Goal: Task Accomplishment & Management: Complete application form

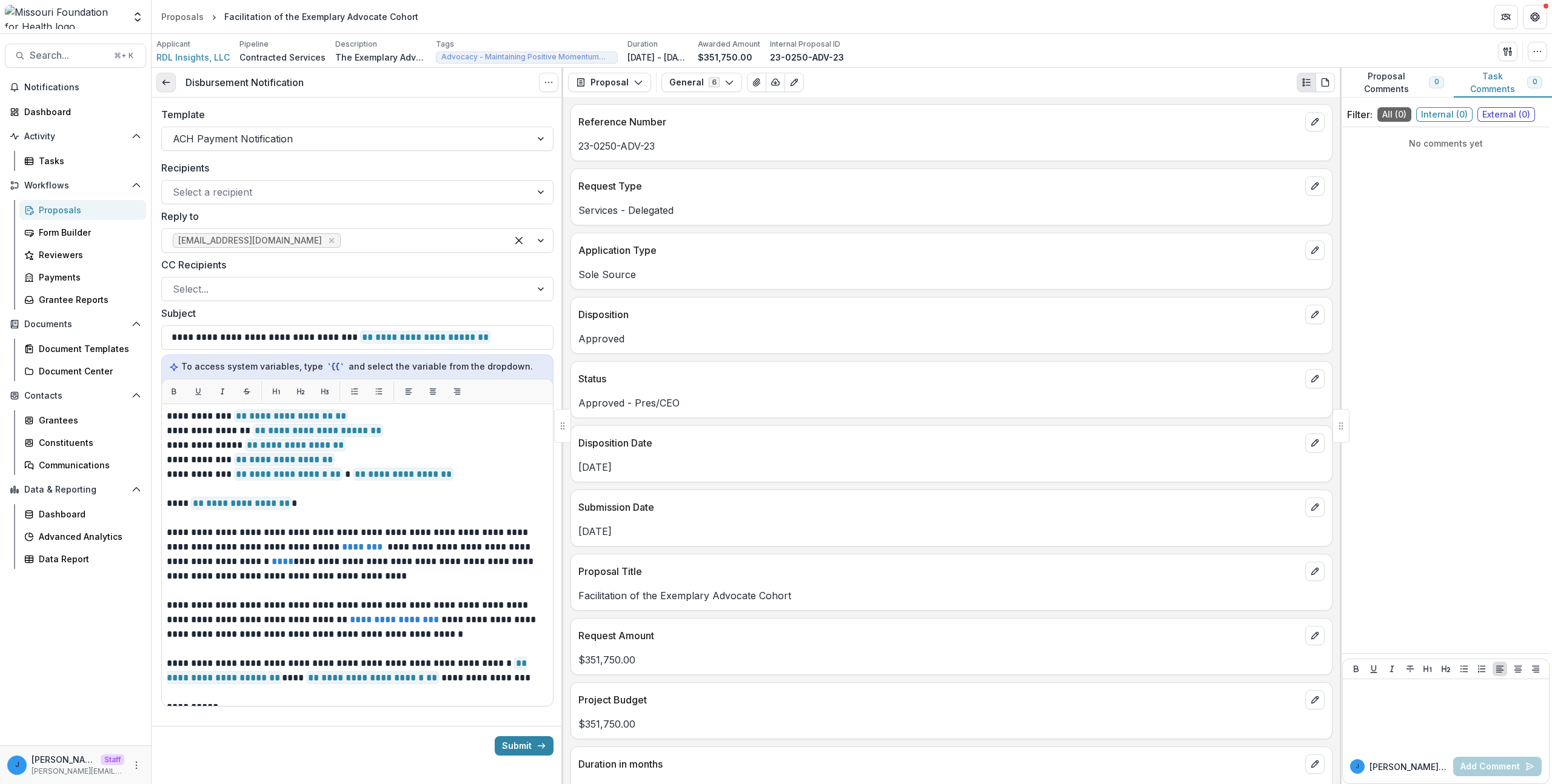
click at [163, 77] on link at bounding box center [165, 82] width 20 height 20
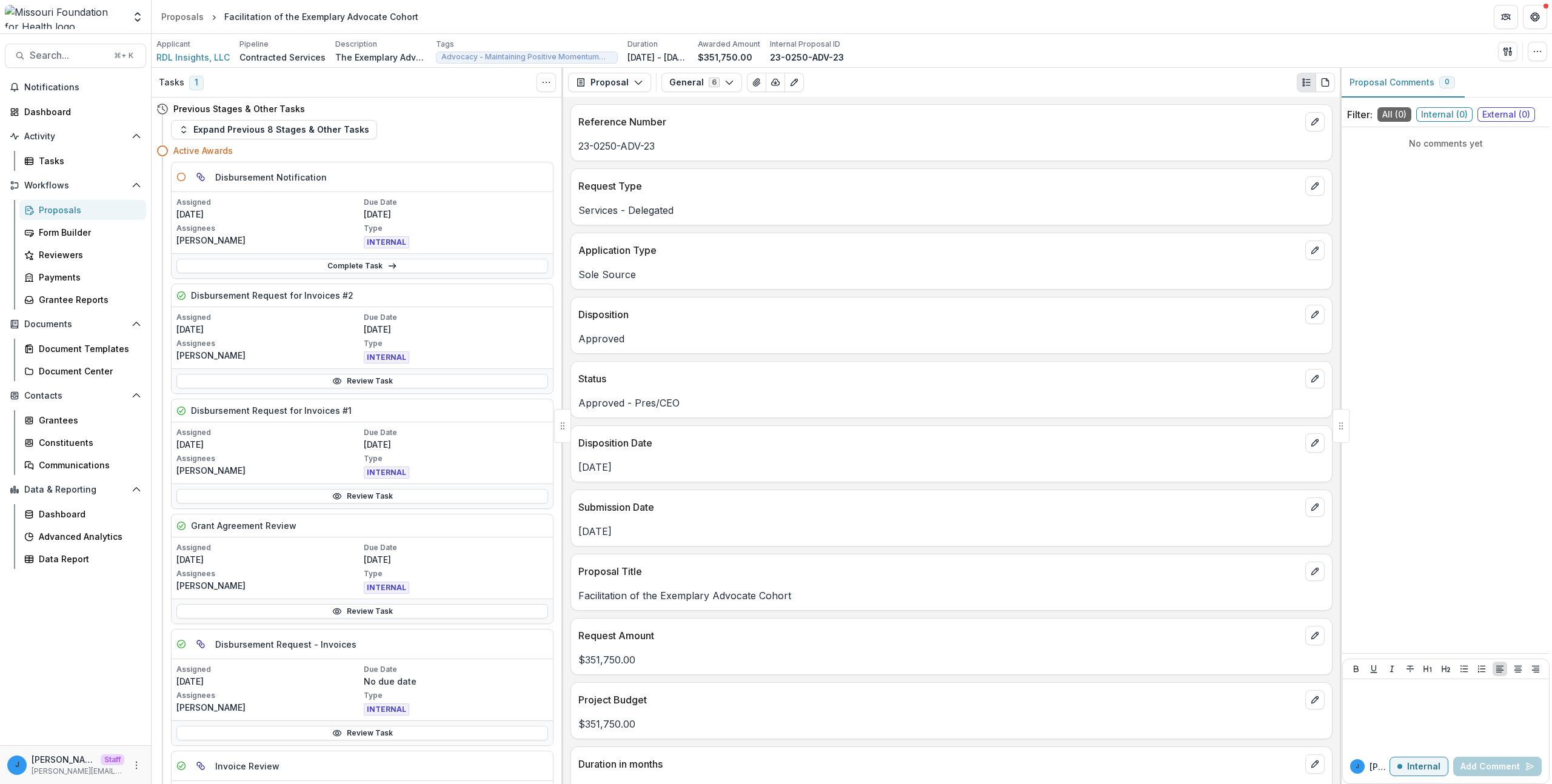
click at [435, 135] on div "Expand Previous 8 Stages & Other Tasks" at bounding box center [362, 129] width 382 height 20
click at [479, 265] on link "Complete Task" at bounding box center [363, 266] width 372 height 15
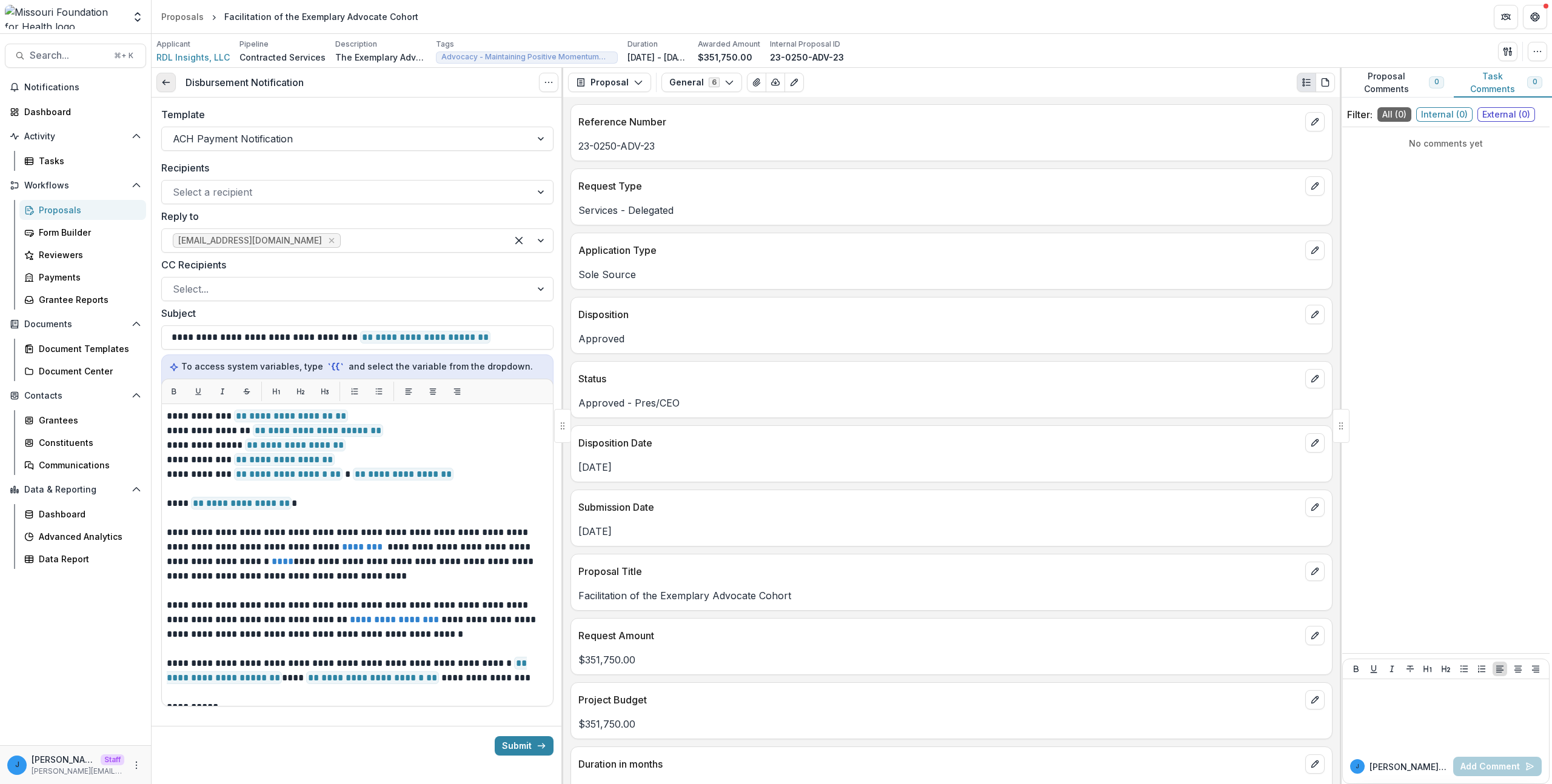
click at [172, 85] on link at bounding box center [165, 82] width 20 height 20
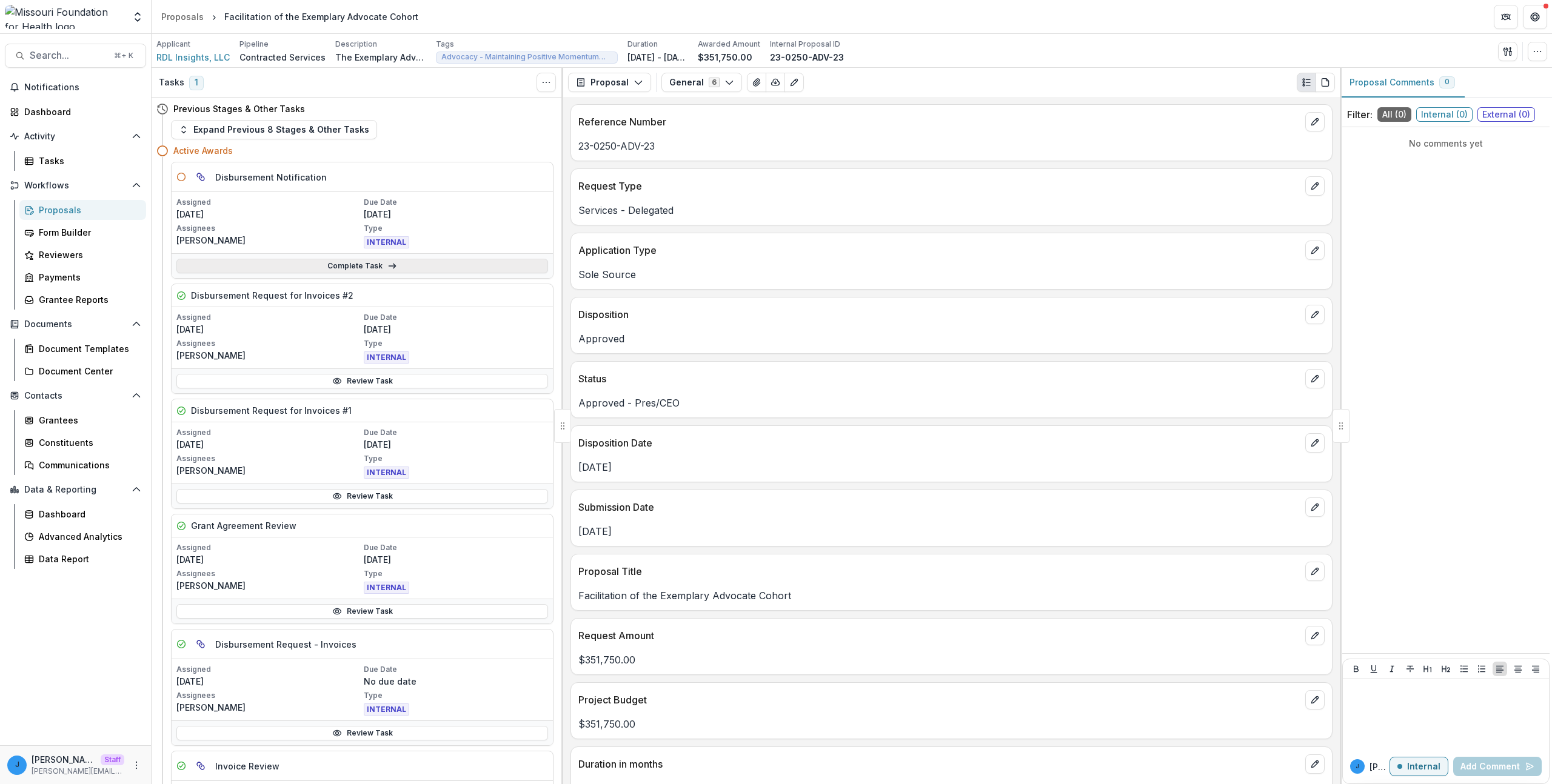
click at [289, 260] on link "Complete Task" at bounding box center [363, 266] width 372 height 15
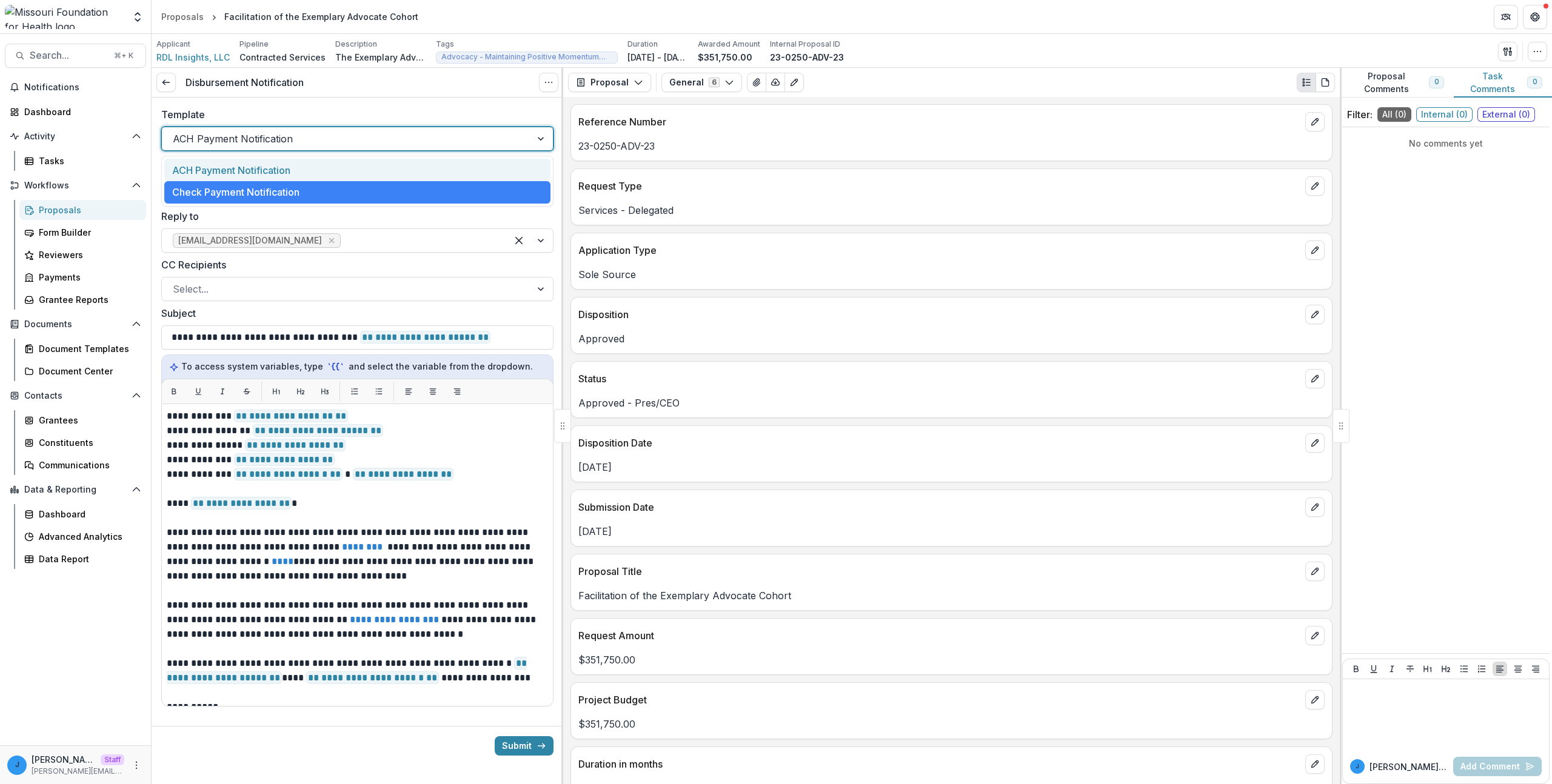
click at [279, 137] on div at bounding box center [347, 138] width 348 height 17
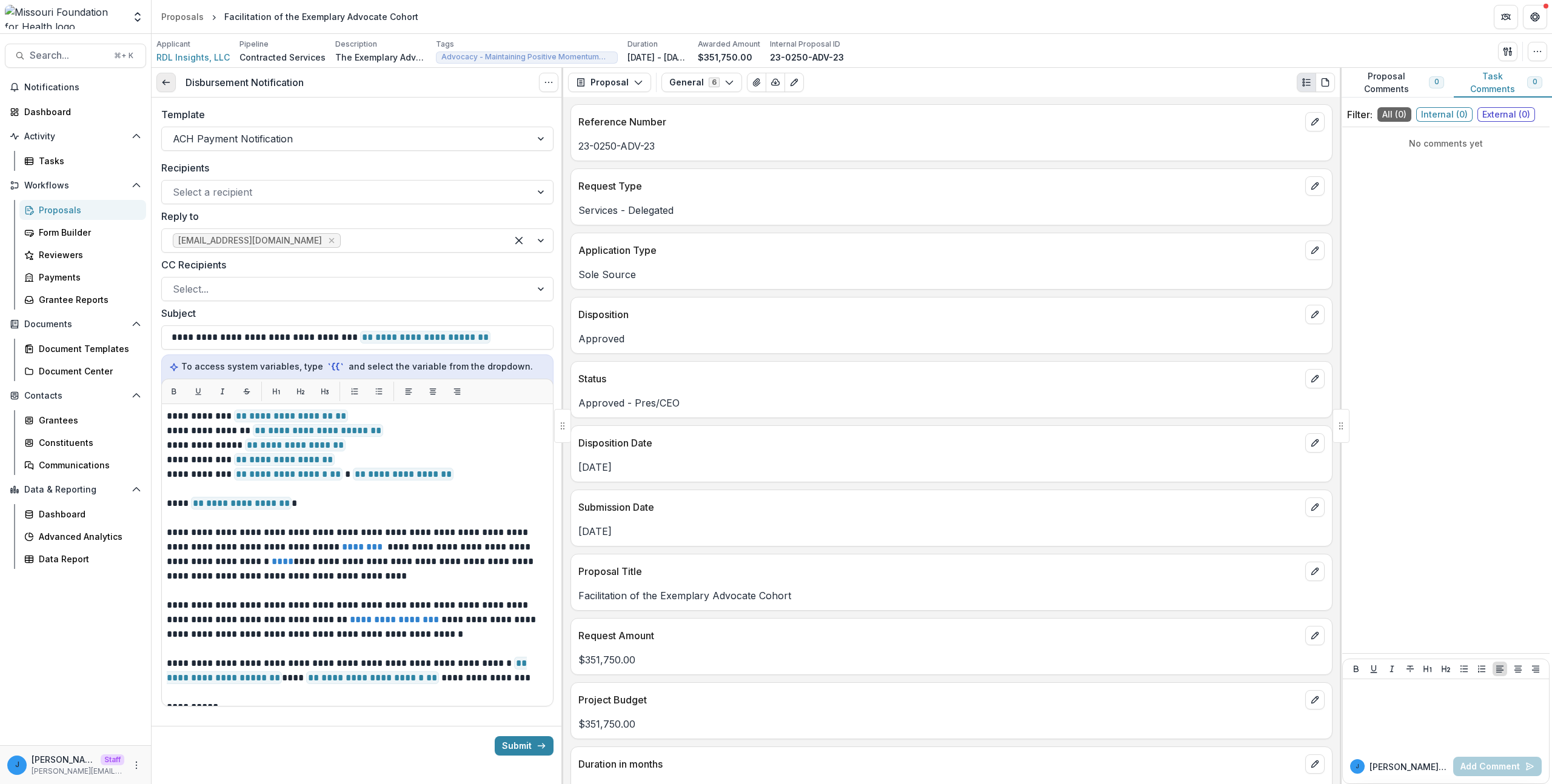
click at [166, 82] on line at bounding box center [165, 82] width 7 height 0
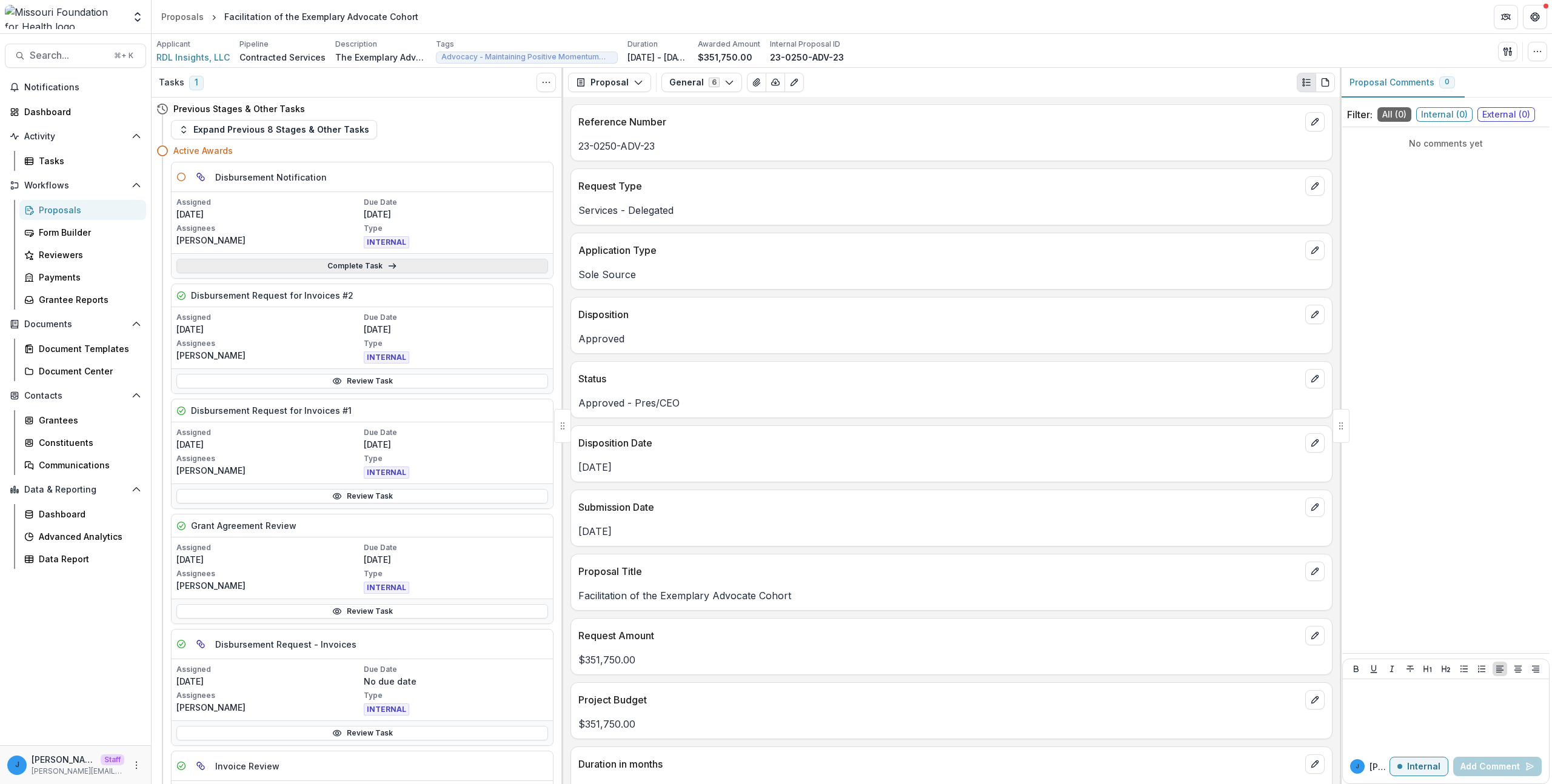
click at [300, 270] on link "Complete Task" at bounding box center [363, 266] width 372 height 15
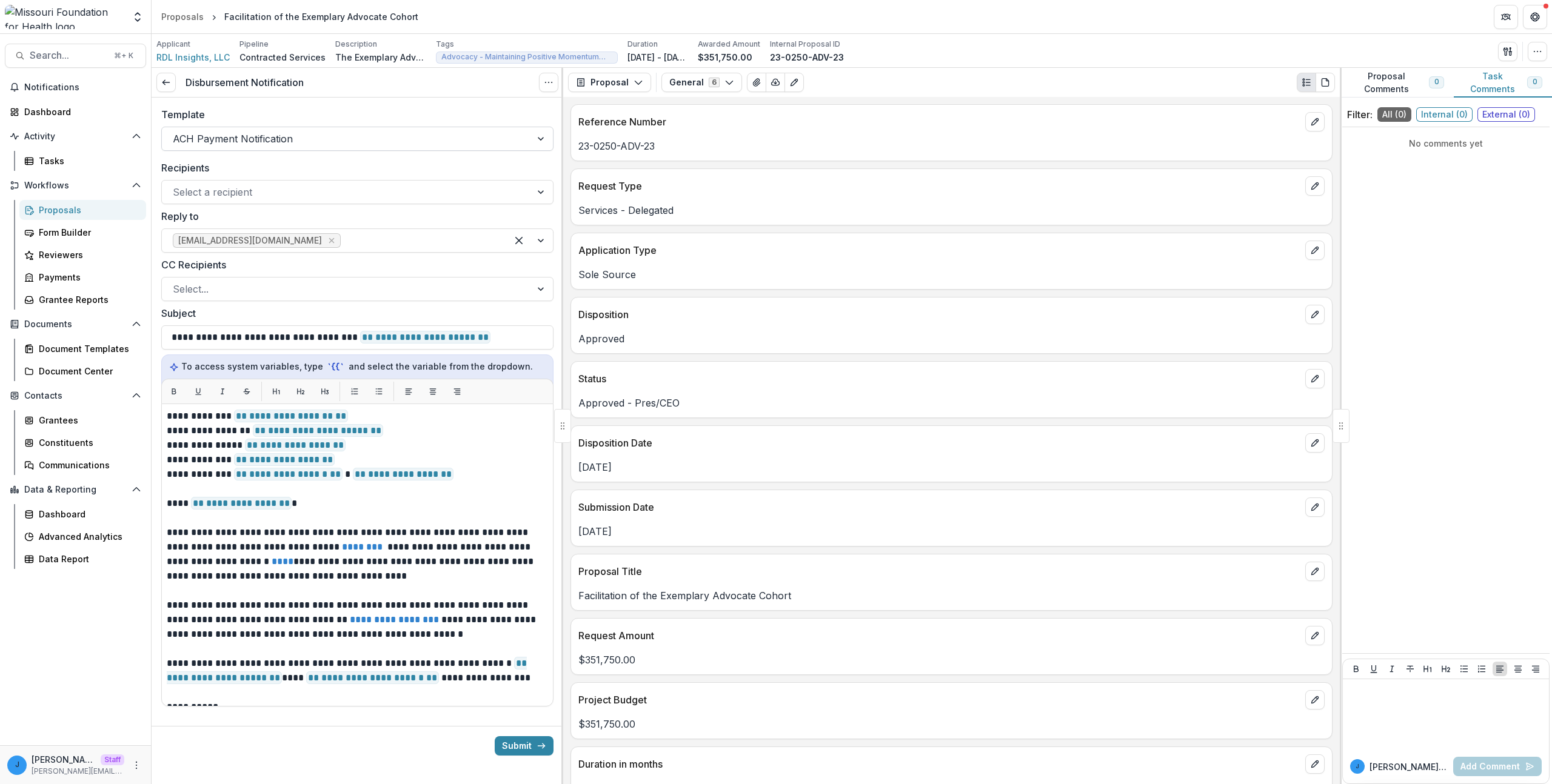
click at [272, 137] on div at bounding box center [347, 138] width 348 height 17
click at [294, 95] on div "Disbursement Notification View task Cancel Task" at bounding box center [357, 83] width 411 height 30
click at [247, 137] on div at bounding box center [347, 138] width 348 height 17
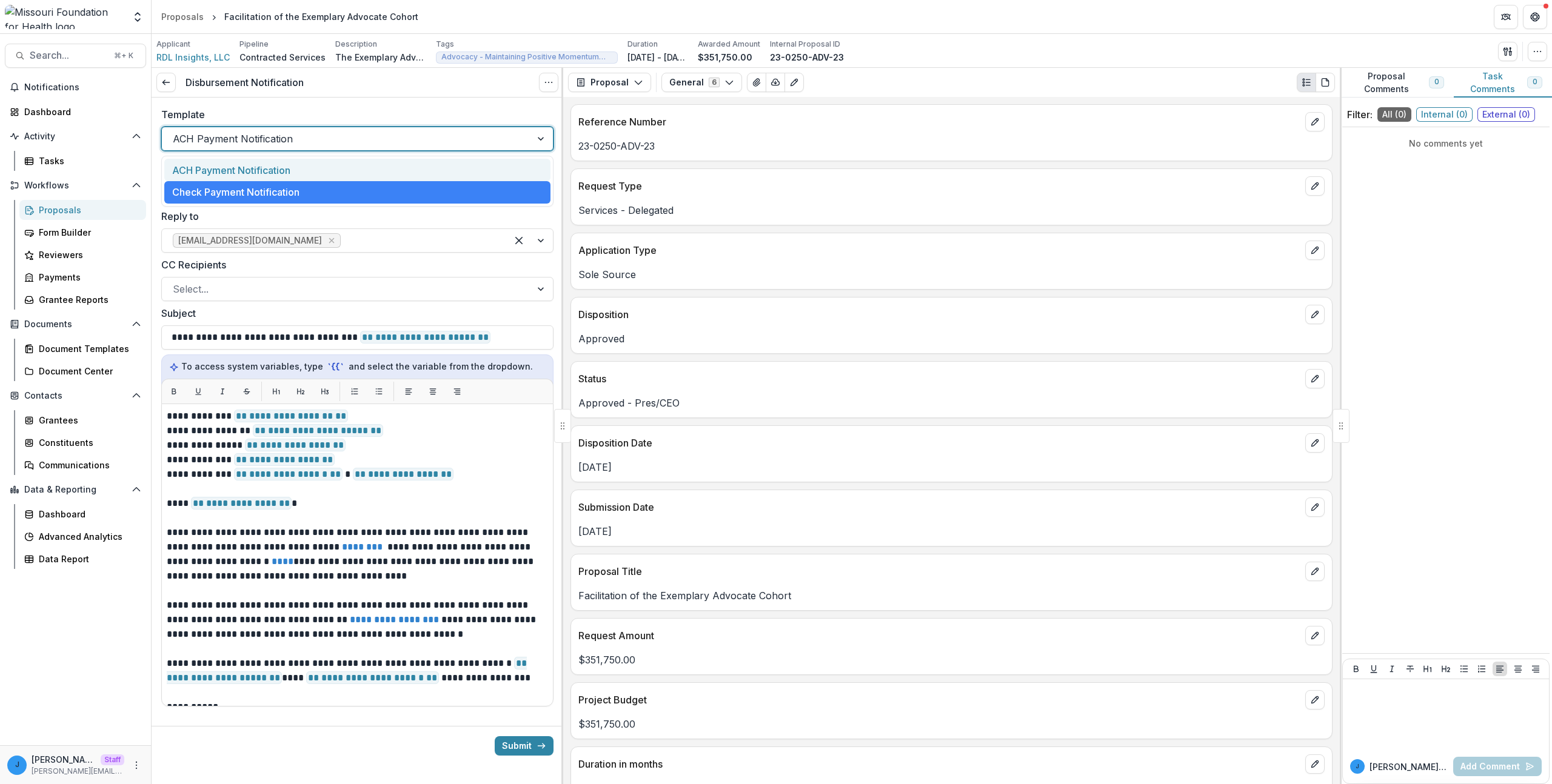
click at [258, 118] on label "Template" at bounding box center [354, 115] width 385 height 15
click at [176, 132] on input "Template" at bounding box center [174, 139] width 3 height 15
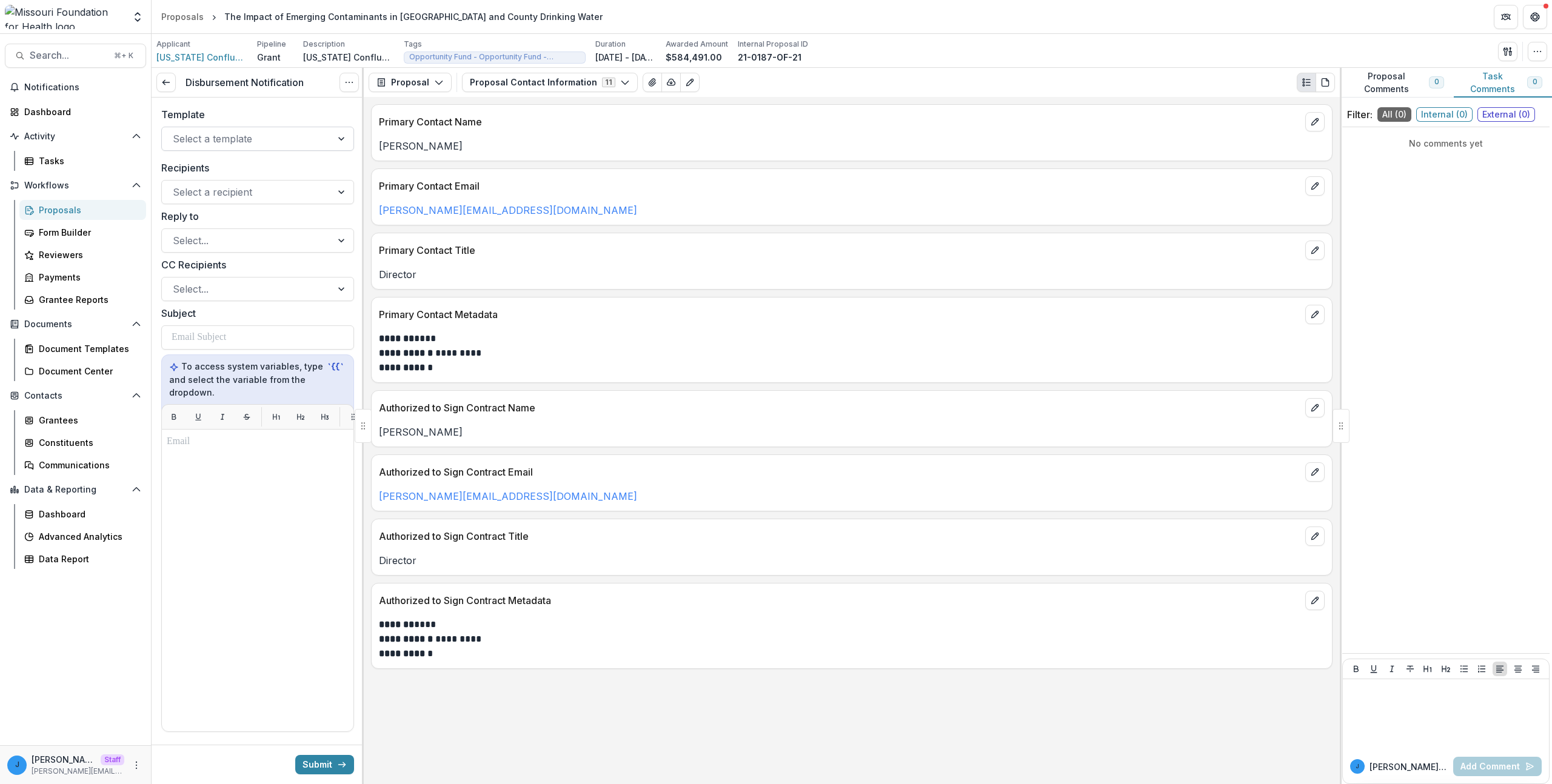
click at [284, 139] on div at bounding box center [247, 138] width 148 height 17
click at [141, 763] on button "More" at bounding box center [137, 765] width 15 height 15
click at [138, 762] on icon "More" at bounding box center [137, 765] width 9 height 9
click at [139, 15] on icon "Open entity switcher" at bounding box center [137, 17] width 12 height 12
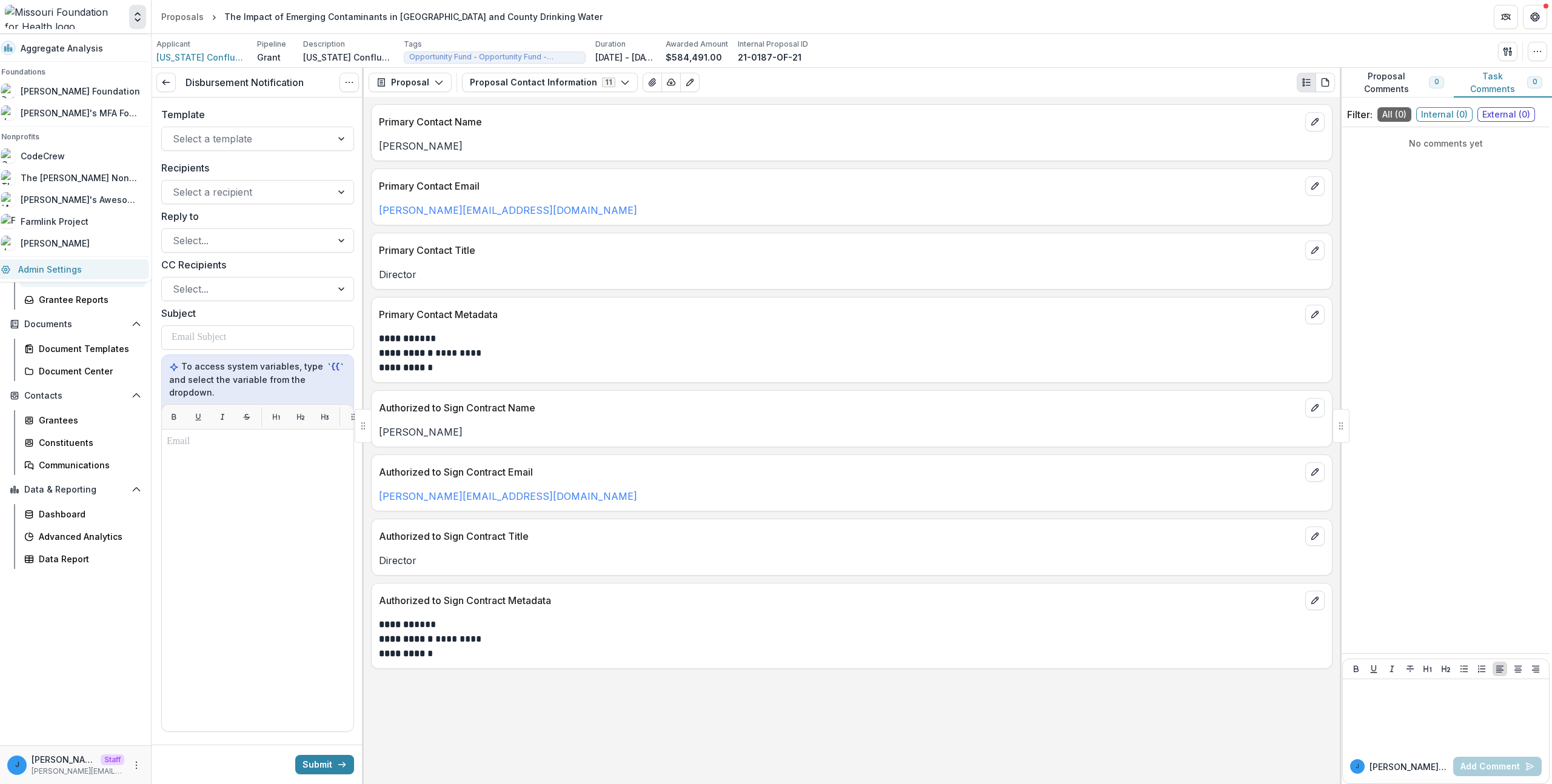
click at [96, 271] on link "Admin Settings" at bounding box center [72, 269] width 155 height 20
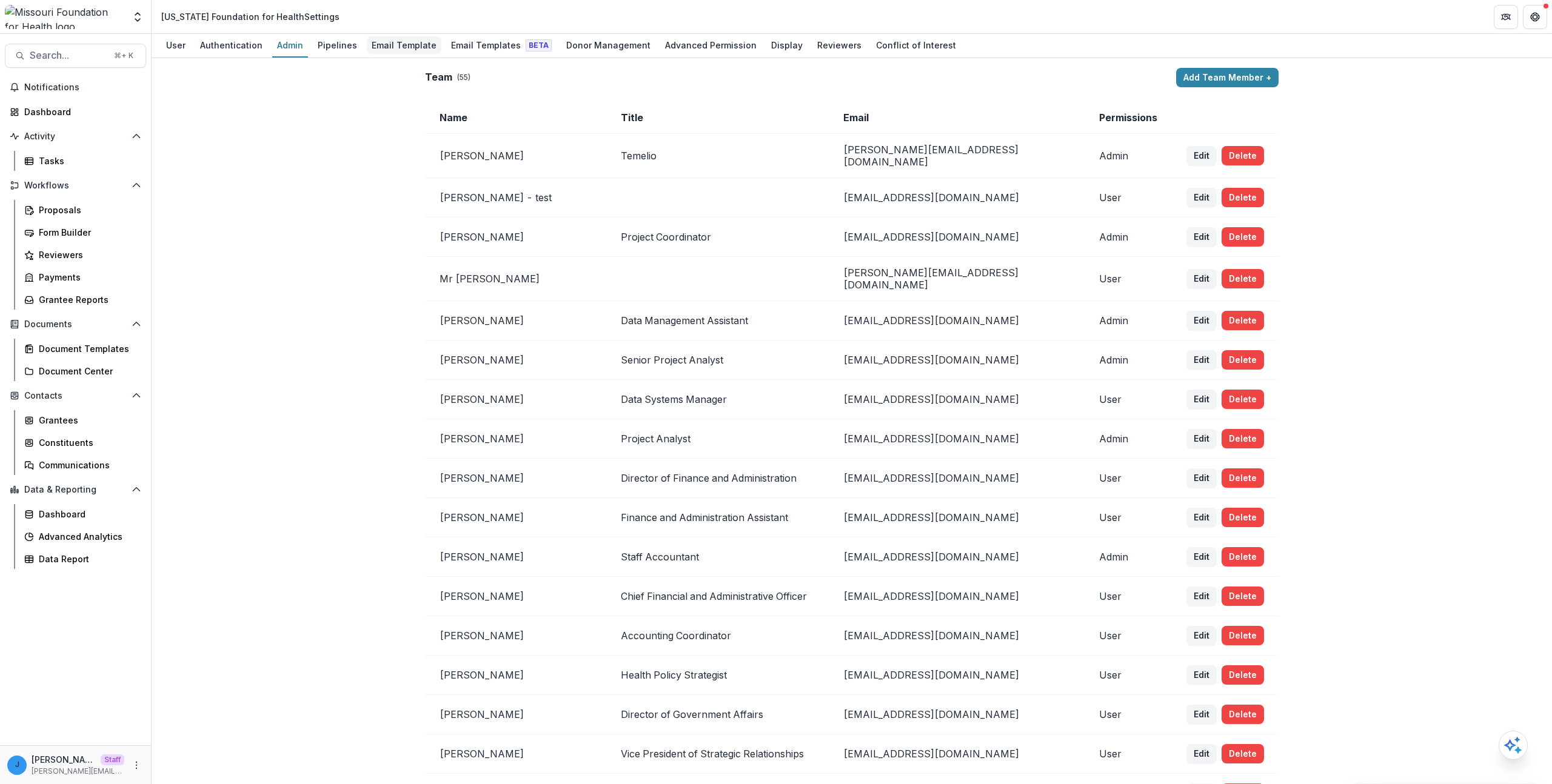
click at [381, 43] on div "Email Template" at bounding box center [404, 45] width 75 height 18
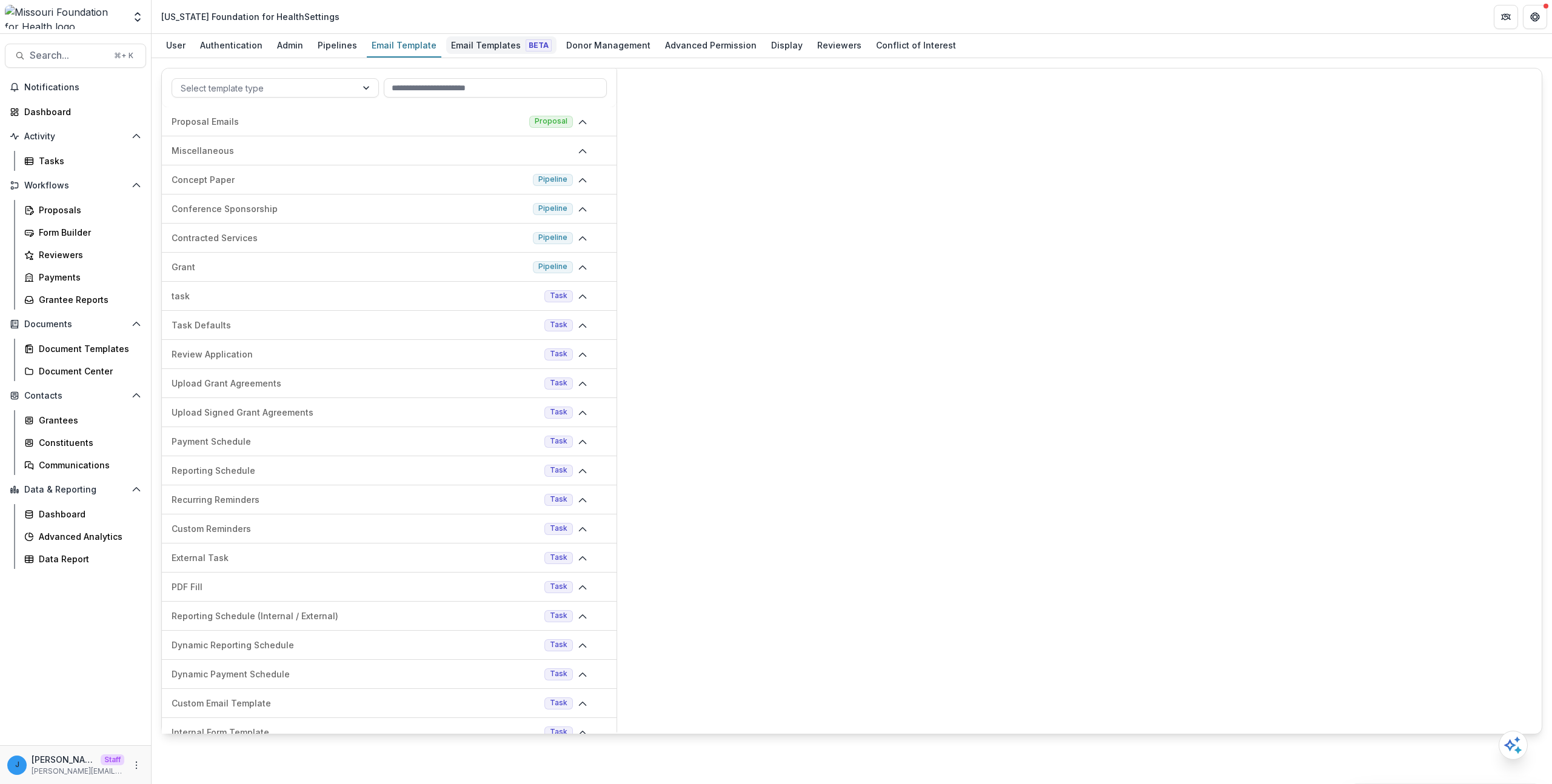
click at [468, 39] on div "Email Templates Beta" at bounding box center [501, 45] width 110 height 18
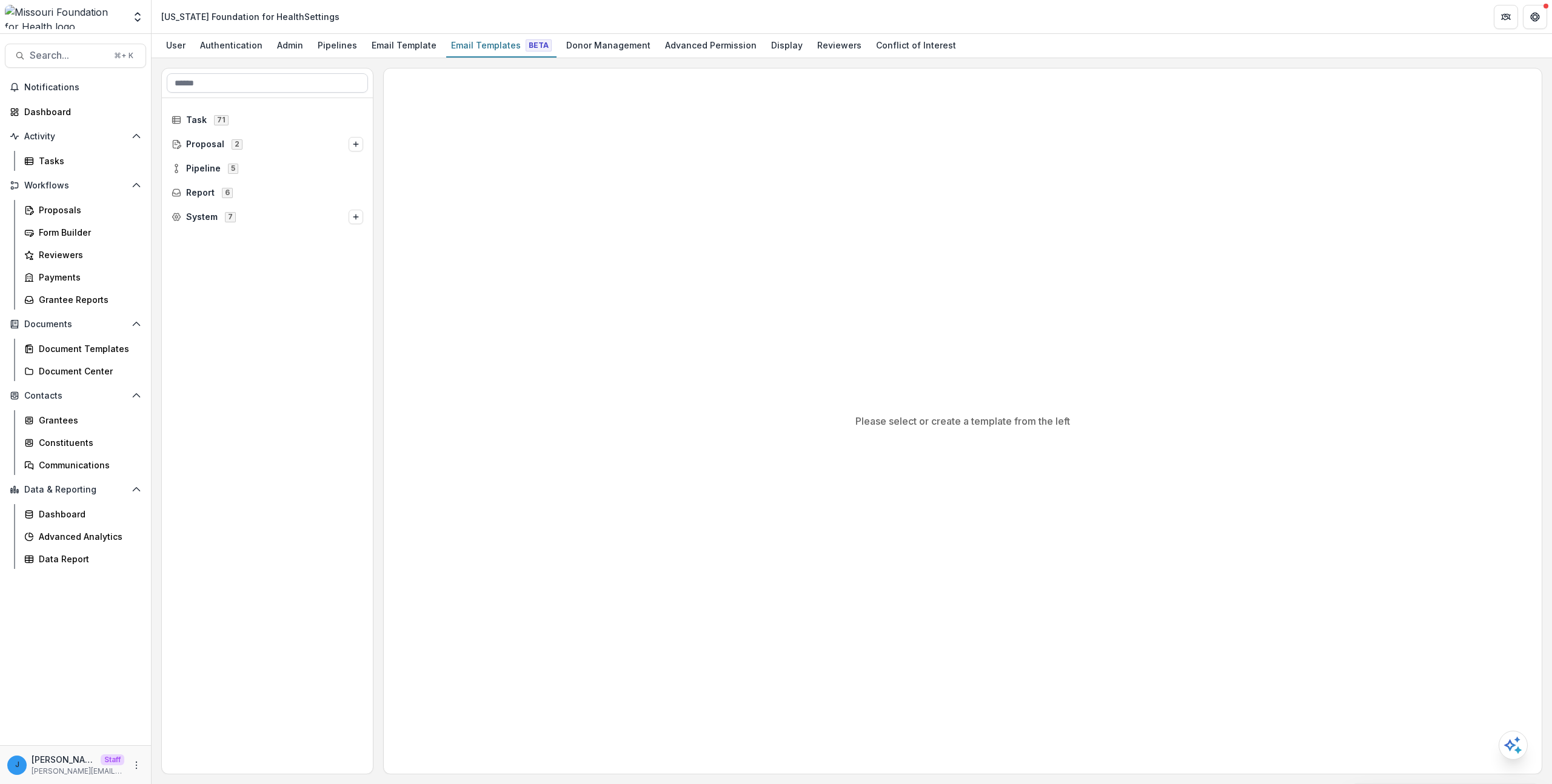
click at [267, 85] on input at bounding box center [266, 82] width 201 height 20
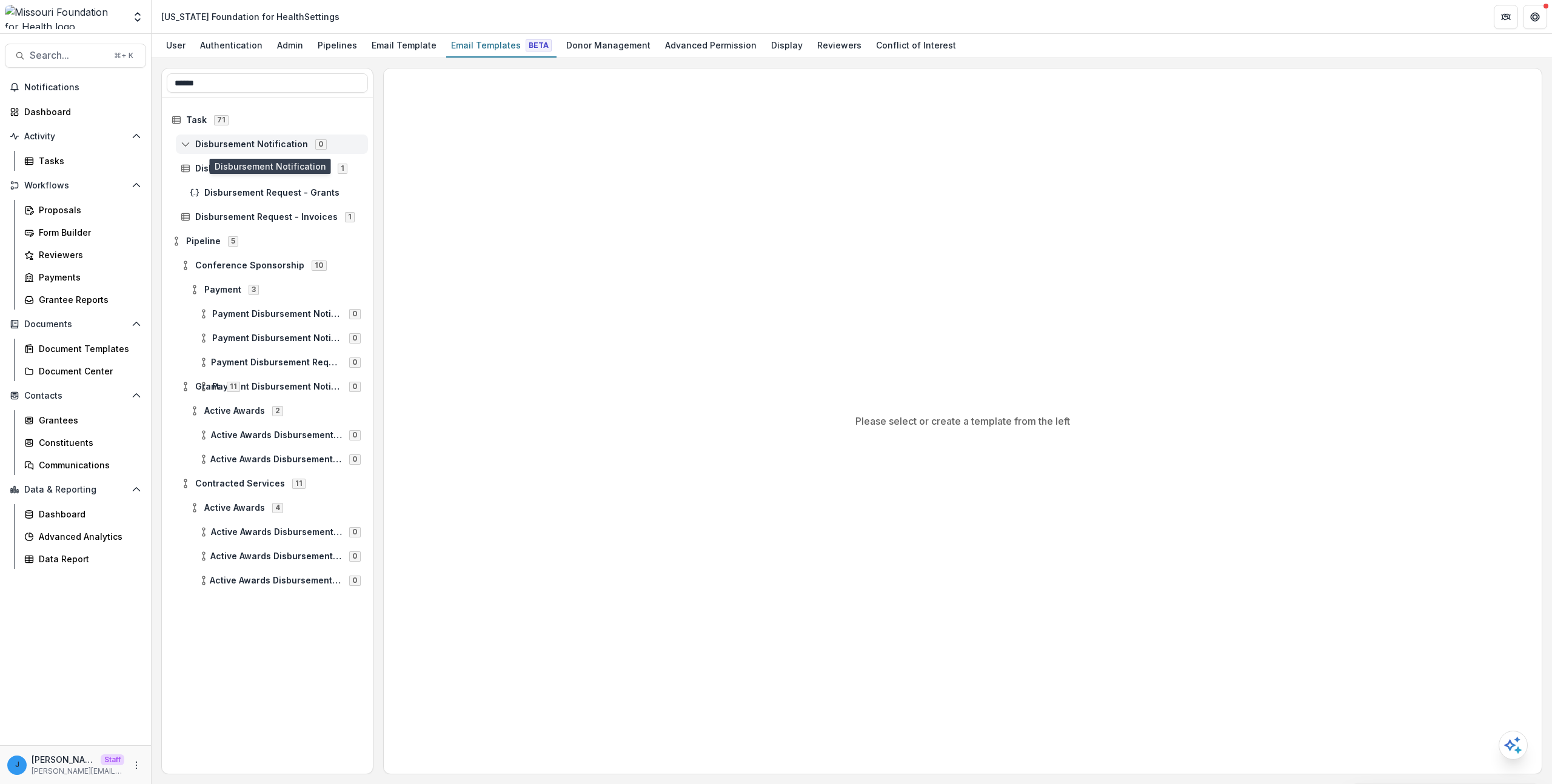
type input "******"
click at [291, 144] on span "Disbursement Notification" at bounding box center [251, 144] width 113 height 10
click at [291, 142] on span "Disbursement Notification" at bounding box center [251, 144] width 113 height 10
click at [183, 386] on icon at bounding box center [185, 387] width 9 height 9
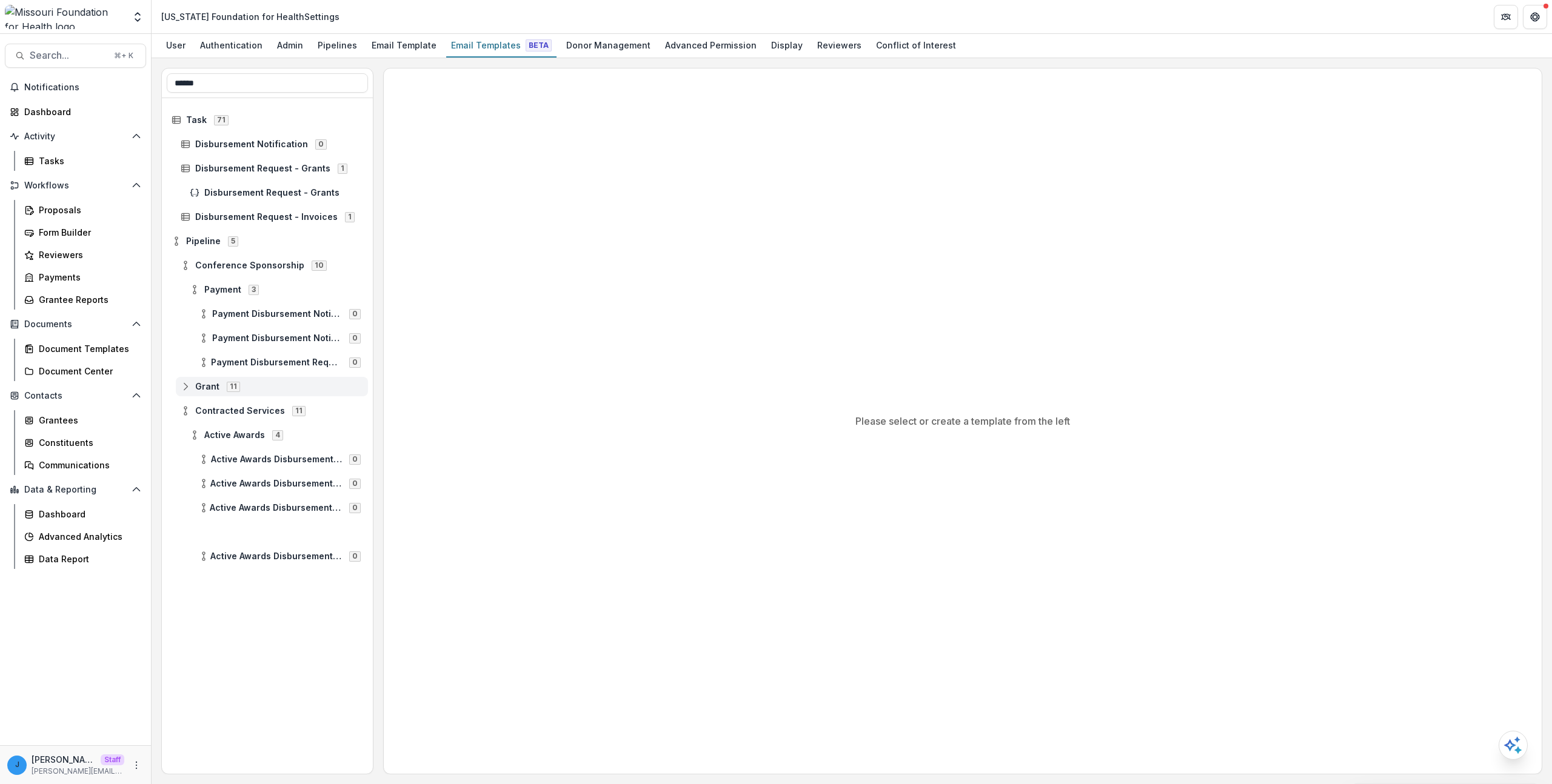
click at [183, 382] on icon at bounding box center [185, 387] width 9 height 9
click at [206, 484] on icon at bounding box center [204, 483] width 9 height 9
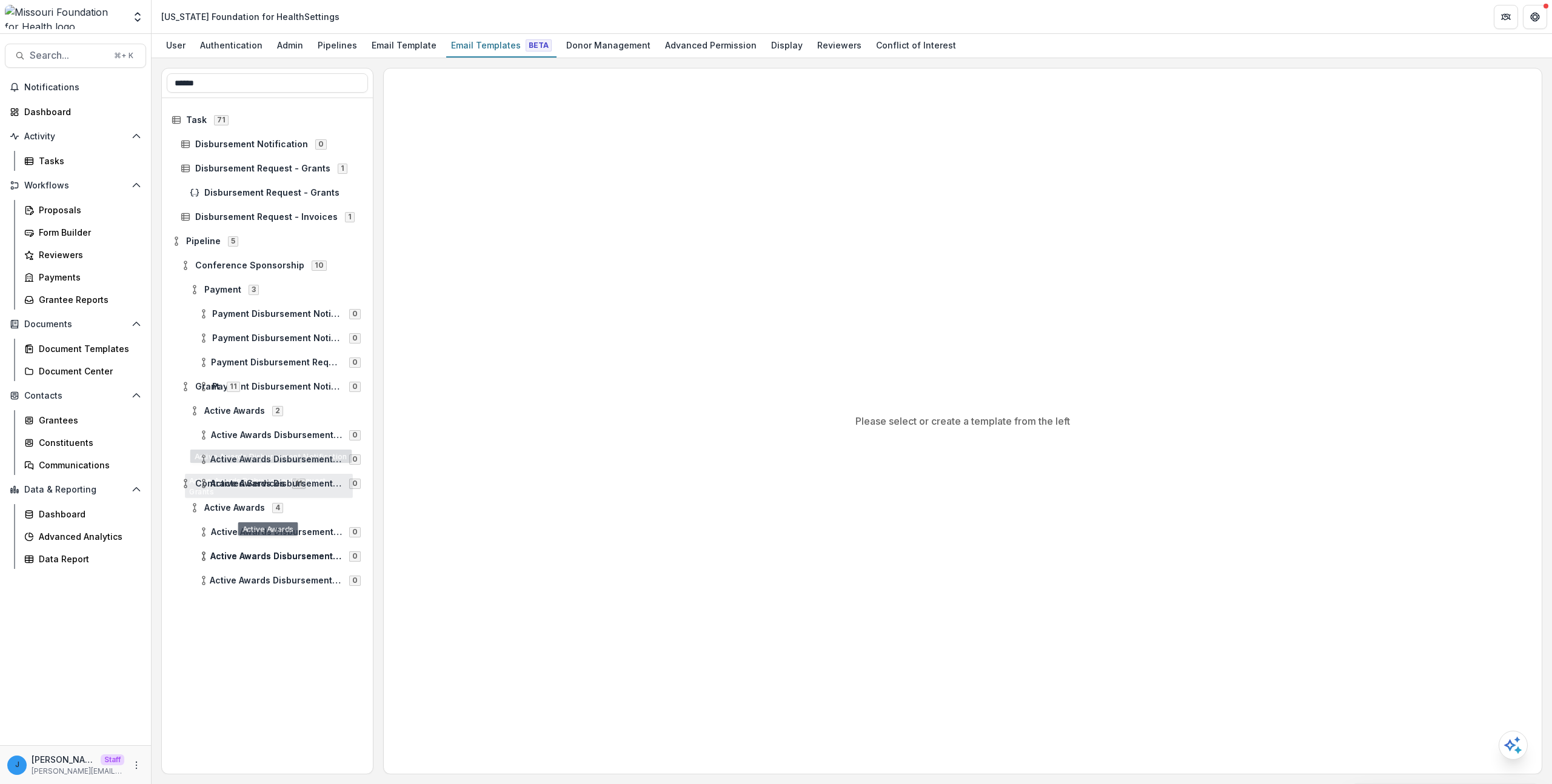
click at [555, 422] on div "Please select or create a template from the left" at bounding box center [963, 421] width 1158 height 706
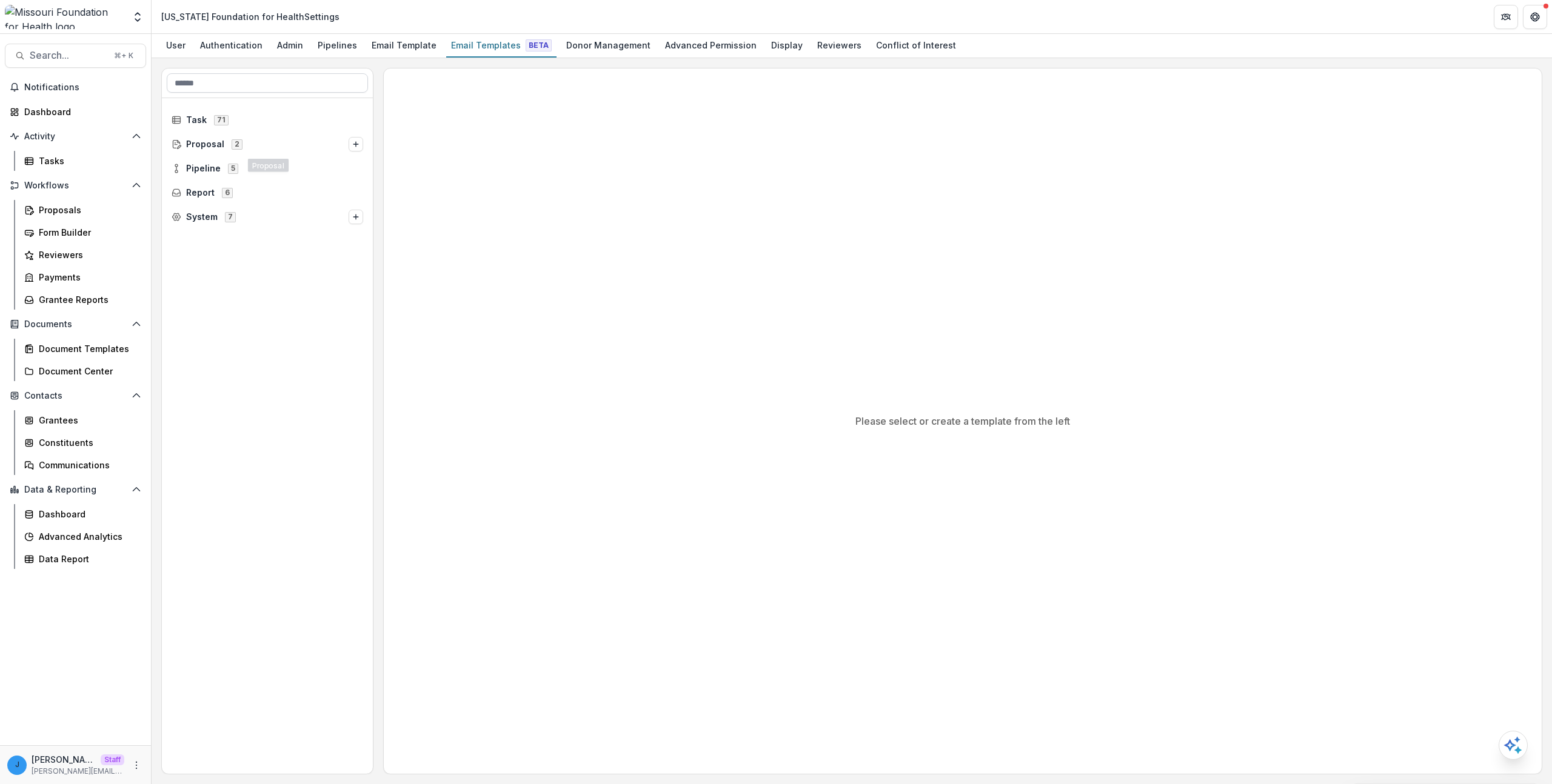
click at [248, 89] on input at bounding box center [266, 82] width 201 height 20
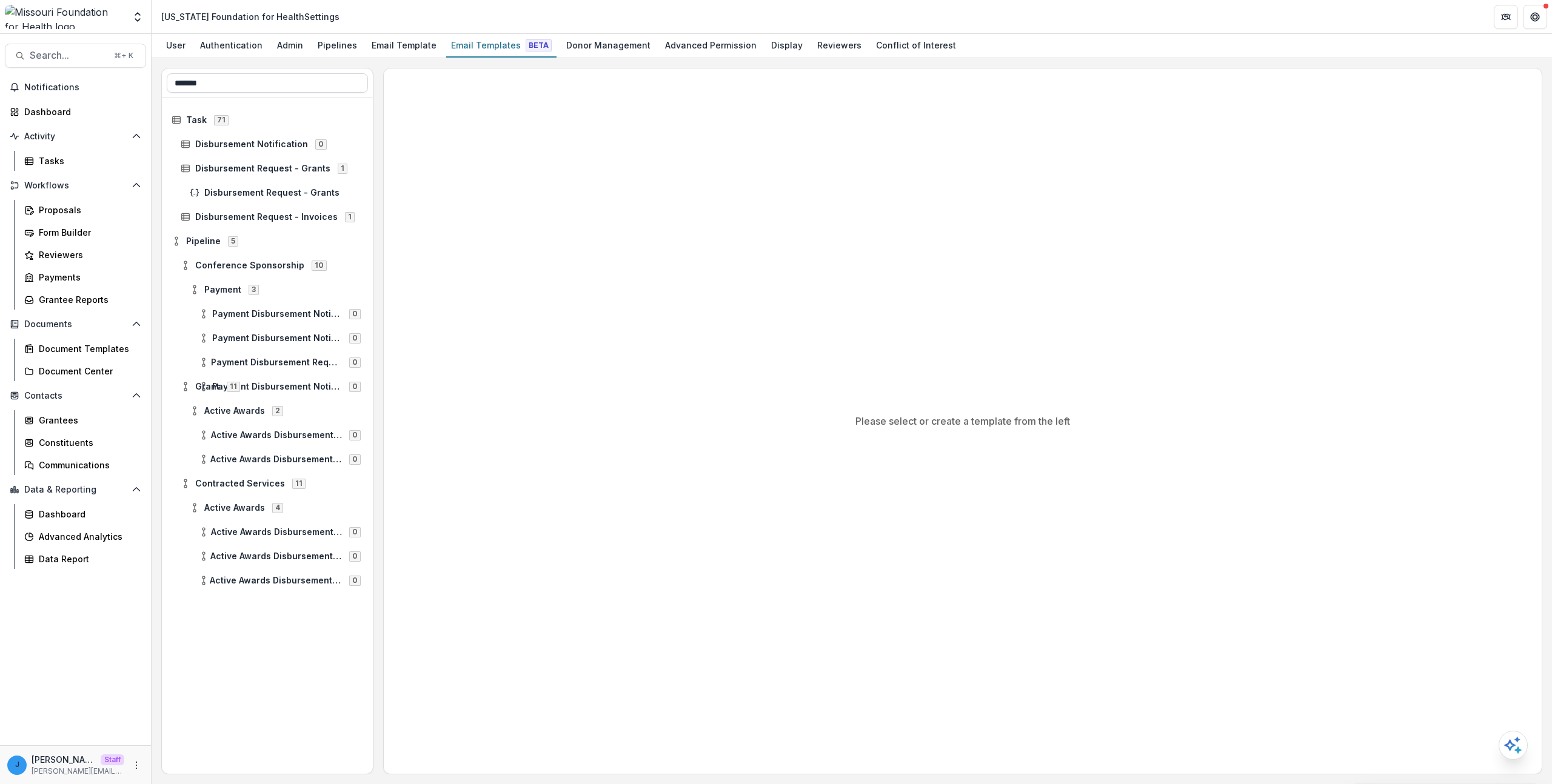
type input "********"
click at [246, 80] on input "********" at bounding box center [266, 82] width 201 height 20
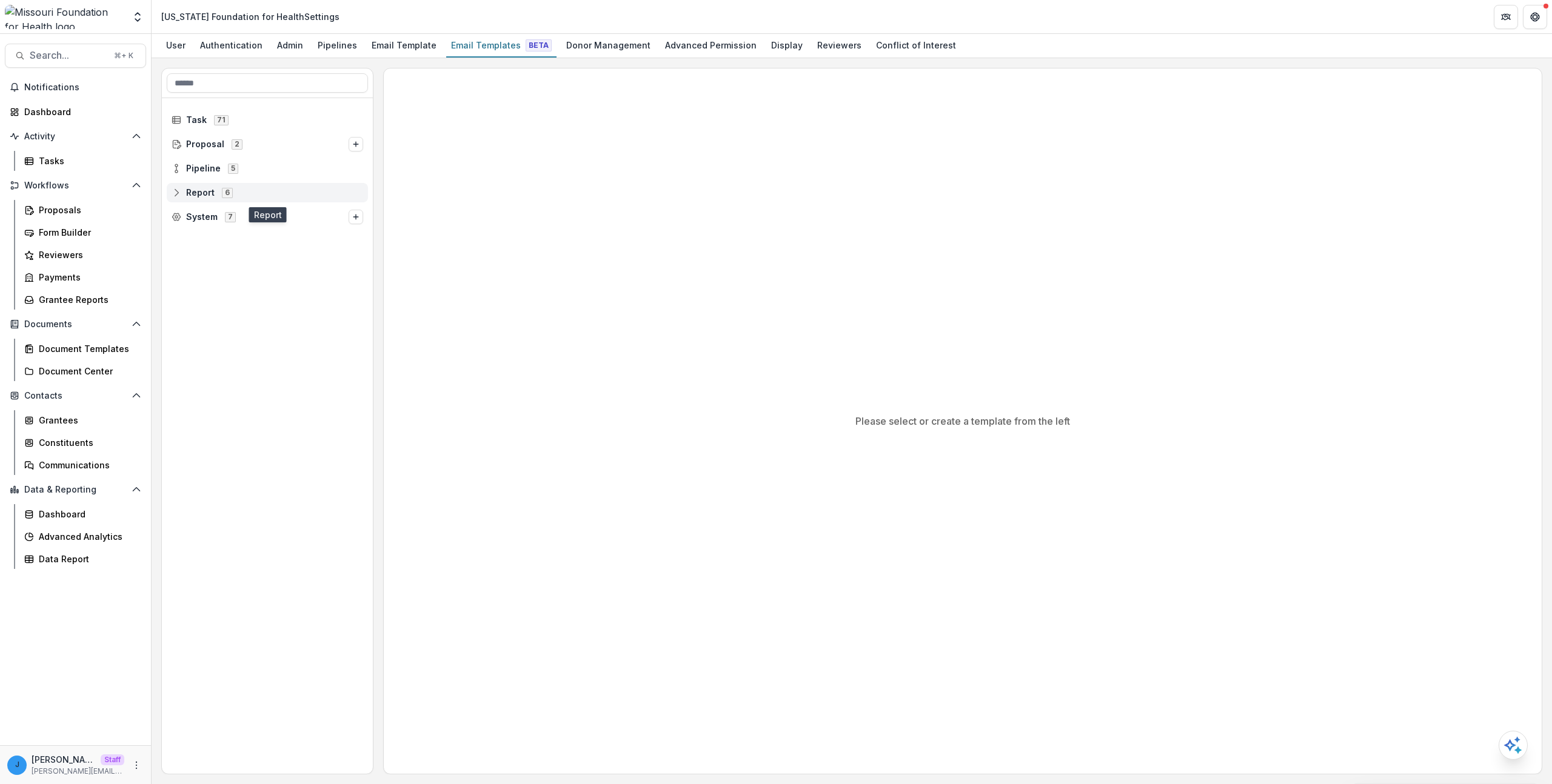
click at [197, 188] on span "Report" at bounding box center [200, 192] width 28 height 10
click at [198, 191] on span "Report" at bounding box center [200, 192] width 28 height 10
click at [212, 176] on div "Pipeline 5" at bounding box center [266, 168] width 201 height 20
click at [255, 230] on div "Contracted Services 11" at bounding box center [267, 241] width 211 height 24
click at [256, 224] on div "Grant 11" at bounding box center [272, 217] width 193 height 20
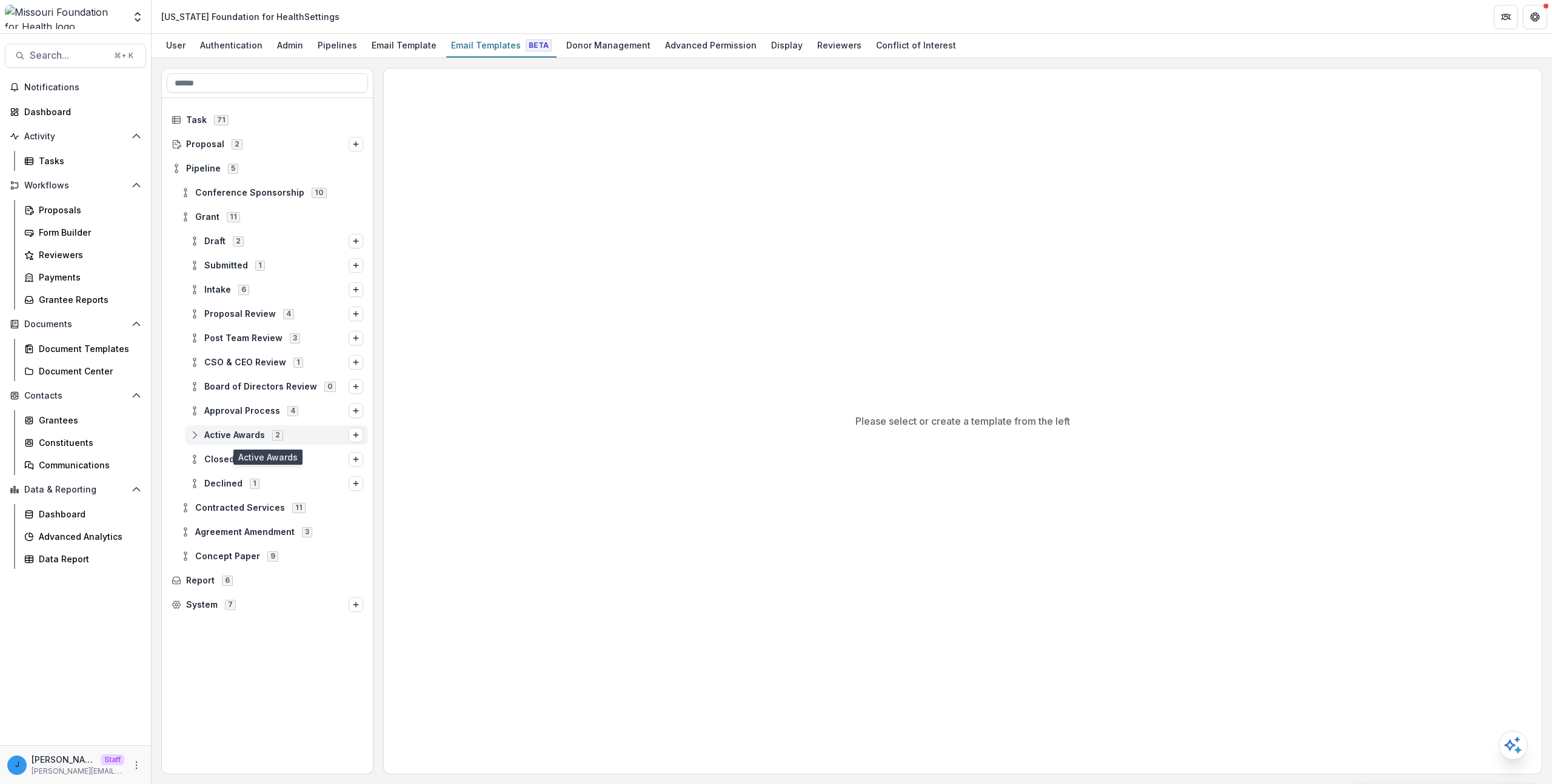
click at [276, 433] on span "2" at bounding box center [278, 435] width 11 height 9
click at [296, 440] on div "Active Awards 2" at bounding box center [277, 435] width 183 height 20
click at [263, 407] on span "Approval Process" at bounding box center [242, 411] width 76 height 10
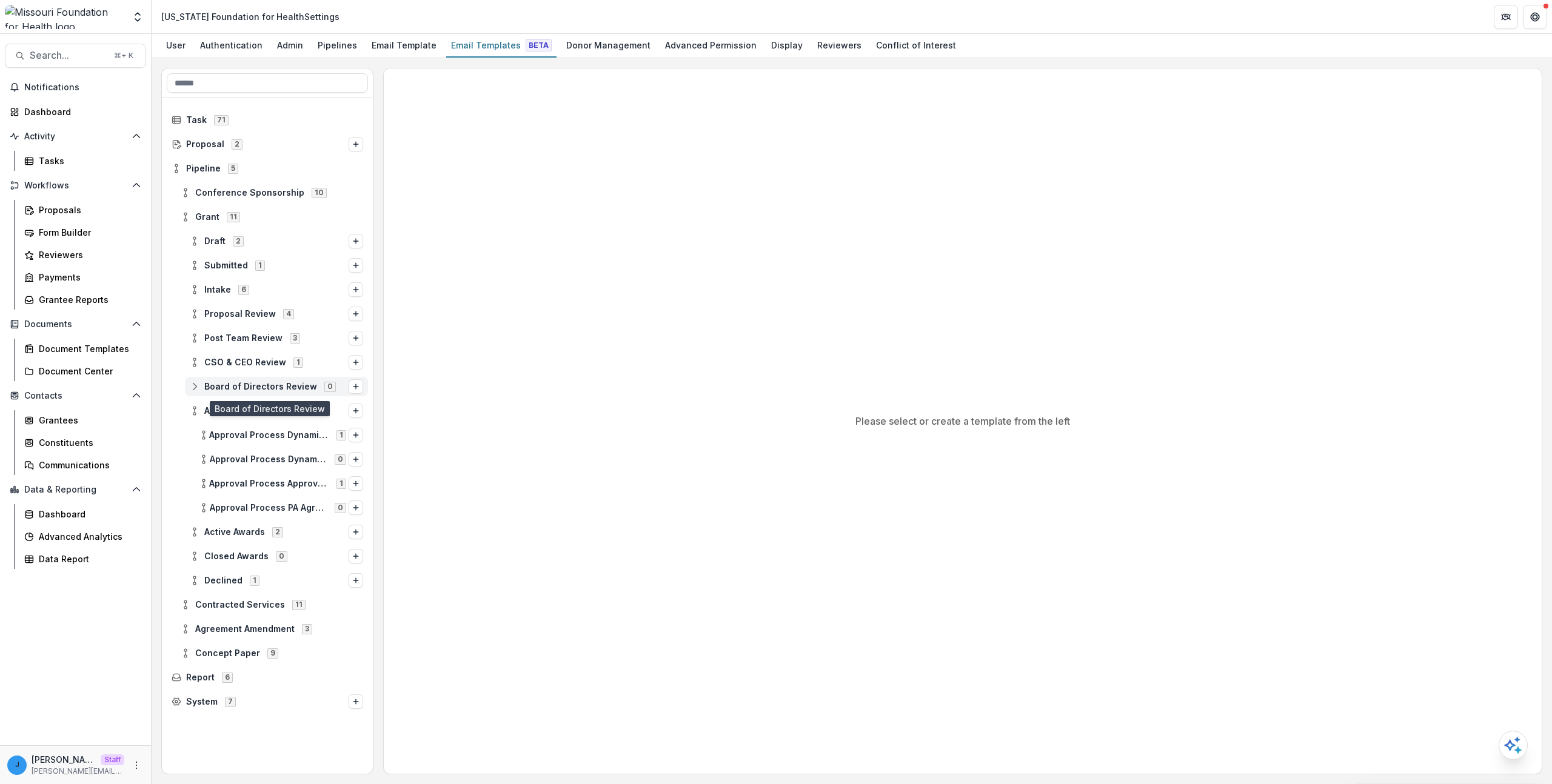
click at [242, 388] on span "Board of Directors Review" at bounding box center [261, 387] width 113 height 10
click at [266, 391] on span "Board of Directors Review" at bounding box center [261, 387] width 113 height 10
click at [251, 358] on span "CSO & CEO Review" at bounding box center [246, 363] width 82 height 10
click at [264, 359] on span "CSO & CEO Review" at bounding box center [246, 363] width 82 height 10
click at [253, 335] on span "Post Team Review" at bounding box center [244, 338] width 79 height 10
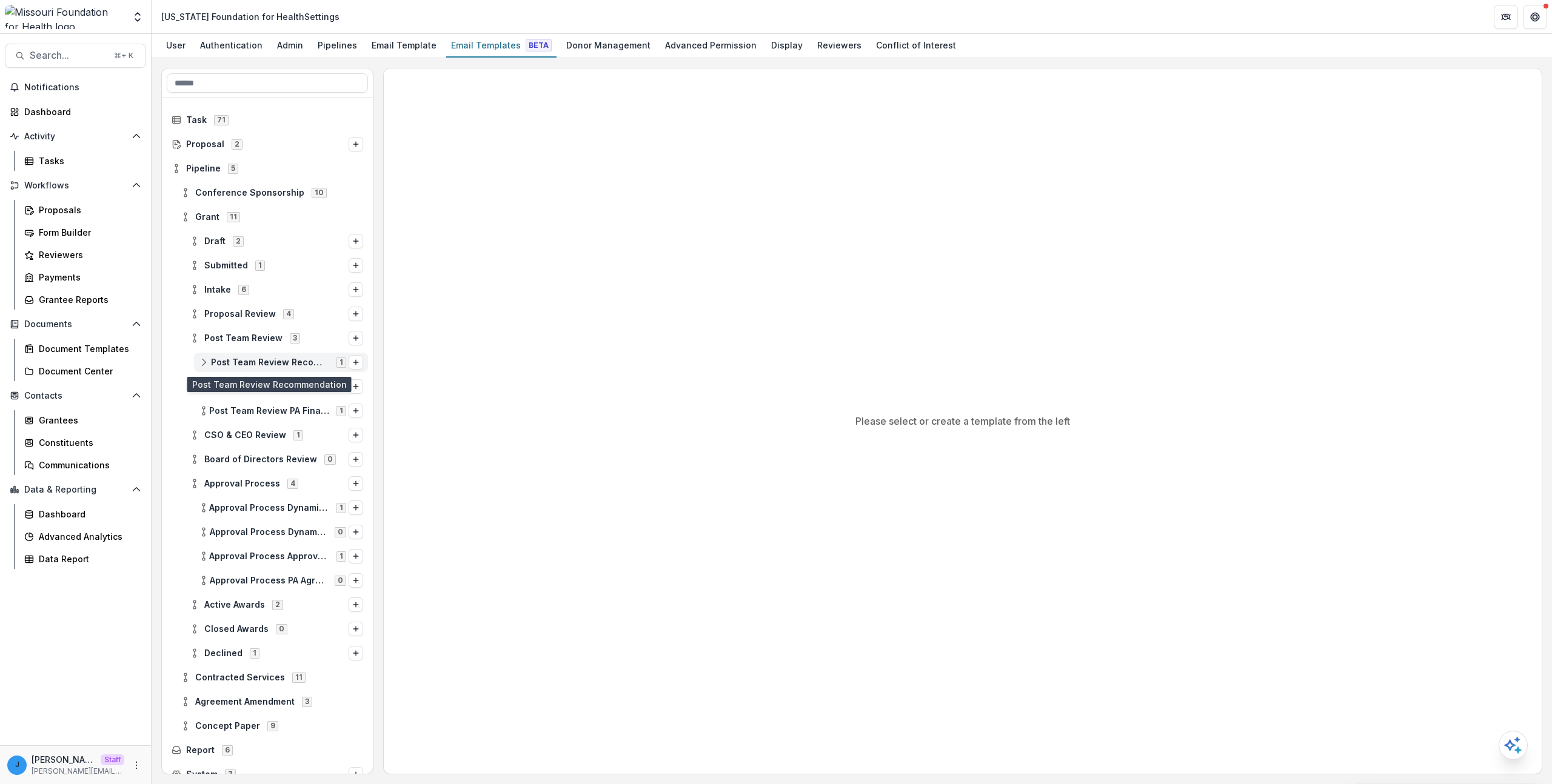
click at [258, 362] on span "Post Team Review Recommendation" at bounding box center [270, 363] width 118 height 10
click at [258, 358] on span "Post Team Review Recommendation" at bounding box center [270, 363] width 118 height 10
click at [252, 378] on div "Post Team Review Proposal Summary Creation 0" at bounding box center [281, 386] width 174 height 20
click at [251, 424] on div "Post Team Review PA Final Budget Review - Grants 1" at bounding box center [267, 435] width 211 height 24
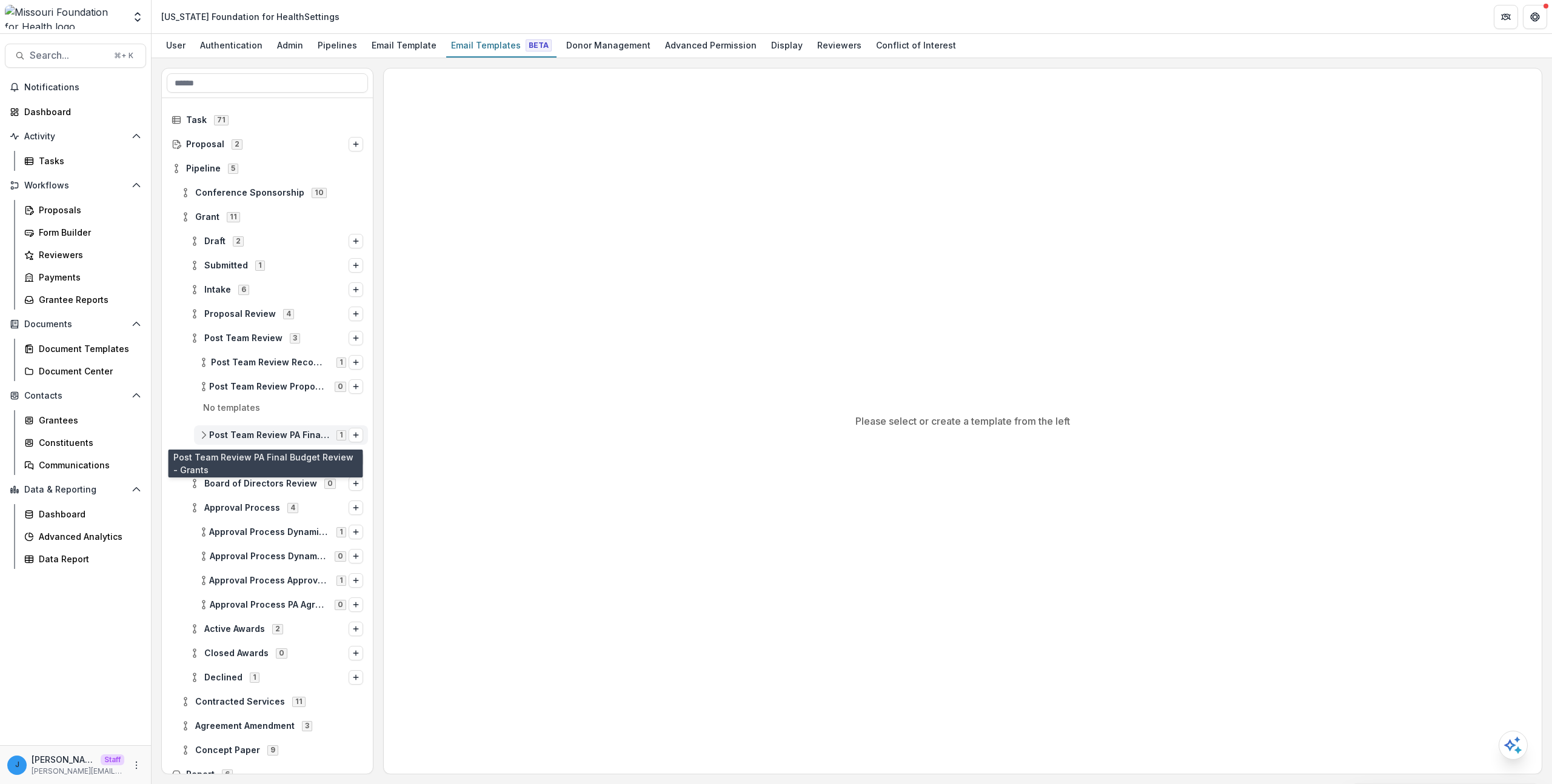
click at [251, 440] on div "Post Team Review PA Final Budget Review - Grants 1" at bounding box center [281, 435] width 174 height 20
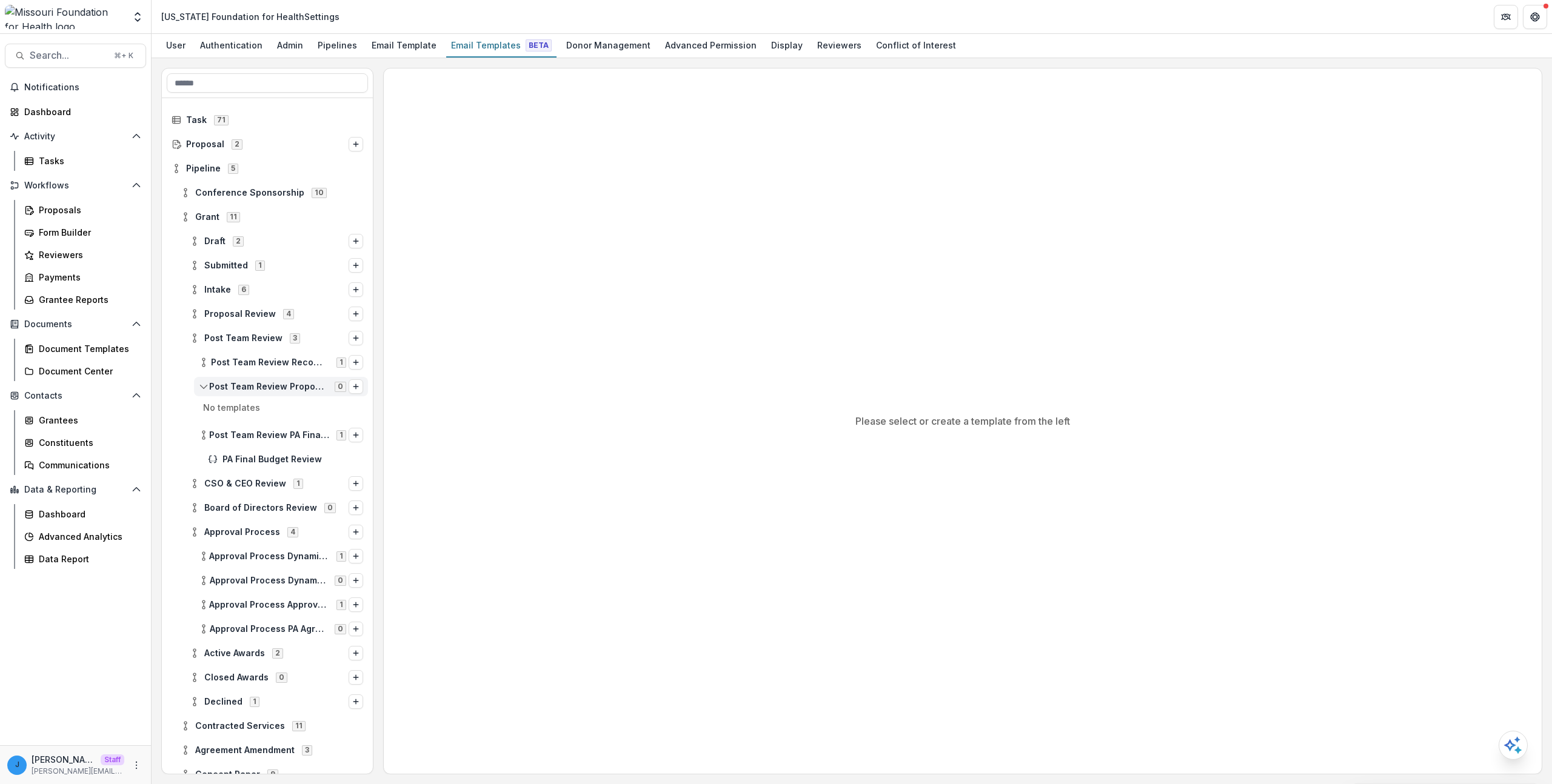
click at [252, 392] on span "Post Team Review Proposal Summary Creation 0" at bounding box center [274, 386] width 150 height 10
click at [251, 363] on span "Post Team Review Recommendation" at bounding box center [270, 363] width 118 height 10
click at [256, 360] on span "Post Team Review Recommendation" at bounding box center [270, 363] width 118 height 10
click at [229, 495] on div "Board of Directors Review 0" at bounding box center [267, 484] width 211 height 24
click at [228, 505] on span "Approval Process" at bounding box center [242, 507] width 76 height 10
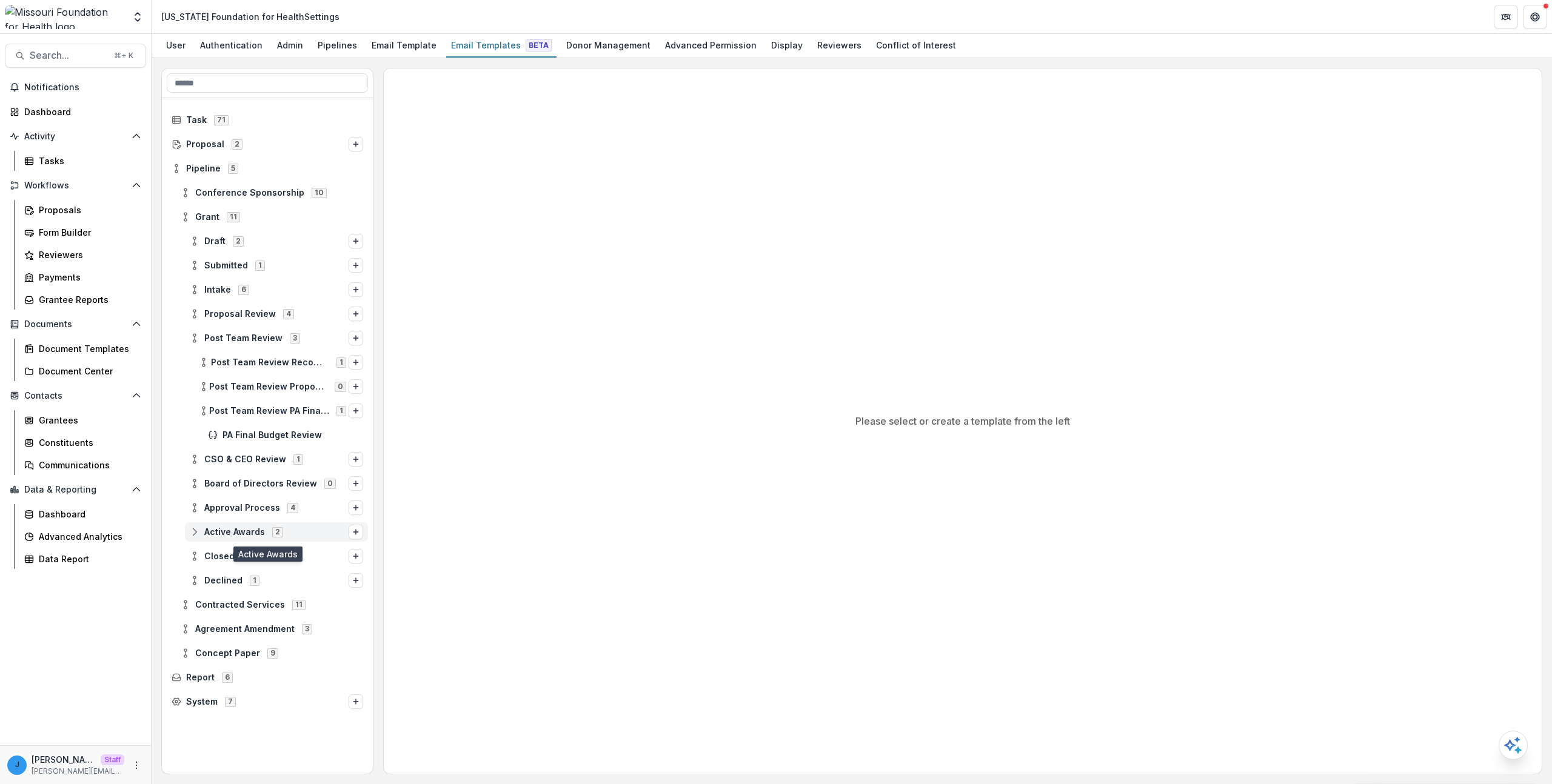
click at [265, 527] on span "Active Awards 2" at bounding box center [269, 532] width 159 height 10
click at [248, 529] on span "Active Awards" at bounding box center [235, 532] width 61 height 10
click at [285, 268] on span "Submitted 1" at bounding box center [269, 264] width 159 height 10
click at [286, 266] on span "Submitted 1" at bounding box center [269, 264] width 159 height 10
click at [280, 289] on span "Intake 6" at bounding box center [269, 289] width 159 height 10
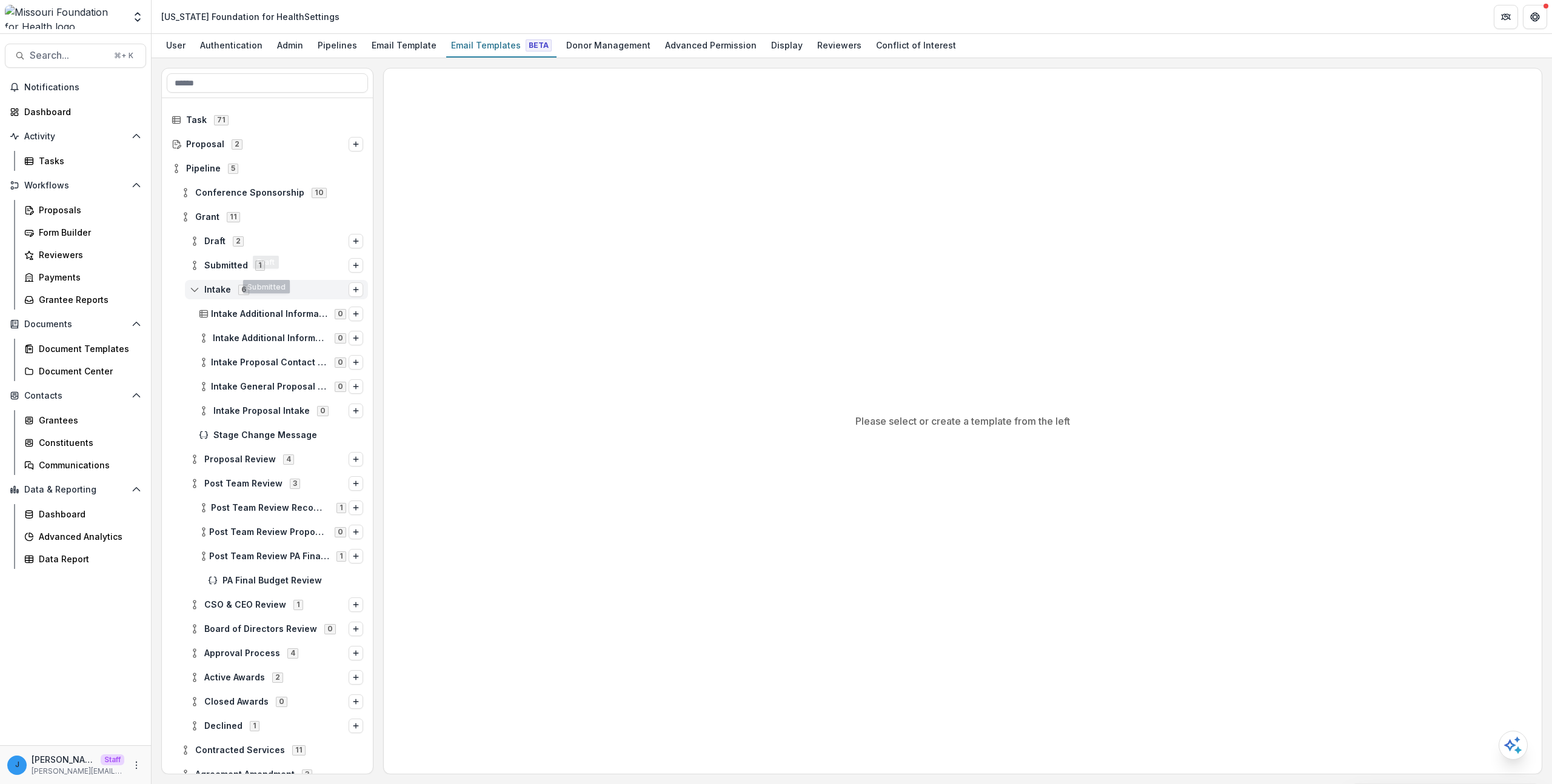
click at [218, 286] on span "Intake" at bounding box center [218, 290] width 27 height 10
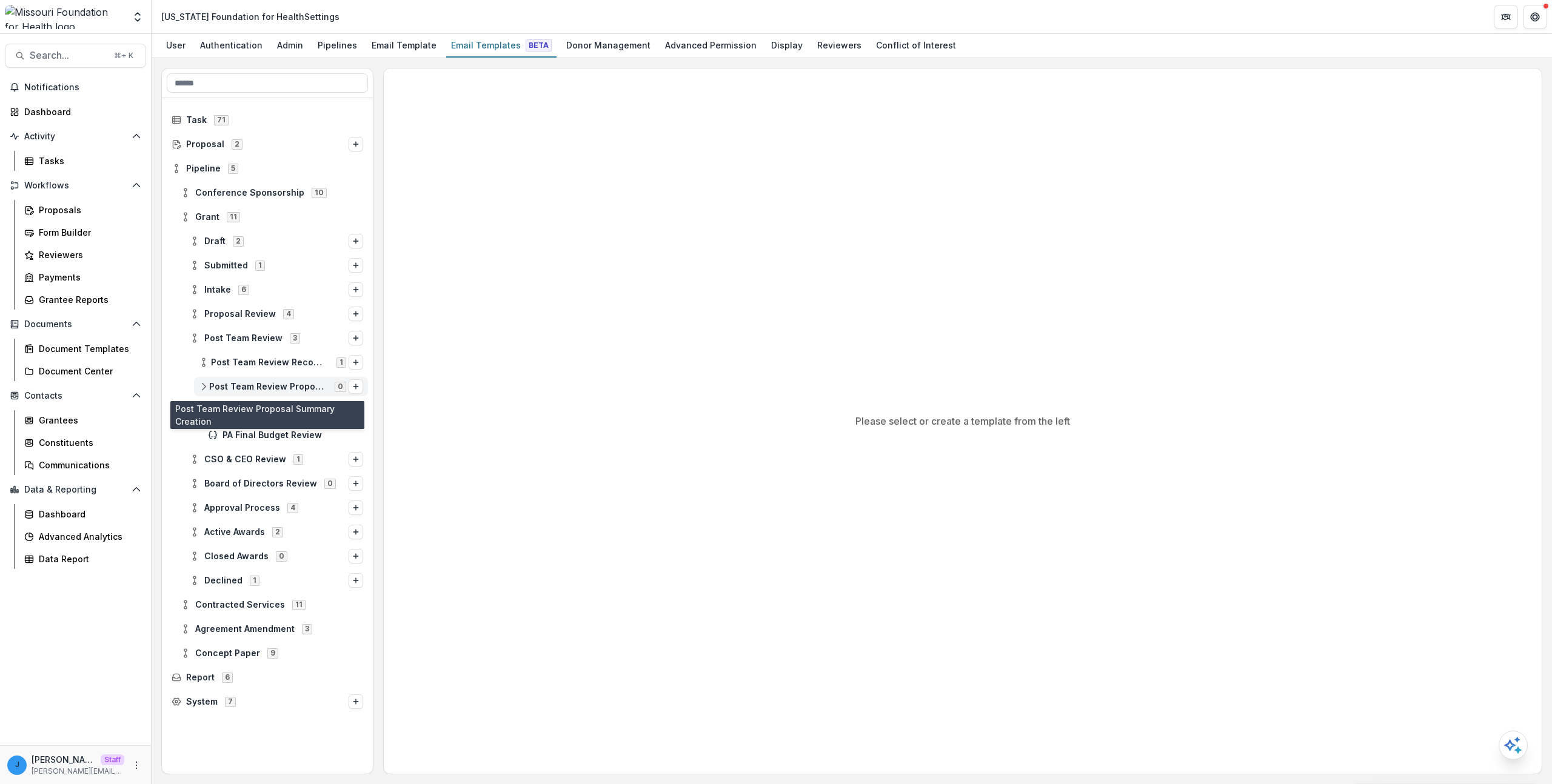
click at [269, 384] on span "Post Team Review Proposal Summary Creation" at bounding box center [268, 387] width 118 height 10
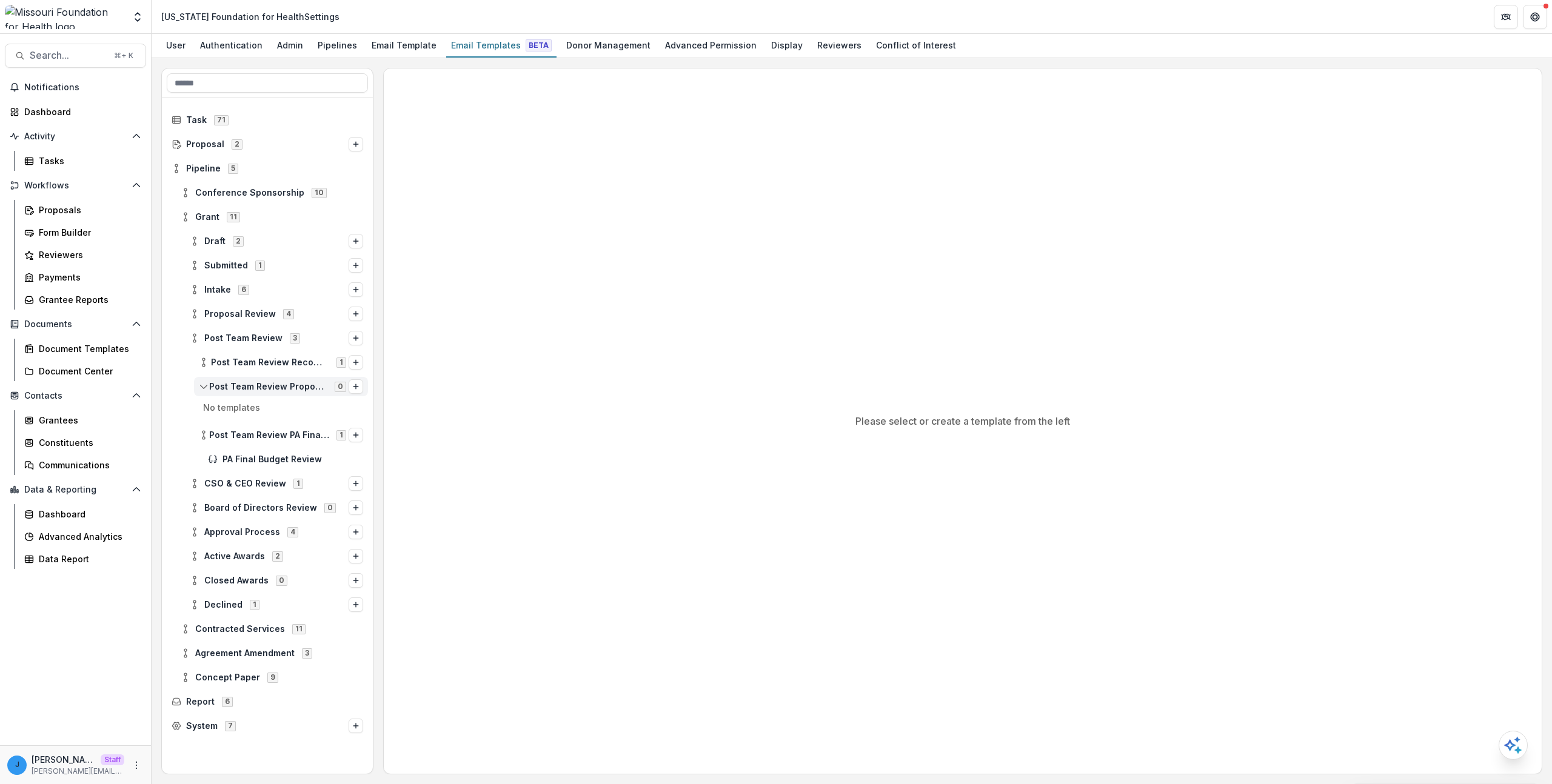
click at [268, 384] on span "Post Team Review Proposal Summary Creation" at bounding box center [268, 387] width 118 height 10
click at [518, 371] on div "Please select or create a template from the left" at bounding box center [963, 421] width 1158 height 706
click at [191, 170] on span "Pipeline" at bounding box center [203, 168] width 35 height 10
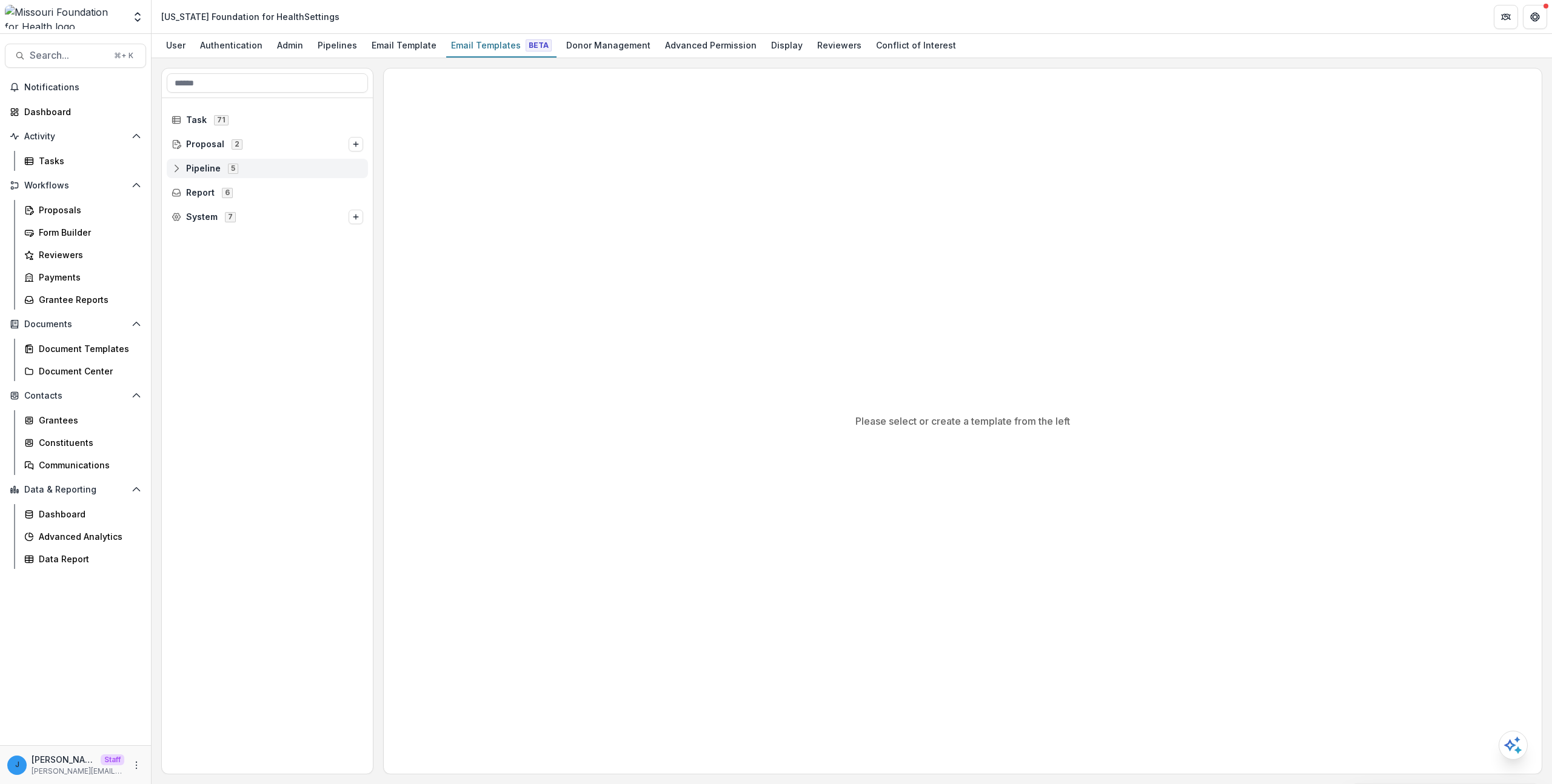
click at [193, 168] on span "Pipeline" at bounding box center [203, 168] width 35 height 10
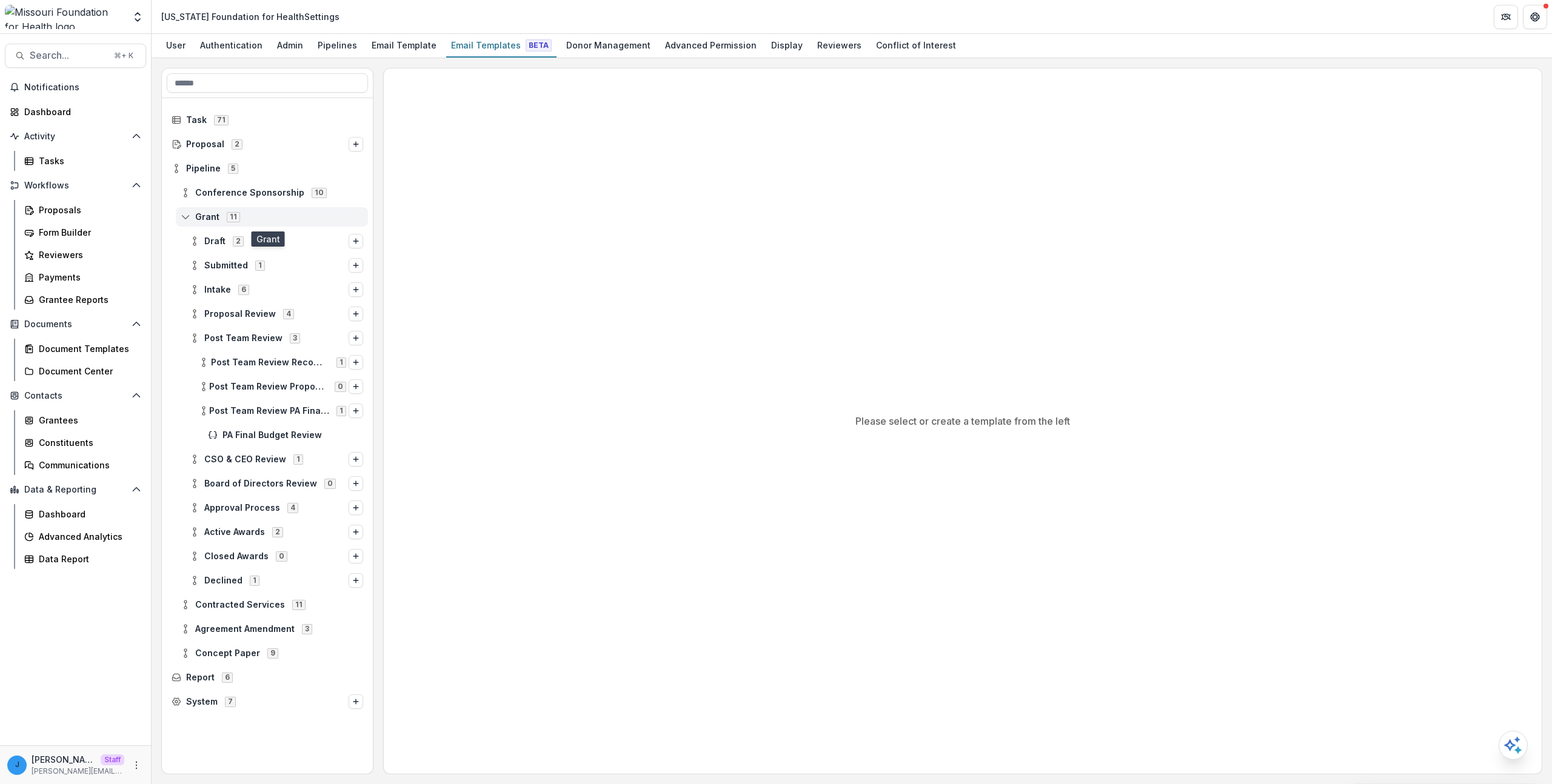
click at [186, 216] on icon at bounding box center [185, 217] width 9 height 9
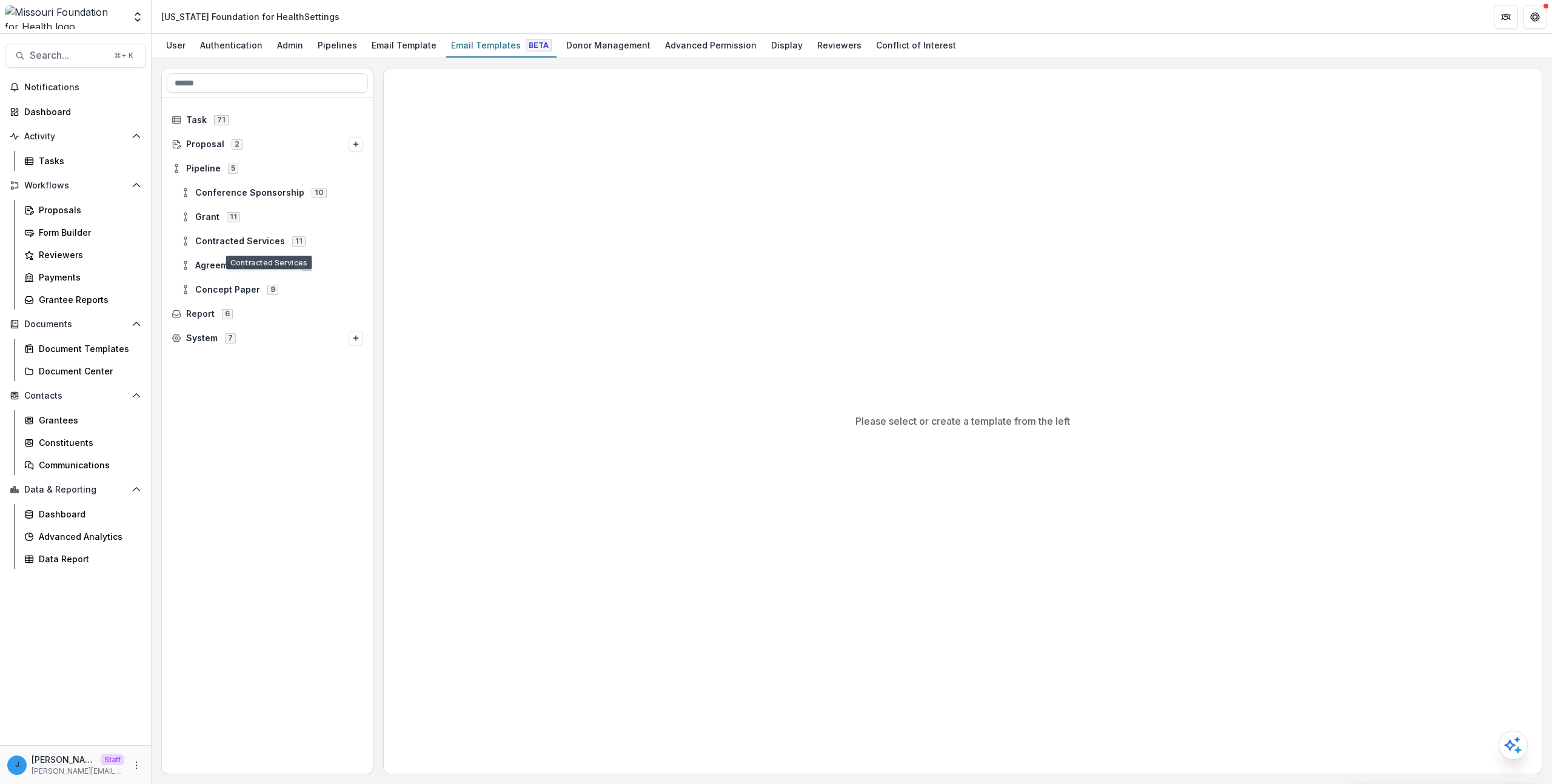
click at [234, 229] on div "Contracted Services 11" at bounding box center [267, 241] width 211 height 24
click at [230, 236] on span "Contracted Services" at bounding box center [240, 241] width 90 height 10
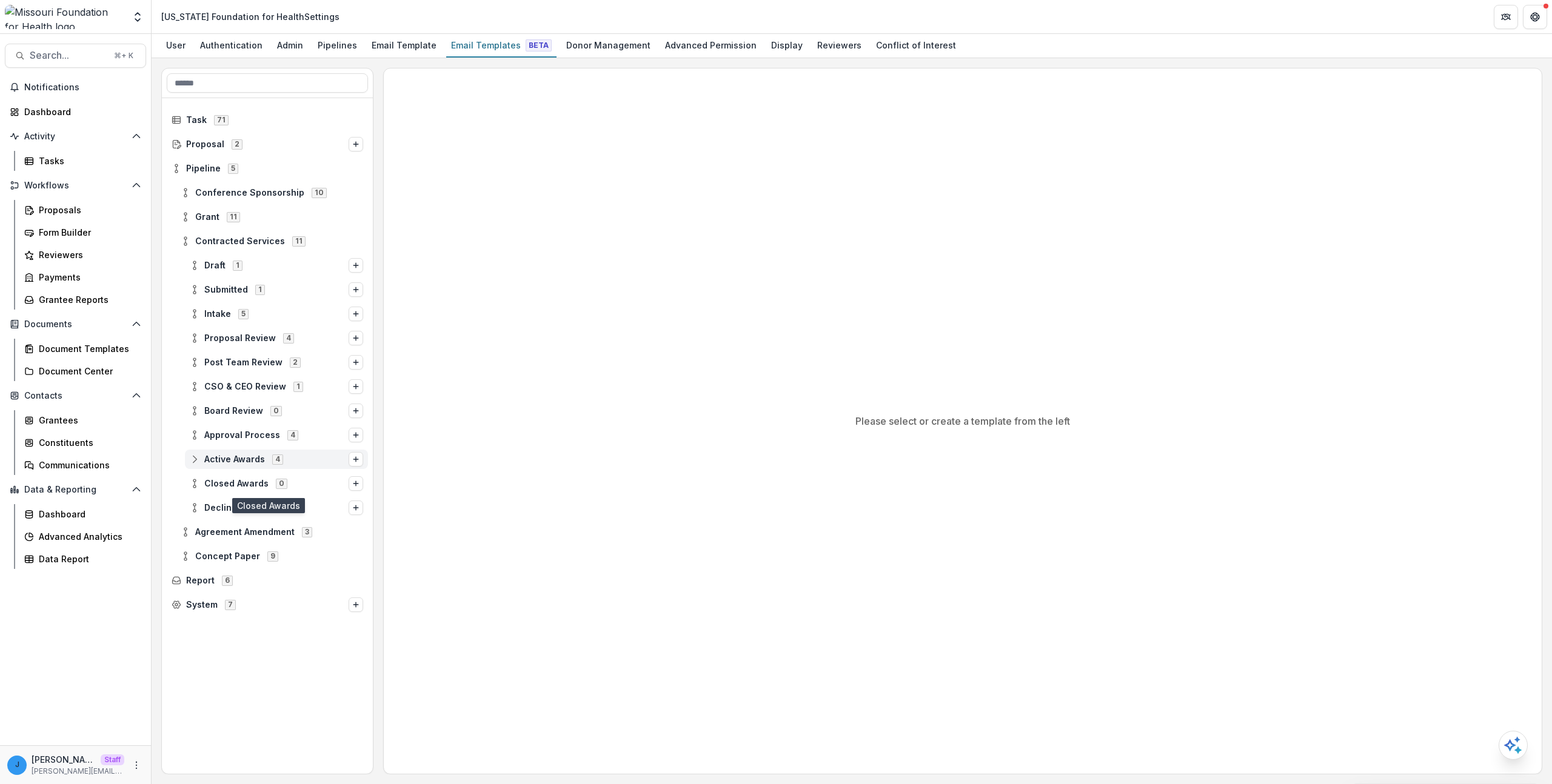
click at [258, 463] on span "Active Awards" at bounding box center [235, 459] width 61 height 10
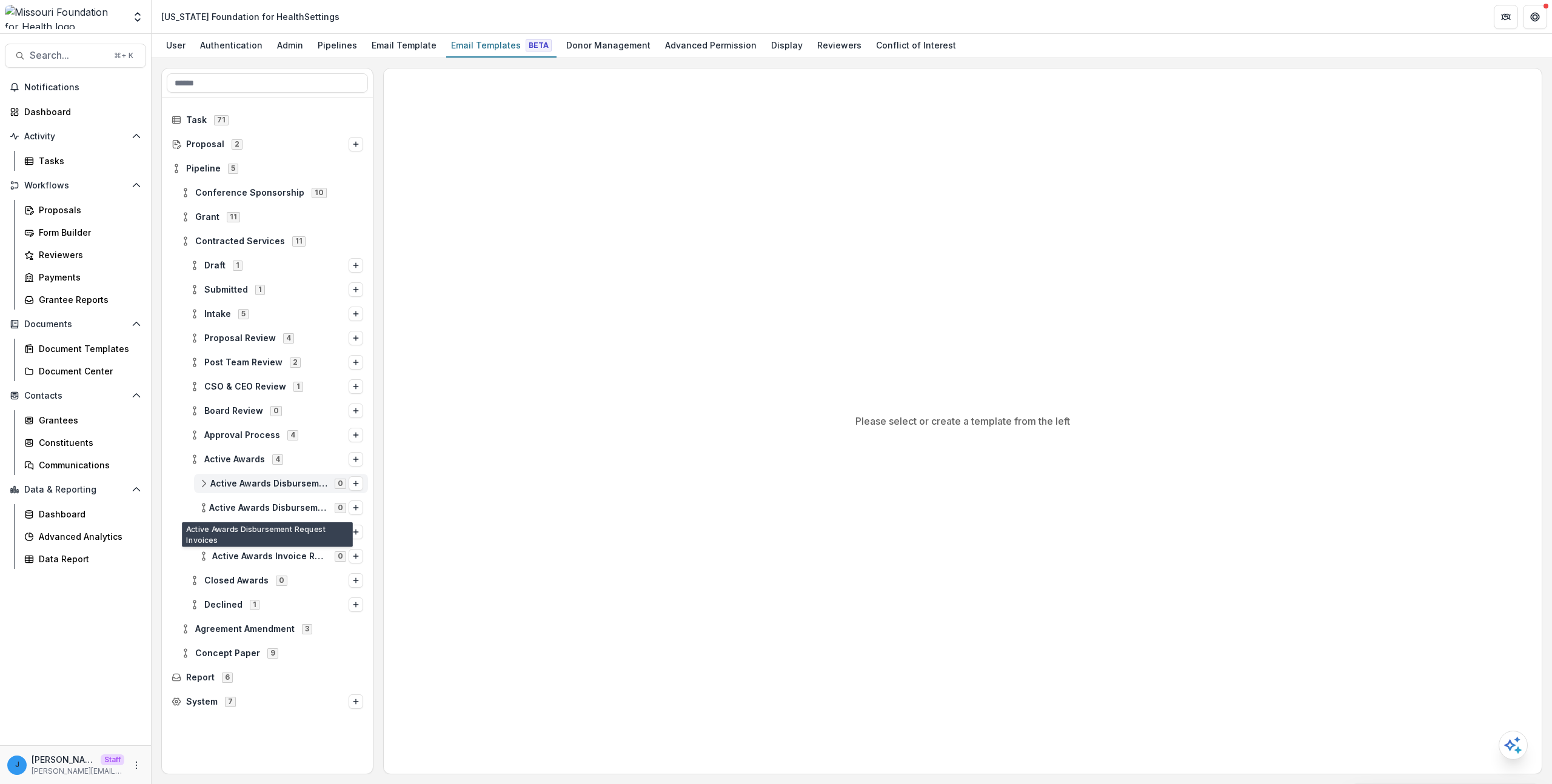
click at [287, 486] on span "Active Awards Disbursement Notification" at bounding box center [268, 483] width 117 height 10
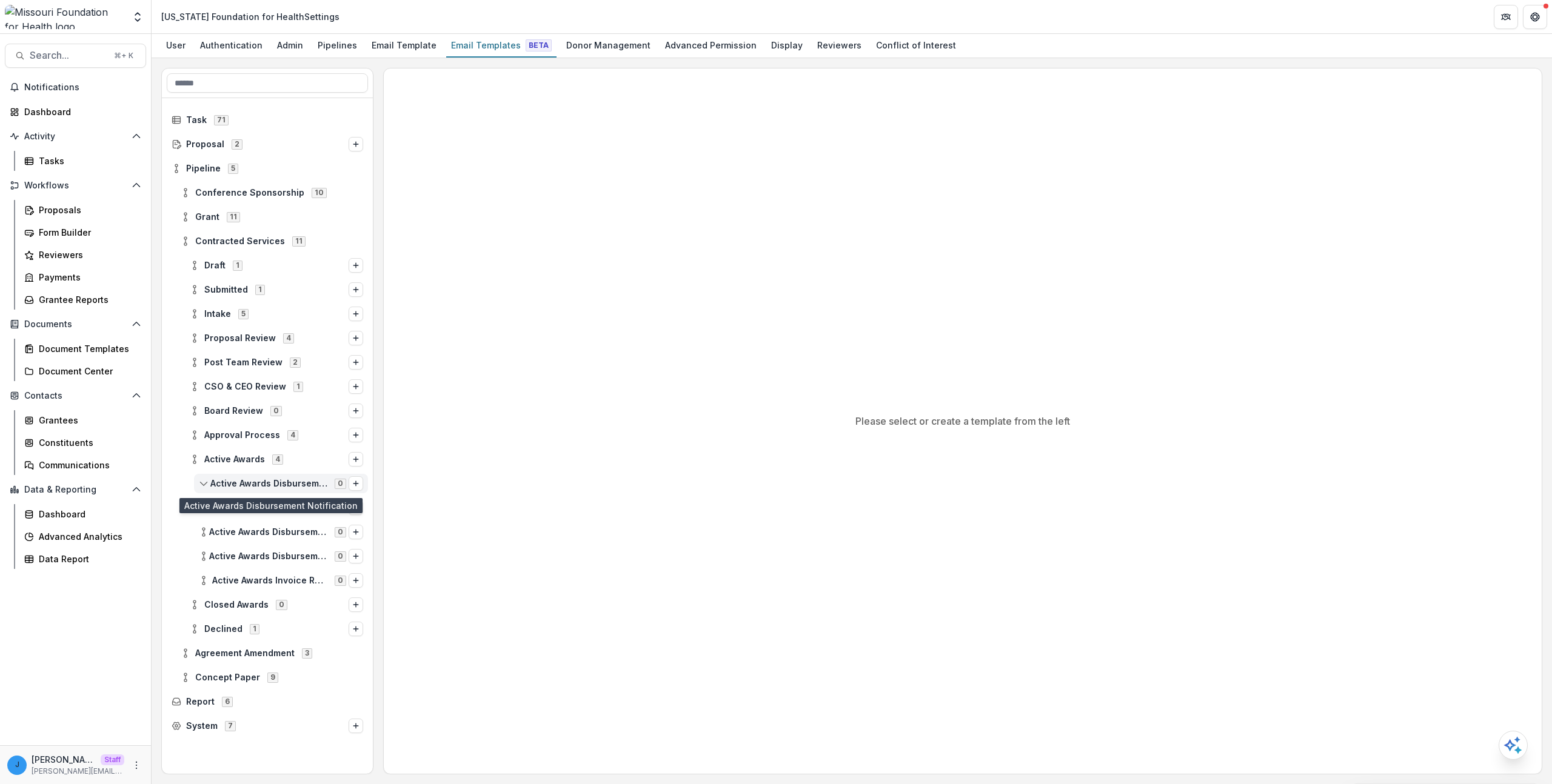
click at [272, 481] on span "Active Awards Disbursement Notification" at bounding box center [268, 483] width 117 height 10
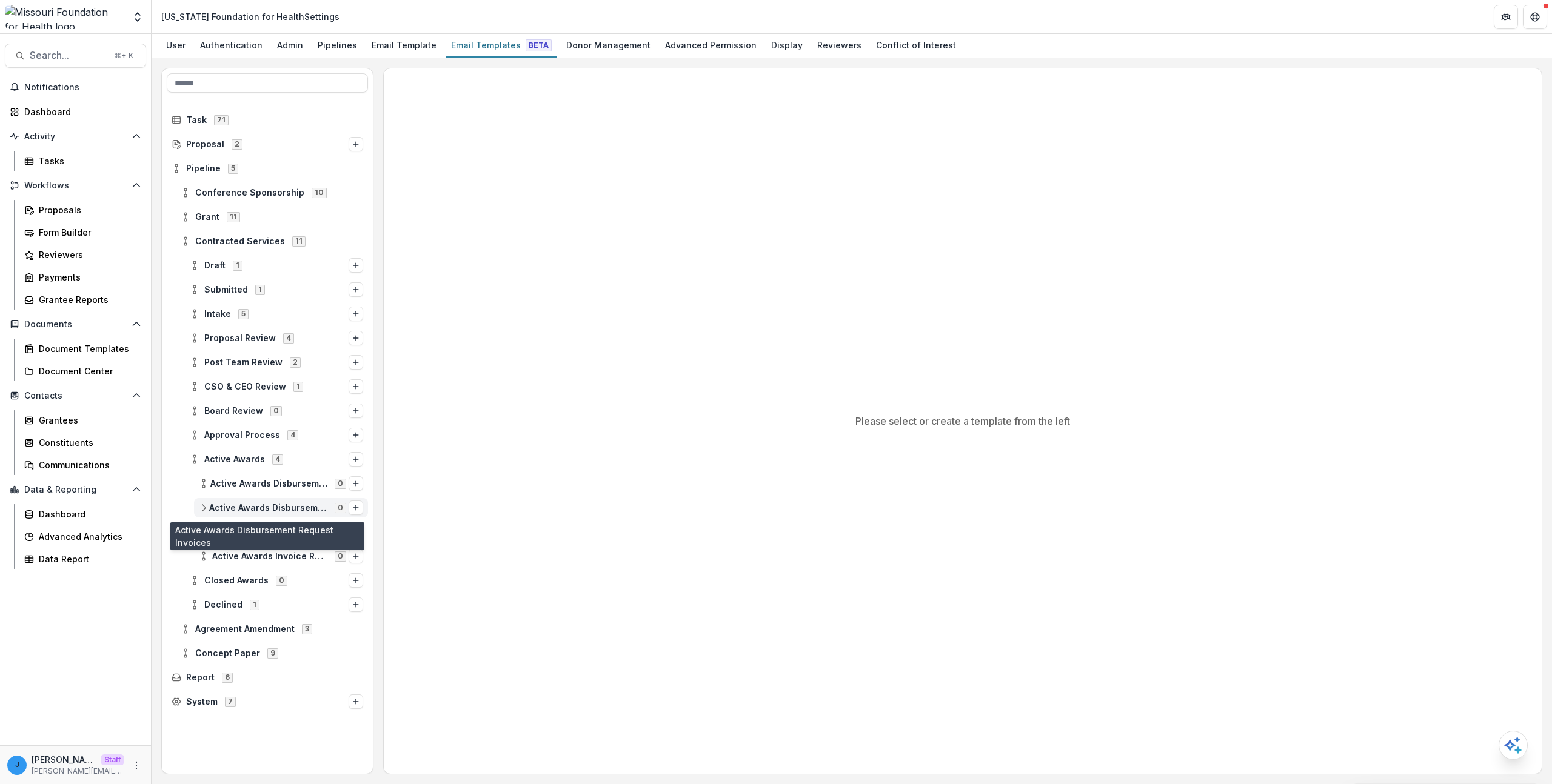
click at [266, 498] on div "Active Awards Disbursement Request Invoices 0" at bounding box center [281, 507] width 174 height 20
click at [263, 513] on div "Active Awards Disbursement Request Invoices 0" at bounding box center [281, 507] width 174 height 20
click at [243, 523] on div "Active Awards Disbursement Request - Invoices 0" at bounding box center [281, 532] width 174 height 20
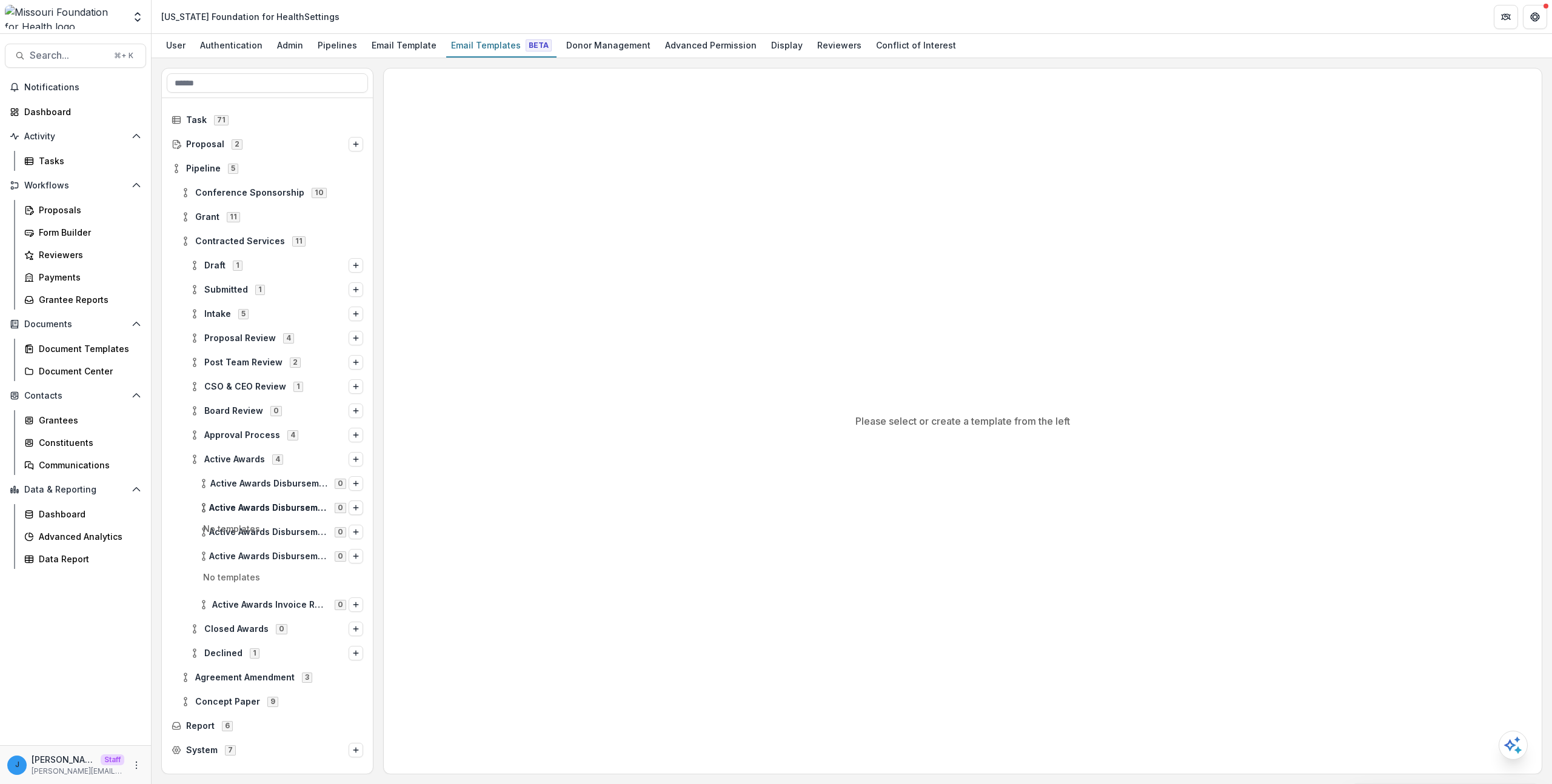
click at [246, 534] on p "No templates" at bounding box center [266, 532] width 201 height 20
click at [220, 559] on span "Active Awards Disbursement Request - Invoices" at bounding box center [268, 556] width 118 height 10
click at [259, 559] on span "Active Awards Invoice Review" at bounding box center [269, 556] width 115 height 10
click at [259, 540] on div "Active Awards Disbursement Request - Invoices 0" at bounding box center [281, 532] width 174 height 20
click at [254, 537] on p "No templates" at bounding box center [266, 532] width 201 height 20
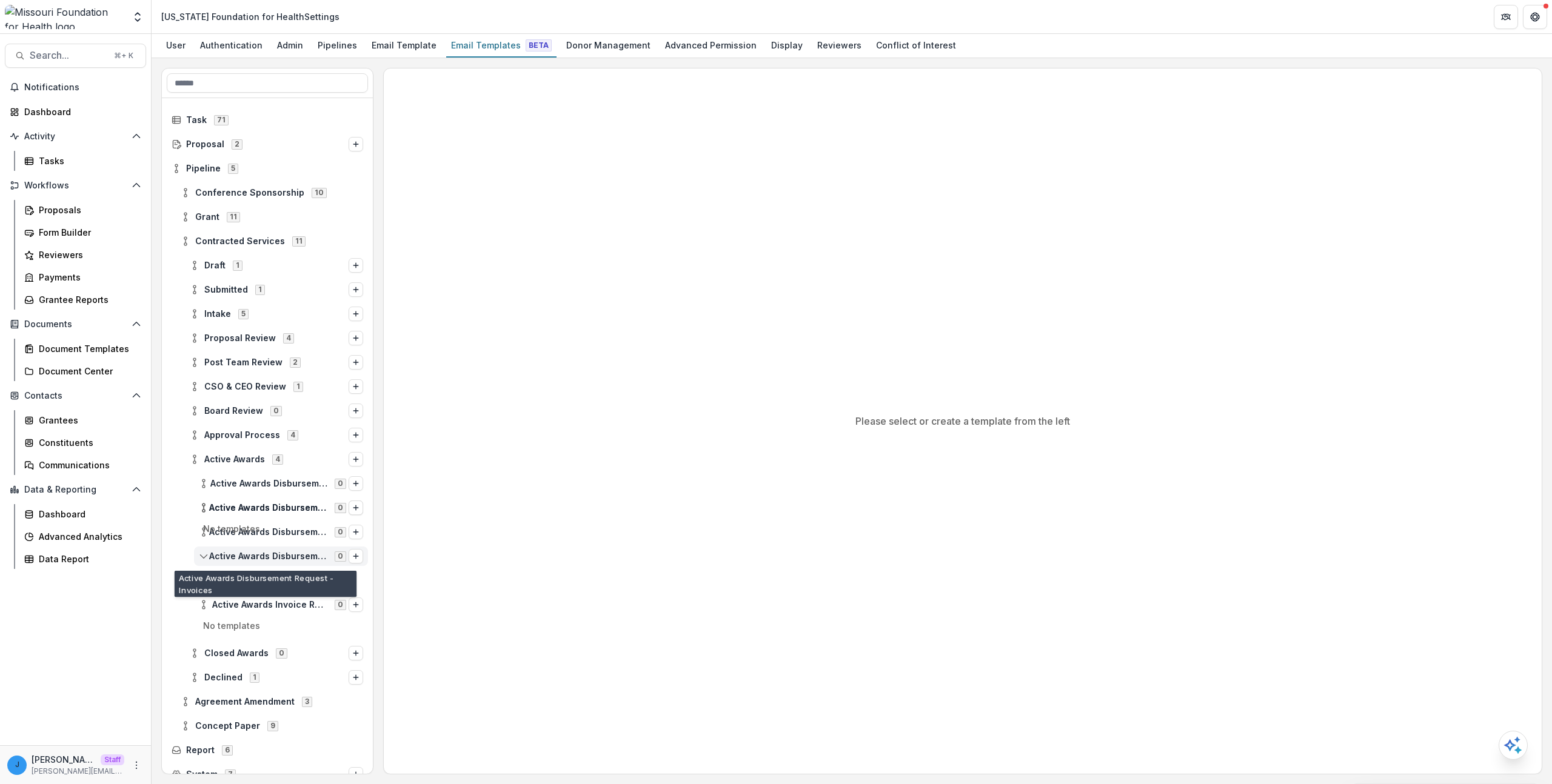
click at [245, 549] on div "Active Awards Disbursement Request - Invoices 0" at bounding box center [281, 556] width 174 height 20
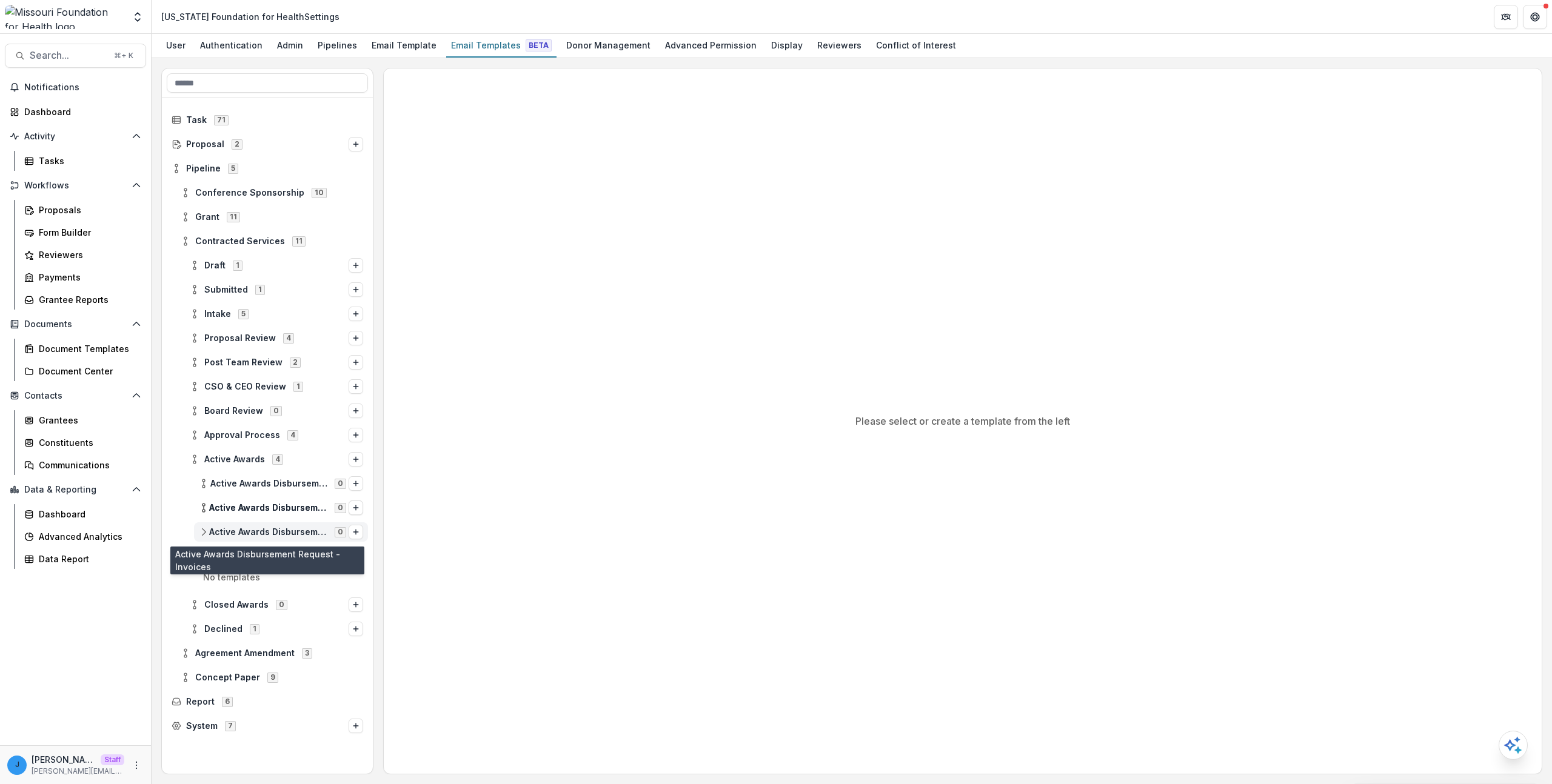
click at [251, 530] on span "Active Awards Disbursement Request - Invoices" at bounding box center [268, 532] width 118 height 10
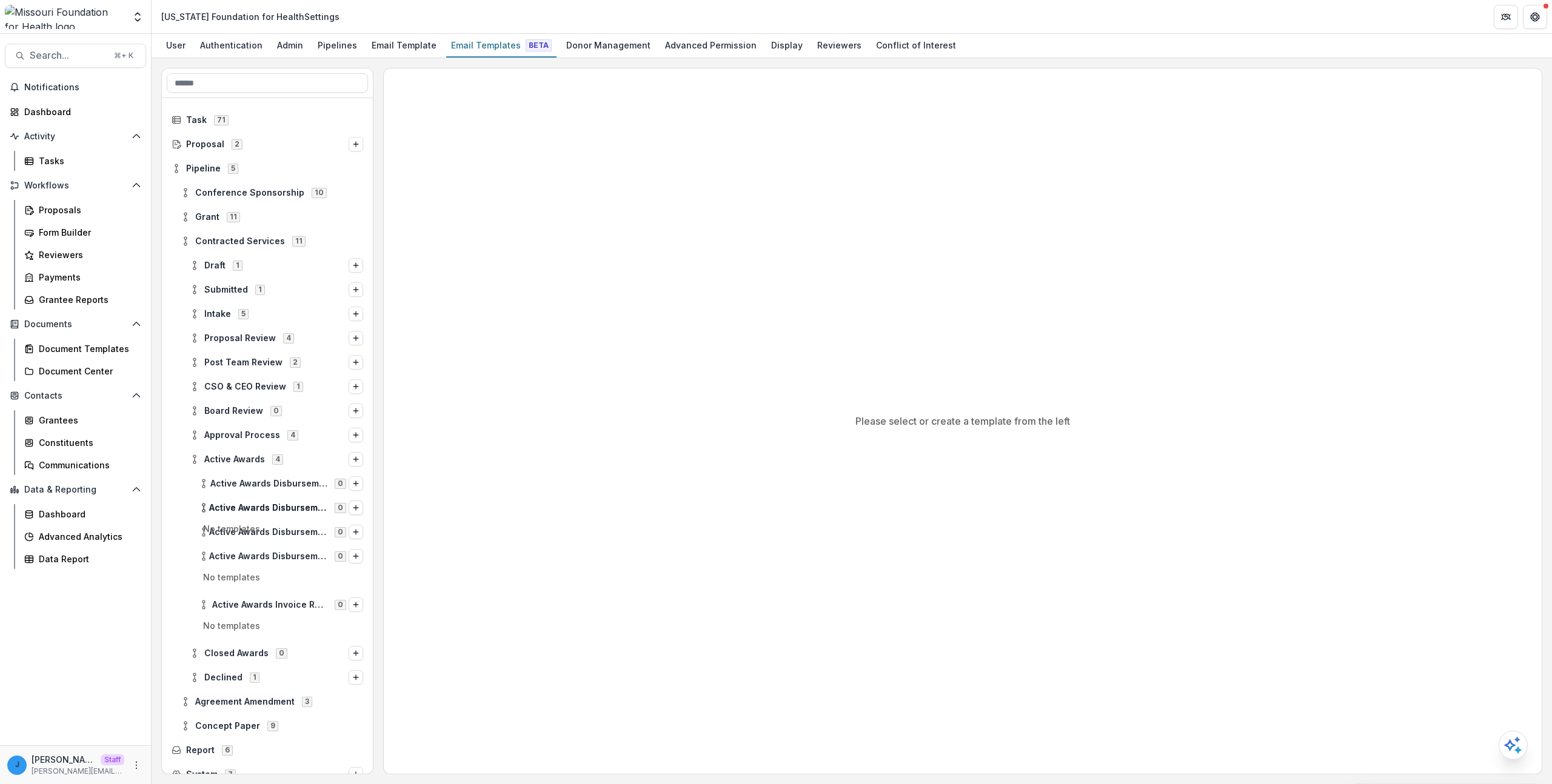
click at [250, 535] on p "No templates" at bounding box center [266, 532] width 201 height 20
click at [248, 506] on span "Active Awards Disbursement Request Invoices" at bounding box center [268, 507] width 118 height 10
click at [252, 487] on span "Active Awards Disbursement Notification" at bounding box center [268, 483] width 117 height 10
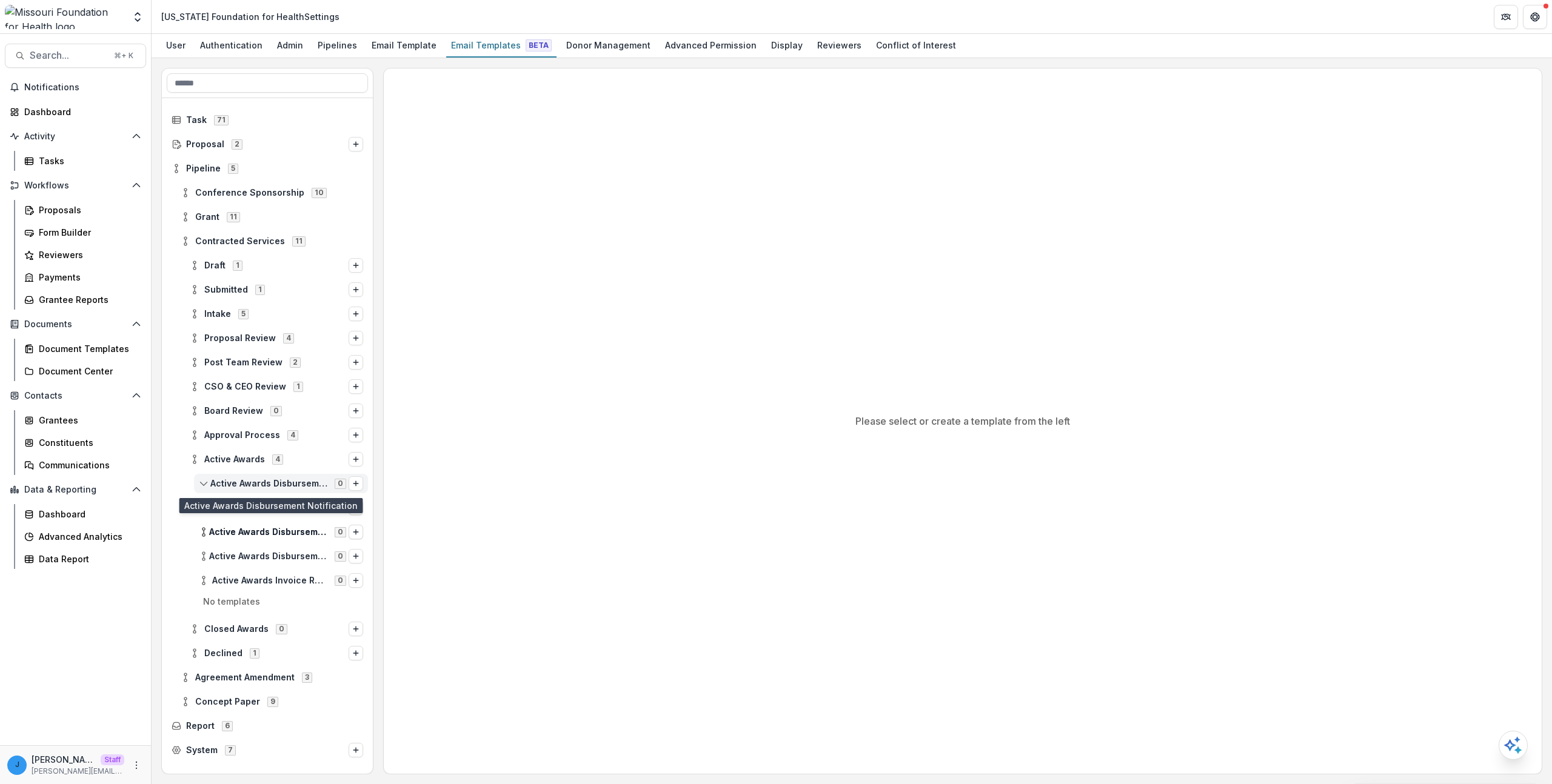
click at [254, 476] on div "Active Awards Disbursement Notification 0" at bounding box center [281, 483] width 174 height 20
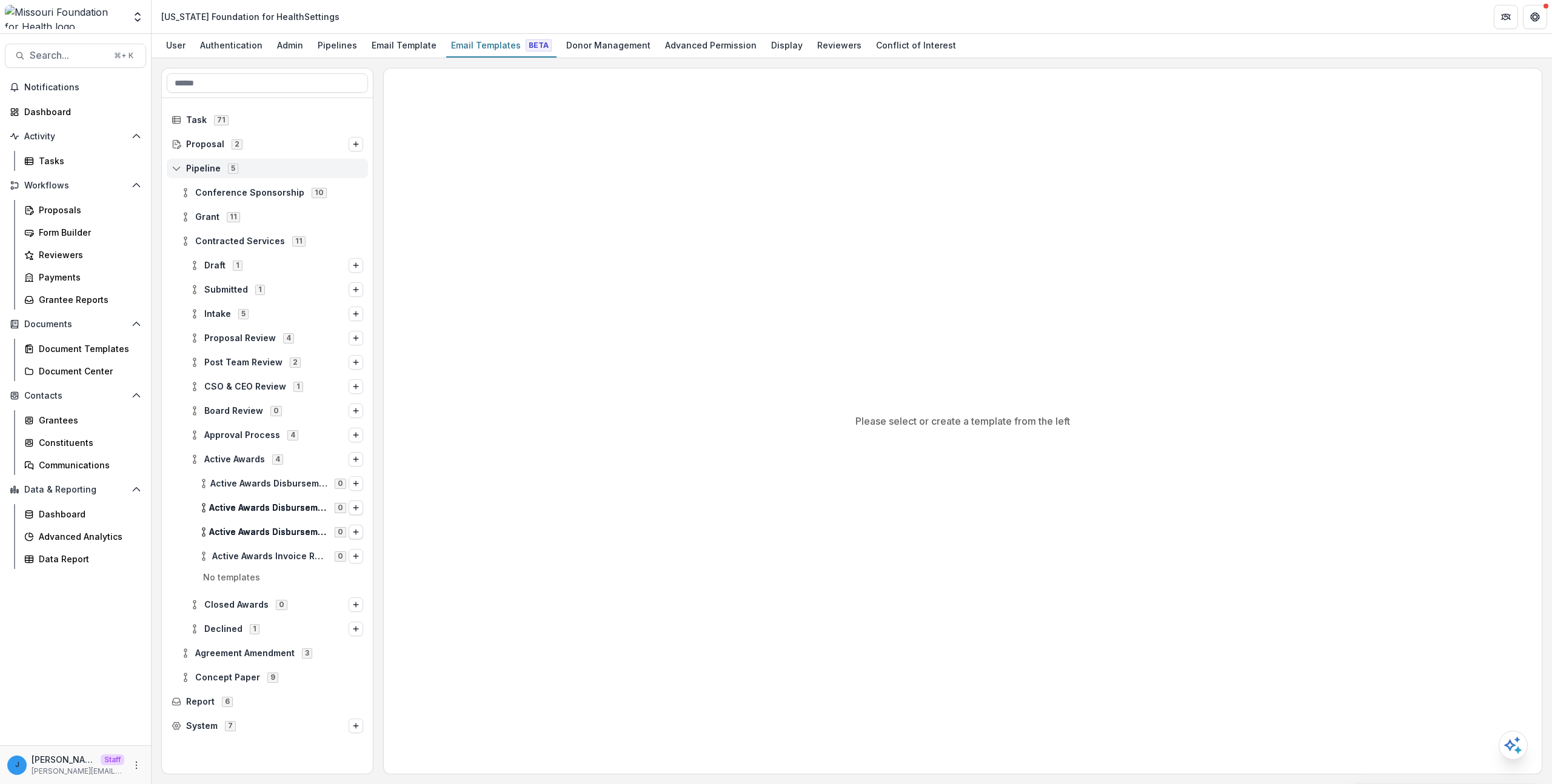
click at [201, 164] on span "Pipeline" at bounding box center [203, 168] width 35 height 10
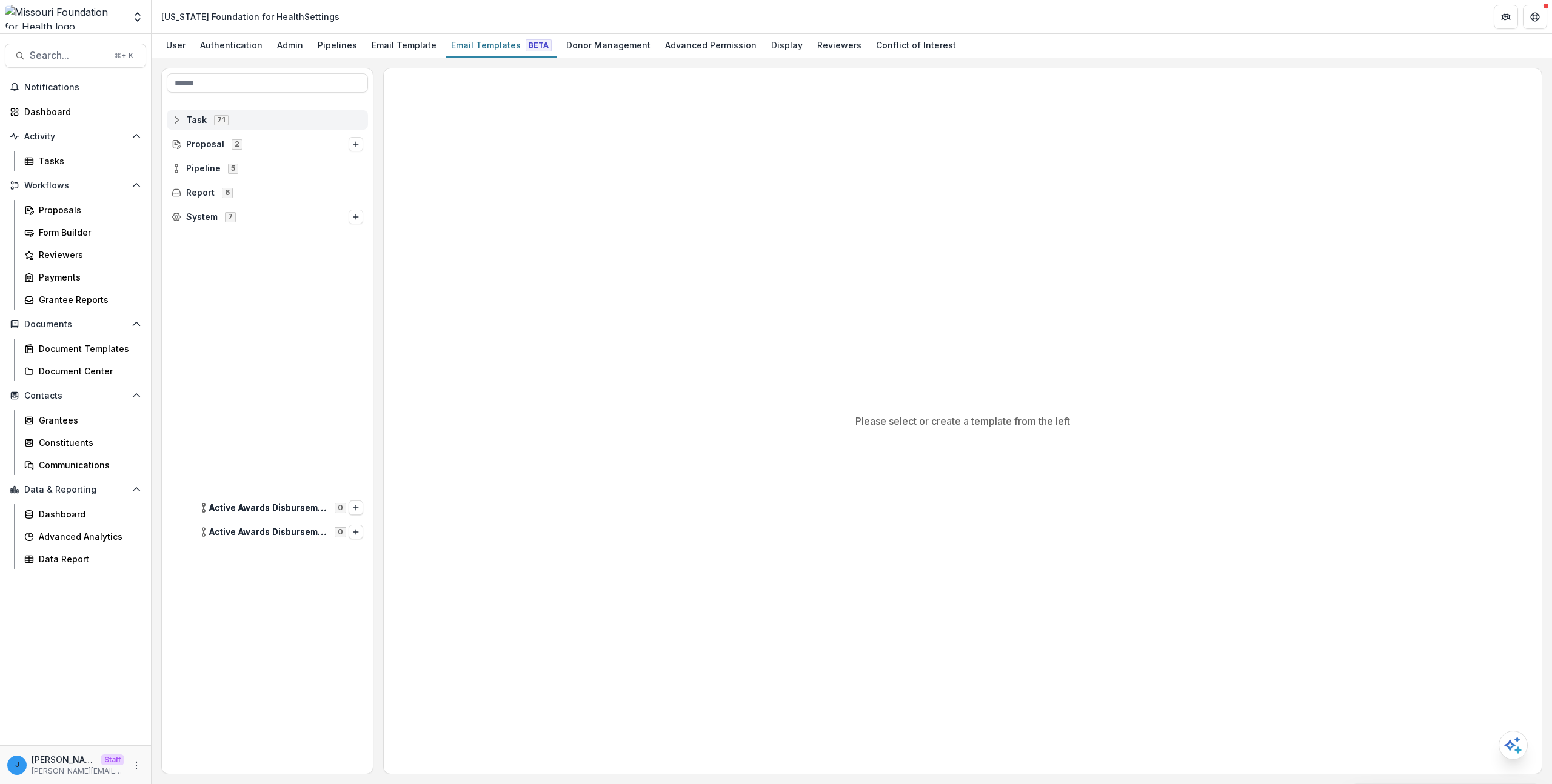
click at [221, 127] on div "Task 71" at bounding box center [266, 120] width 201 height 20
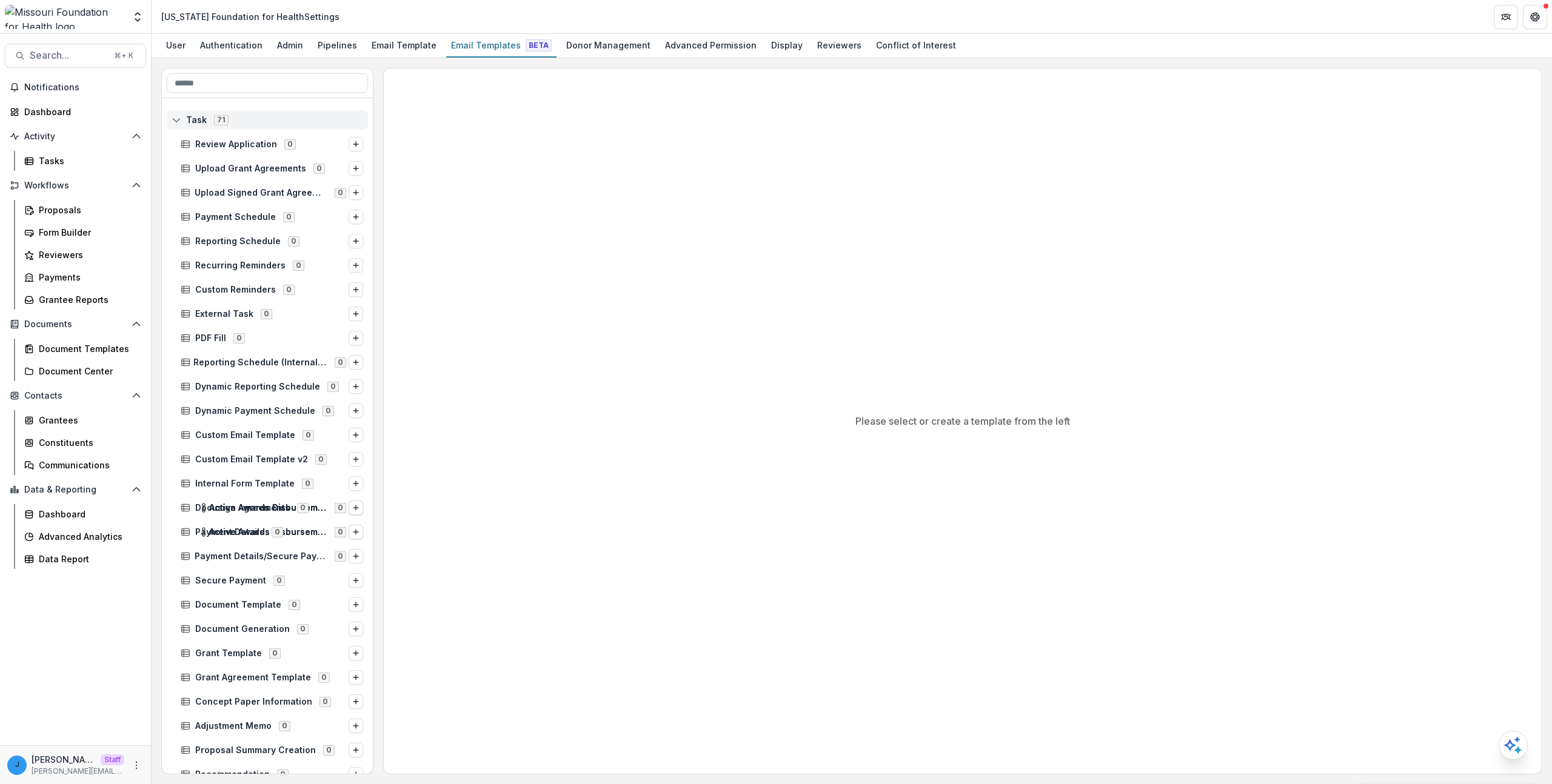
click at [224, 117] on span "71" at bounding box center [222, 120] width 15 height 9
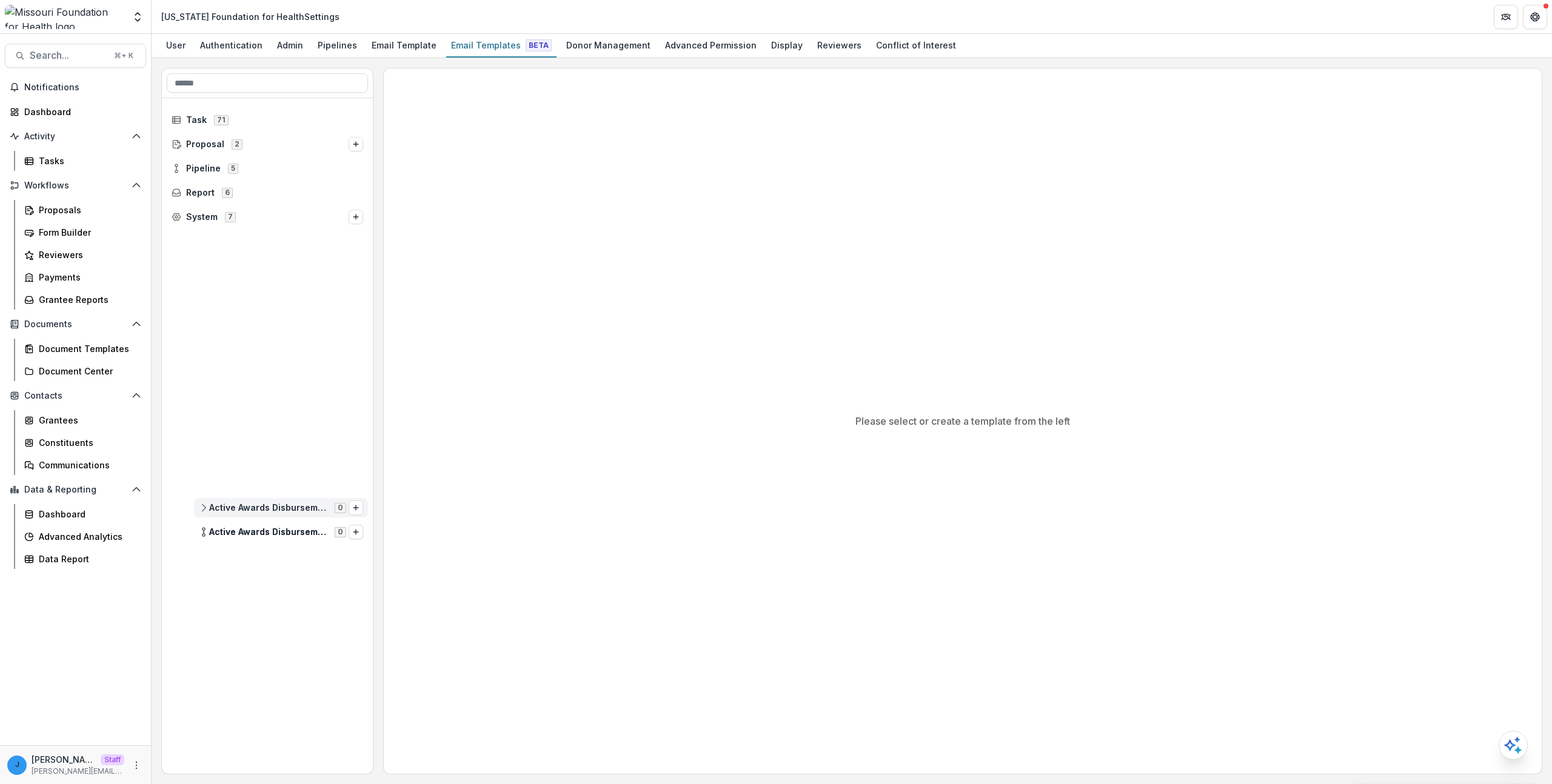
click at [268, 506] on span "Active Awards Disbursement Request Invoices" at bounding box center [268, 507] width 118 height 10
click at [252, 538] on div "Active Awards Disbursement Request Invoices 0" at bounding box center [281, 532] width 174 height 20
drag, startPoint x: 262, startPoint y: 497, endPoint x: 261, endPoint y: 485, distance: 12.0
click at [262, 497] on div "Active Awards Disbursement Request Invoices 0" at bounding box center [267, 507] width 211 height 24
click at [197, 125] on div "Task 70" at bounding box center [266, 120] width 201 height 20
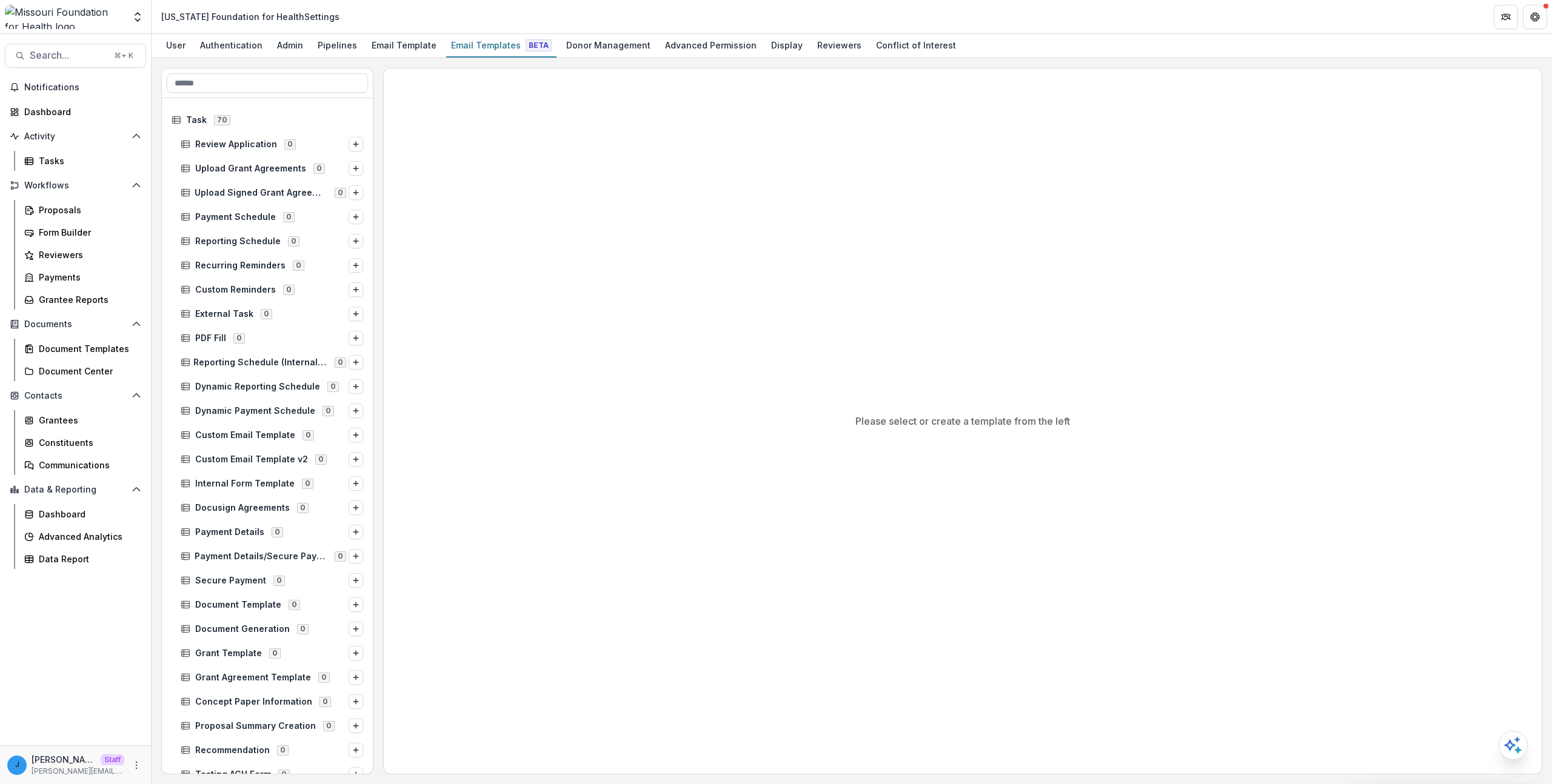
click at [228, 134] on div "Review Application 0" at bounding box center [267, 144] width 211 height 24
click at [229, 140] on span "Review Application" at bounding box center [237, 144] width 82 height 10
click at [232, 141] on span "Review Application" at bounding box center [237, 144] width 82 height 10
click at [236, 113] on div "Task 70" at bounding box center [266, 120] width 201 height 20
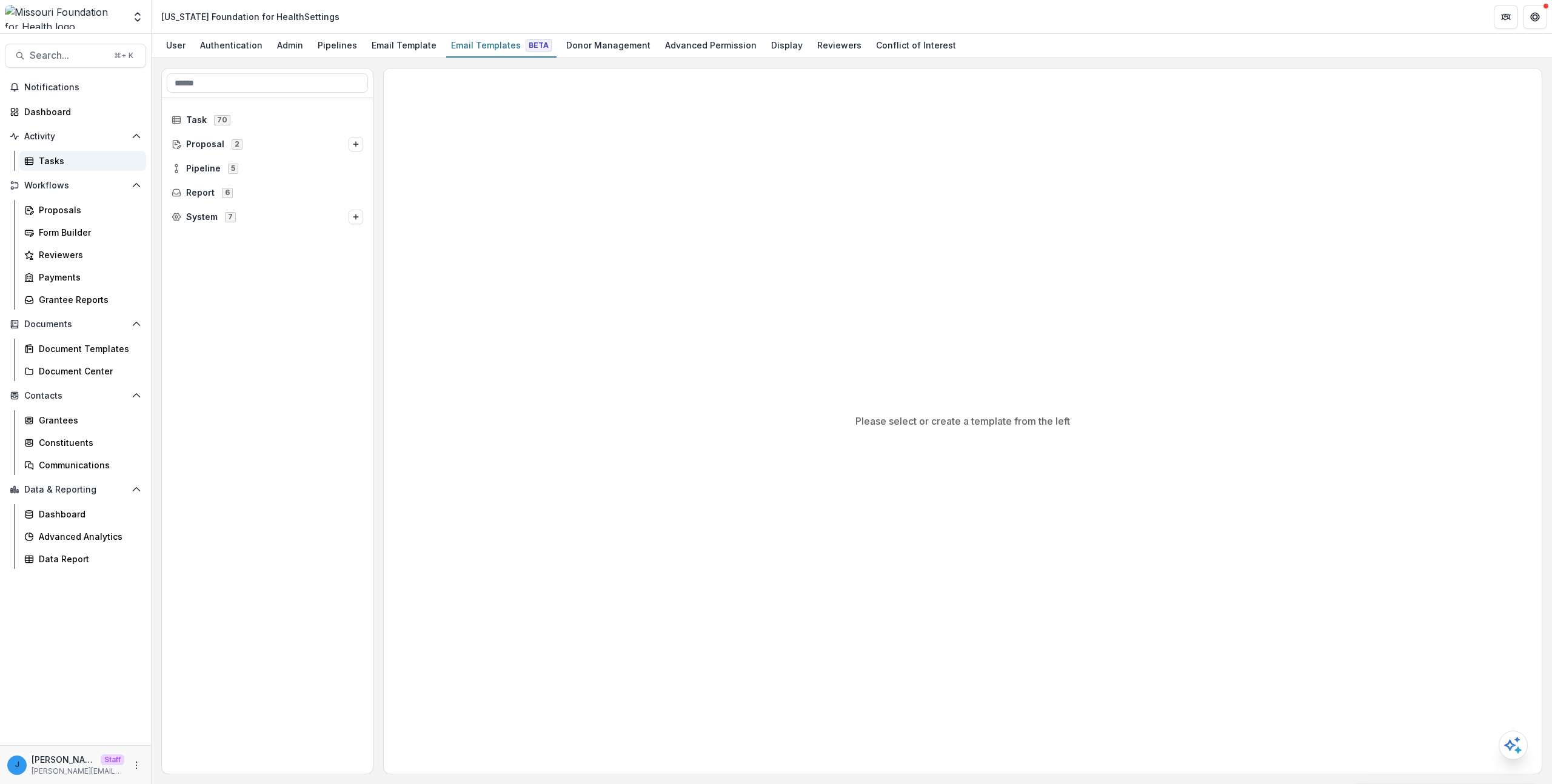
click at [65, 153] on link "Tasks" at bounding box center [83, 160] width 127 height 20
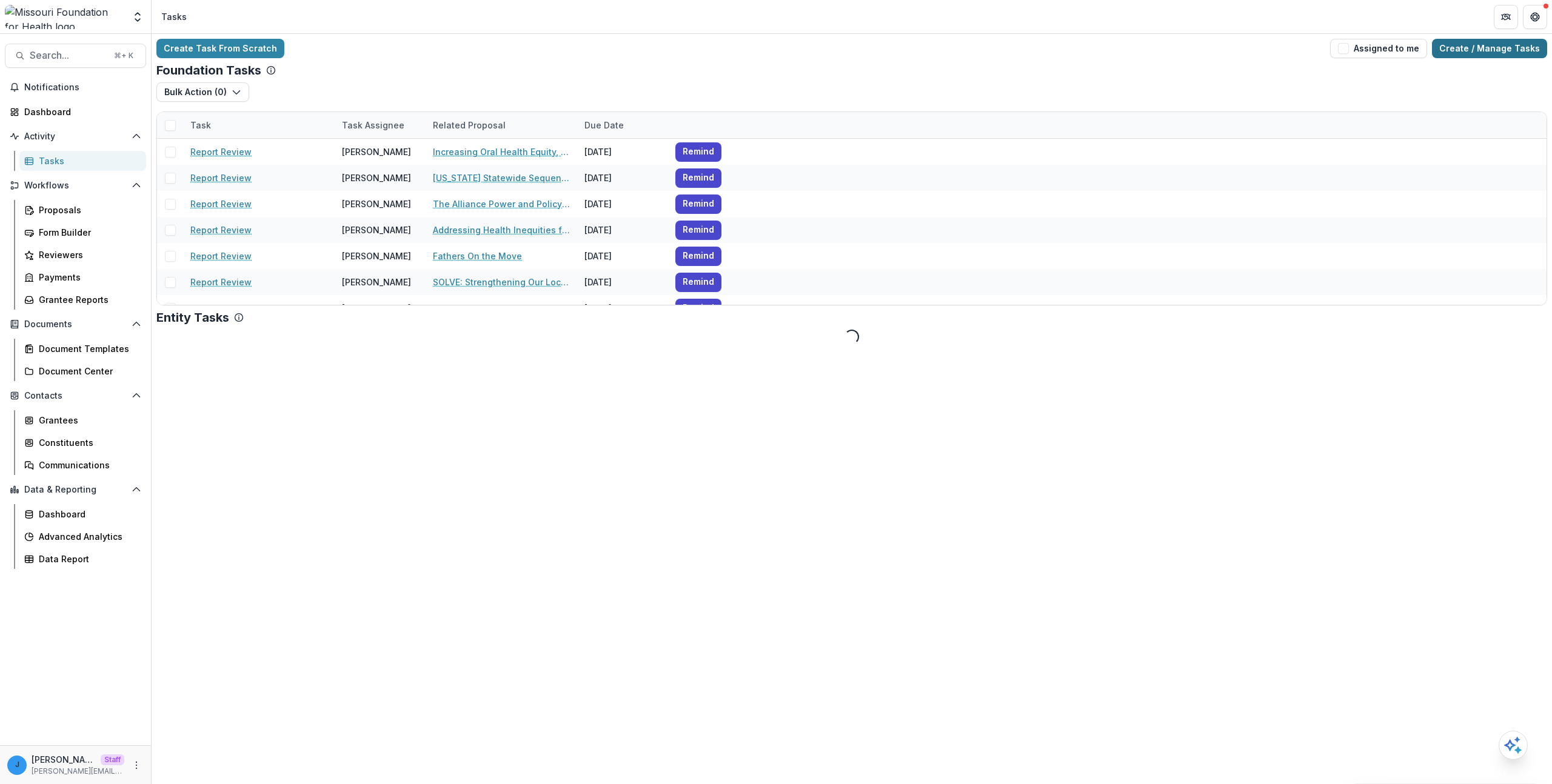
click at [1460, 41] on link "Create / Manage Tasks" at bounding box center [1489, 49] width 115 height 20
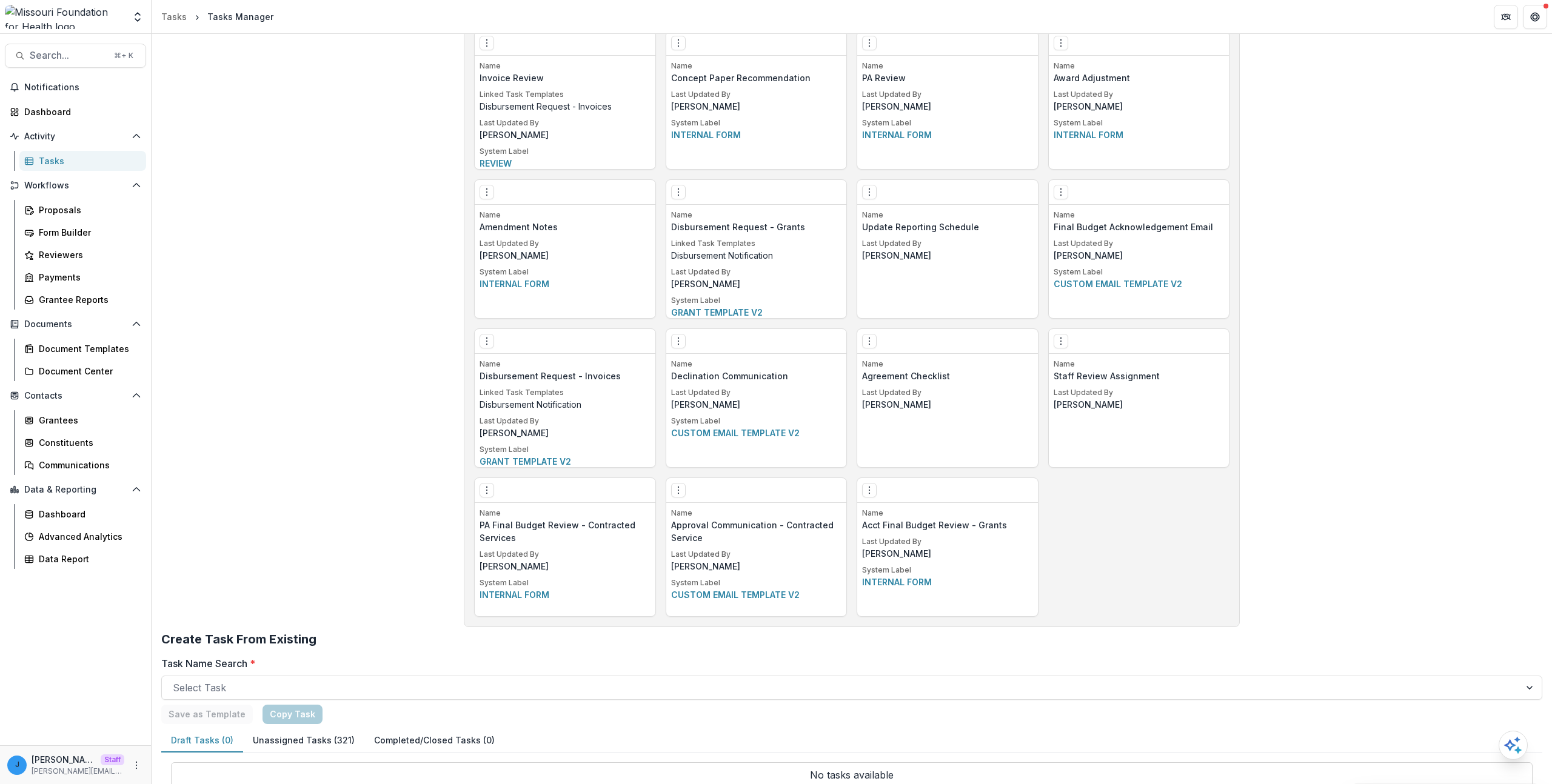
scroll to position [2173, 0]
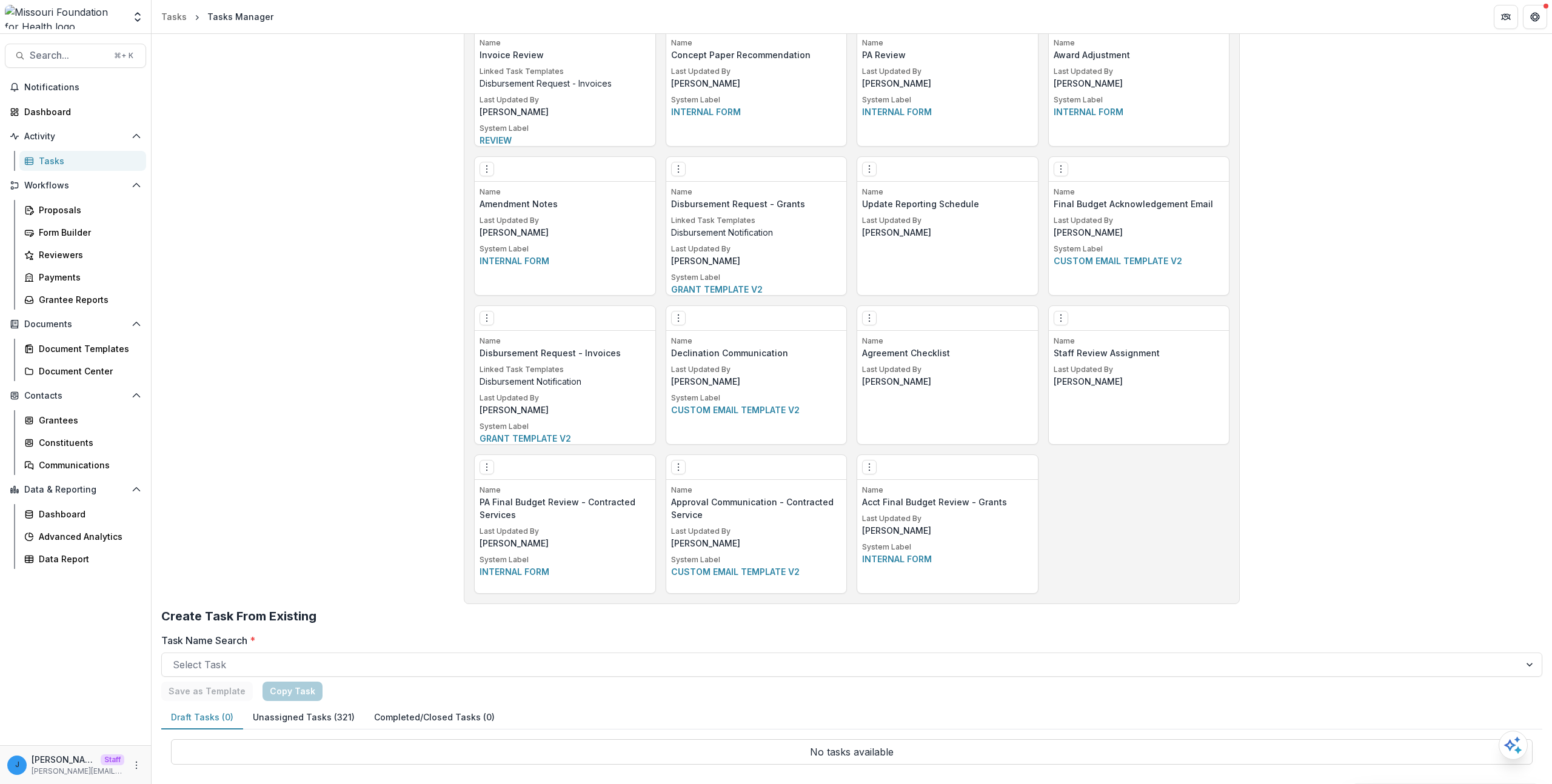
click at [914, 405] on div "Name Agreement Checklist Last Updated By [PERSON_NAME]" at bounding box center [947, 390] width 180 height 108
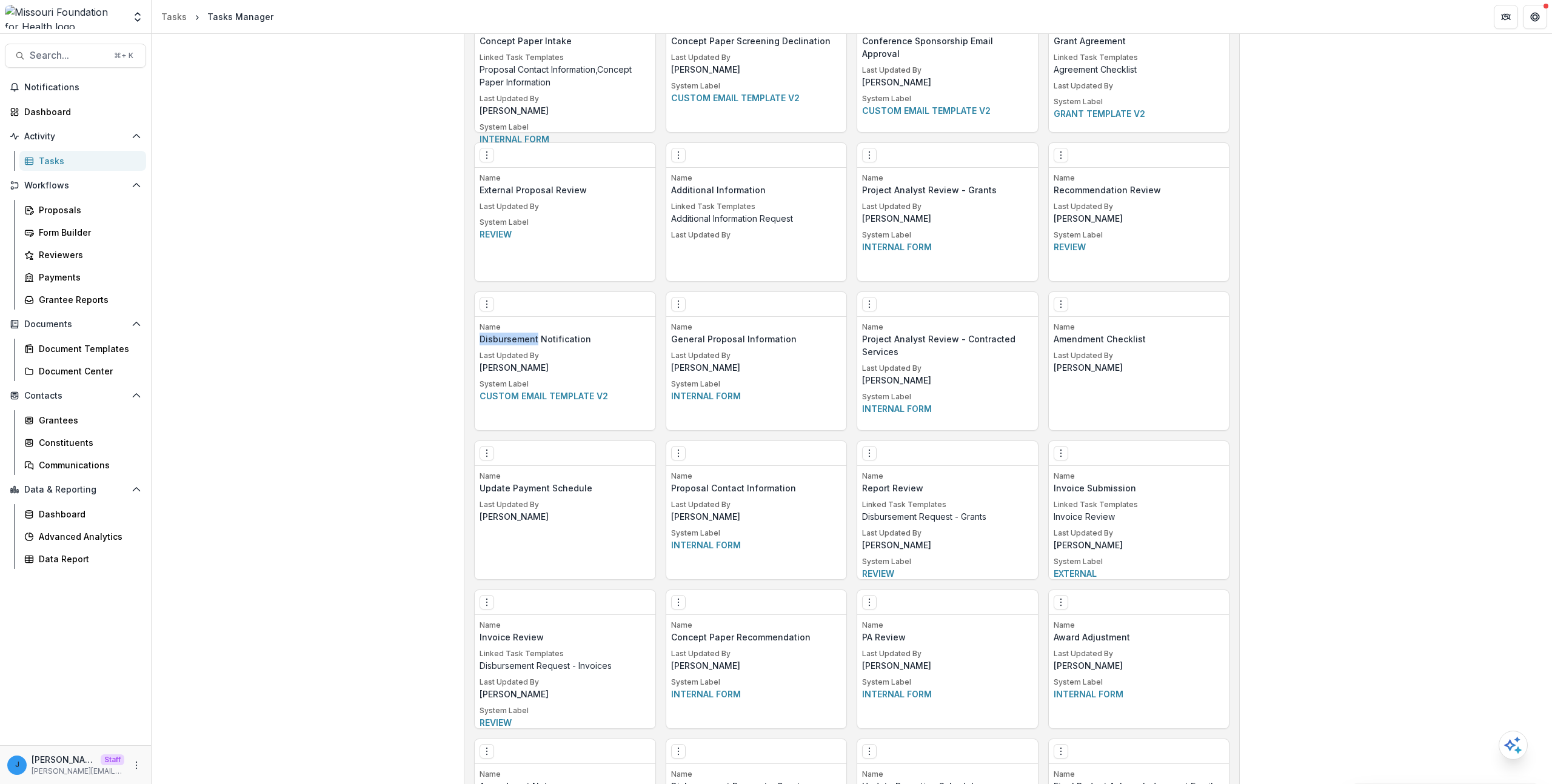
scroll to position [1753, 0]
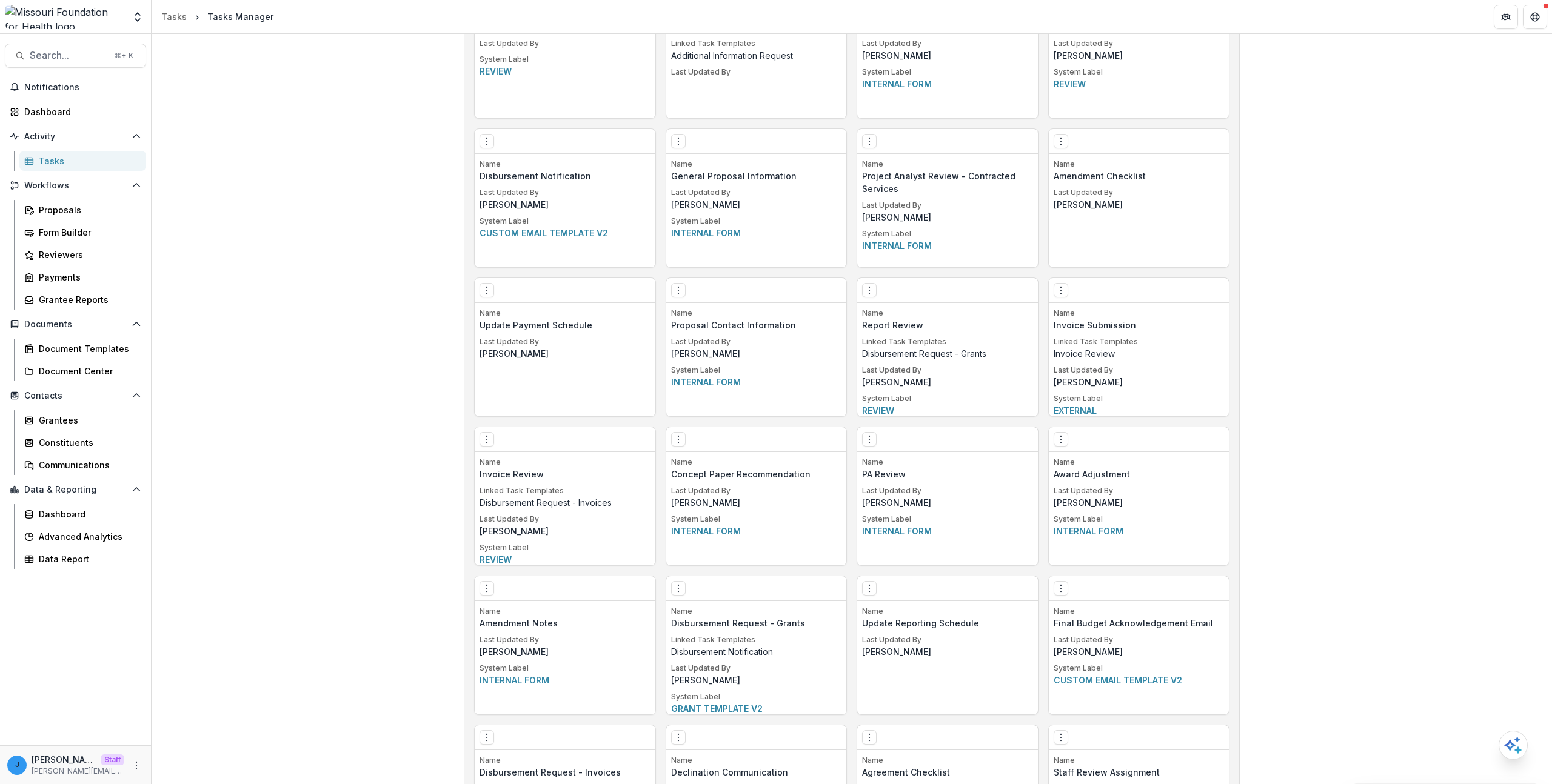
click at [901, 373] on p "Last Updated By" at bounding box center [947, 370] width 171 height 11
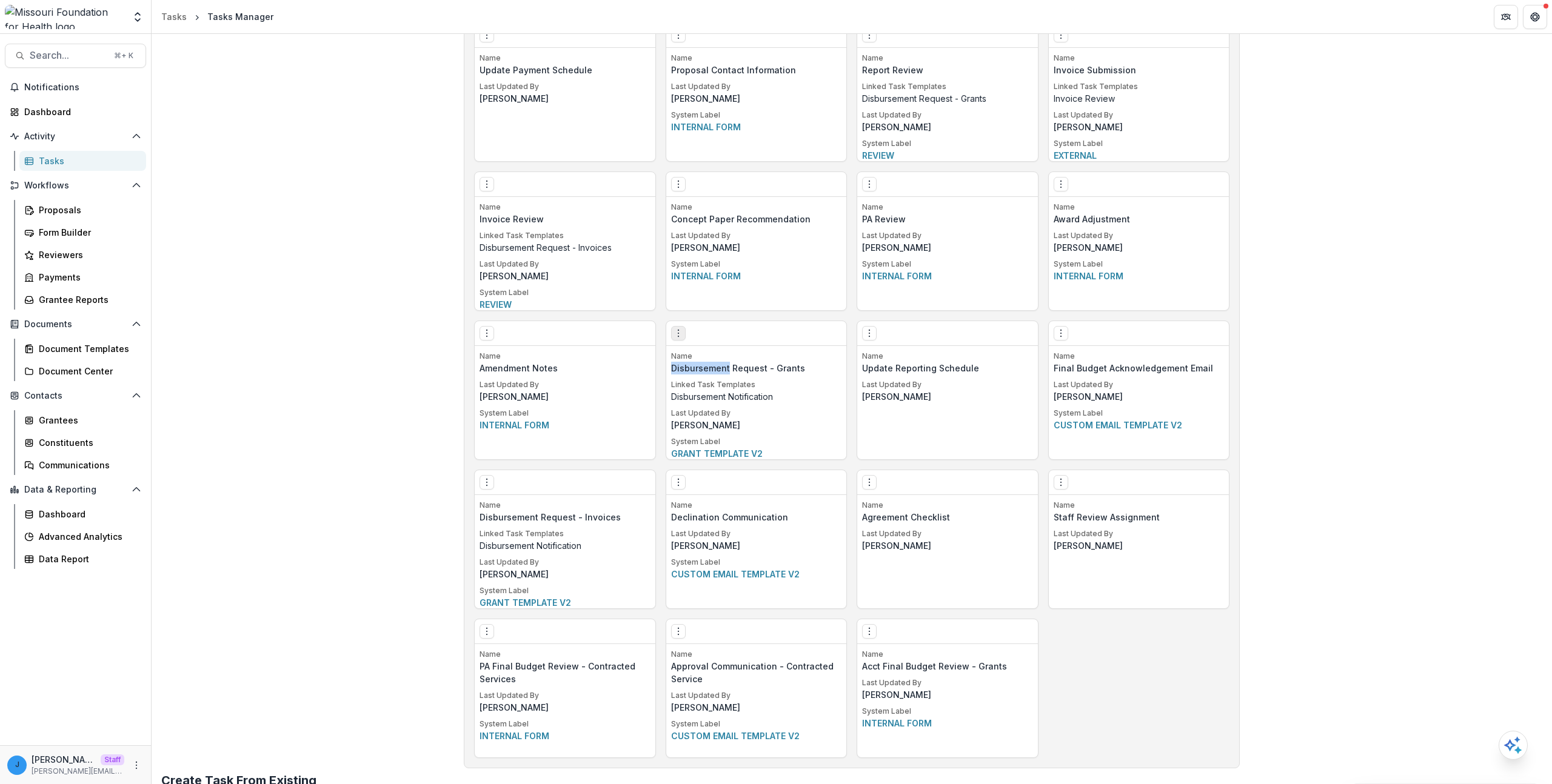
click at [677, 327] on button "Options" at bounding box center [679, 334] width 15 height 15
click at [740, 361] on link "Edit" at bounding box center [746, 358] width 149 height 20
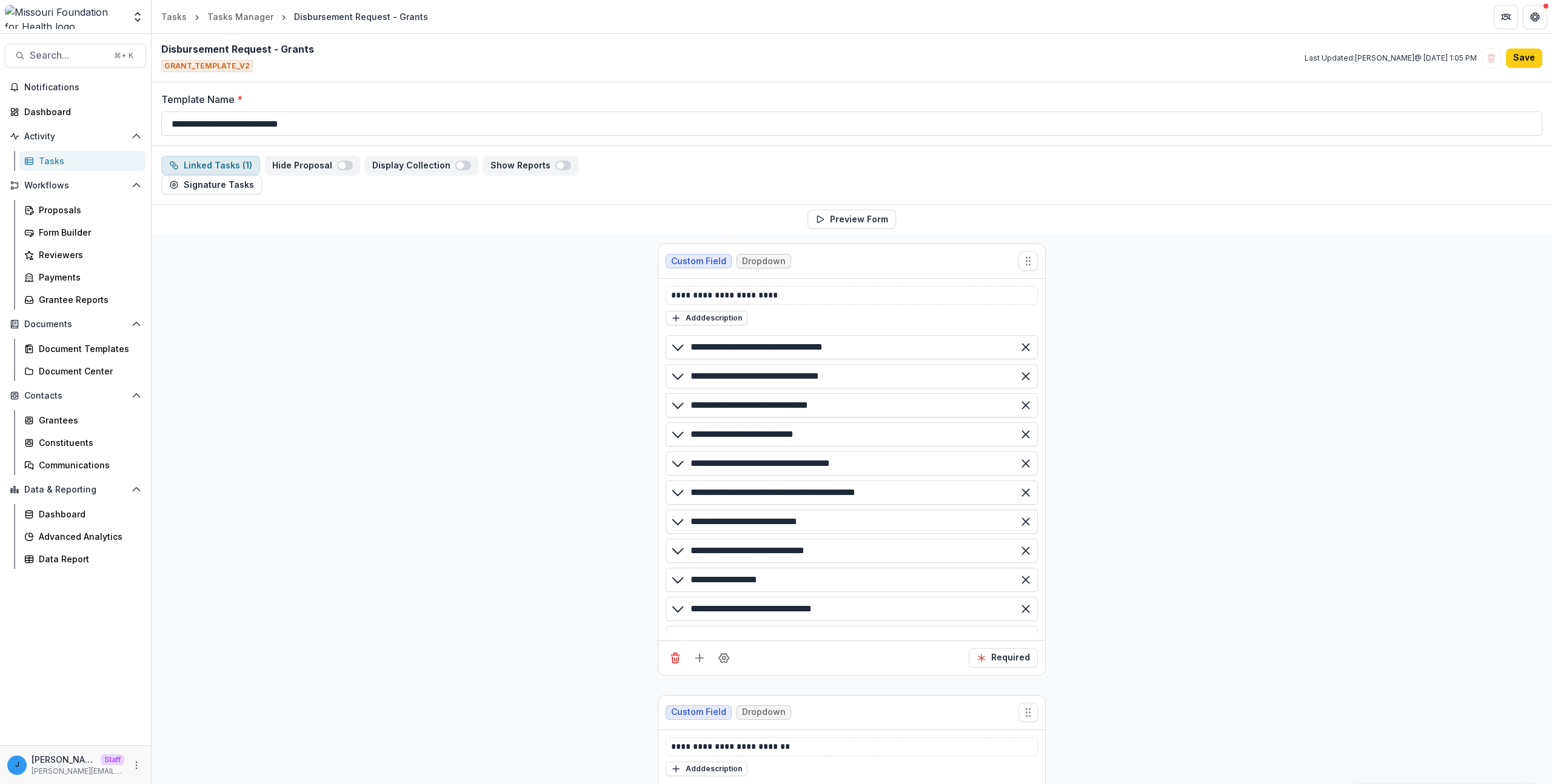
click at [231, 159] on button "Linked Tasks ( 1 )" at bounding box center [211, 165] width 99 height 20
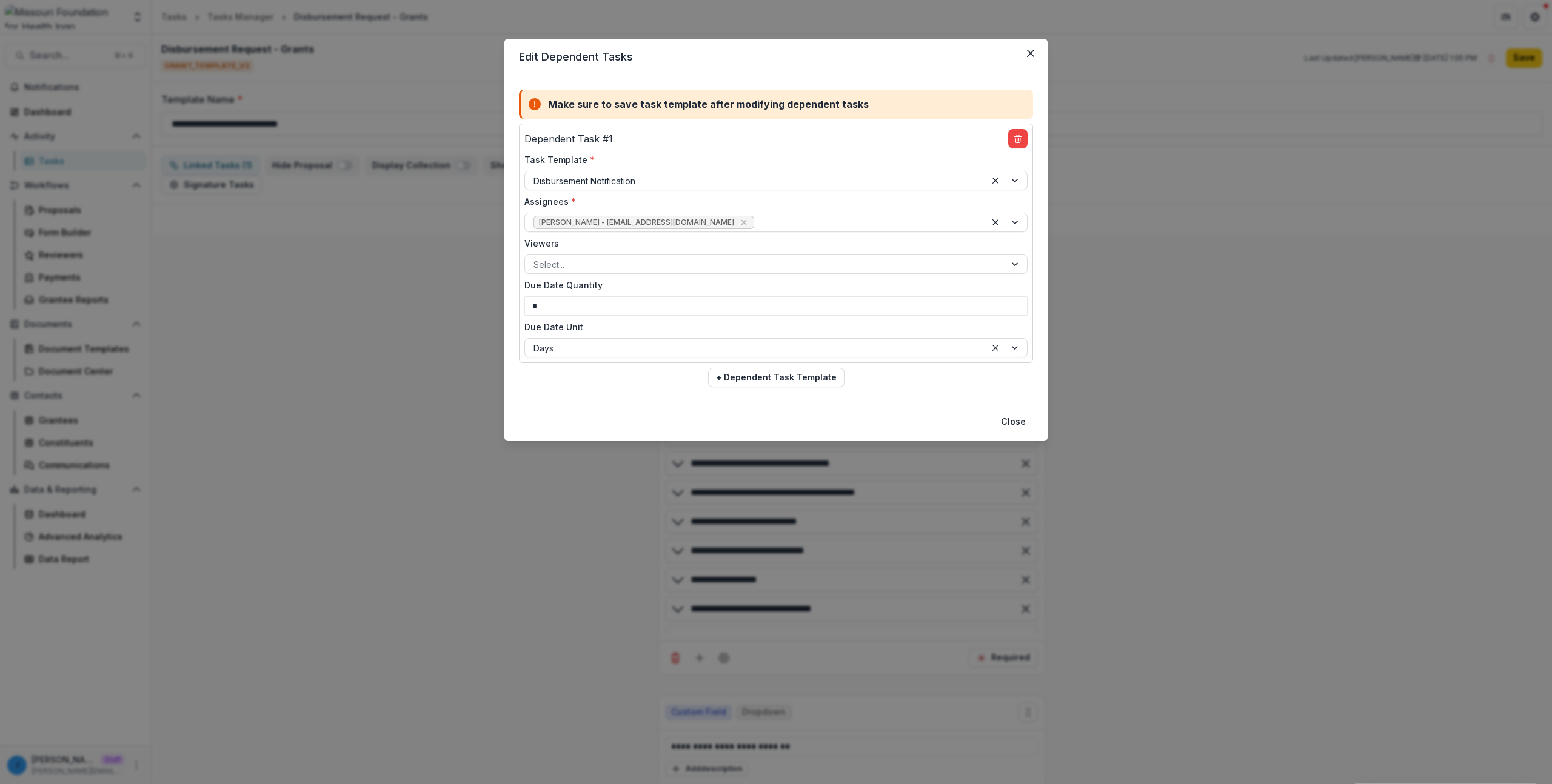
click at [367, 294] on div "Edit Dependent Tasks Make sure to save task template after modifying dependent …" at bounding box center [776, 392] width 1552 height 784
click at [385, 211] on div "Edit Dependent Tasks Make sure to save task template after modifying dependent …" at bounding box center [776, 392] width 1552 height 784
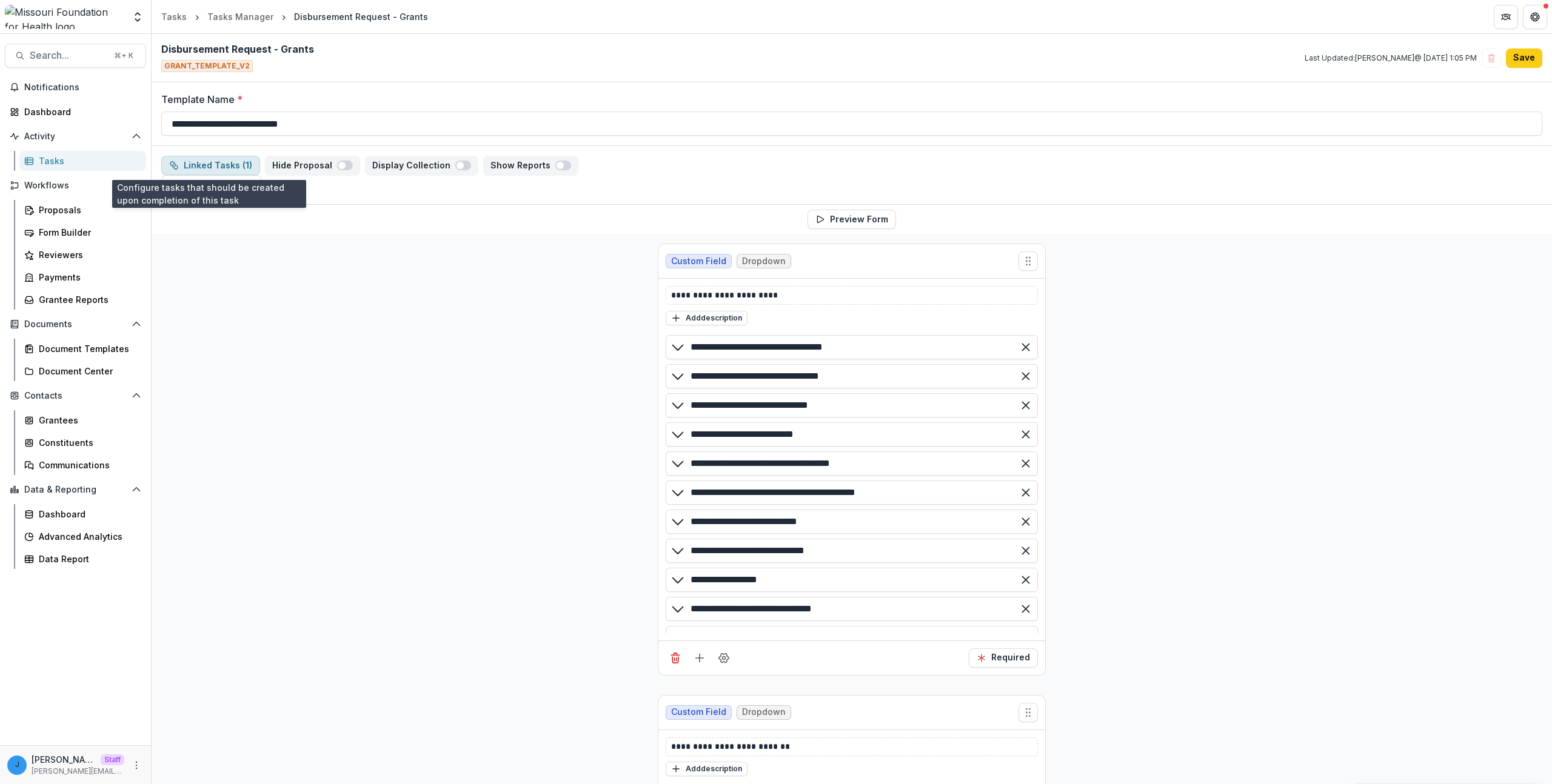
click at [220, 166] on button "Linked Tasks ( 1 )" at bounding box center [211, 165] width 99 height 20
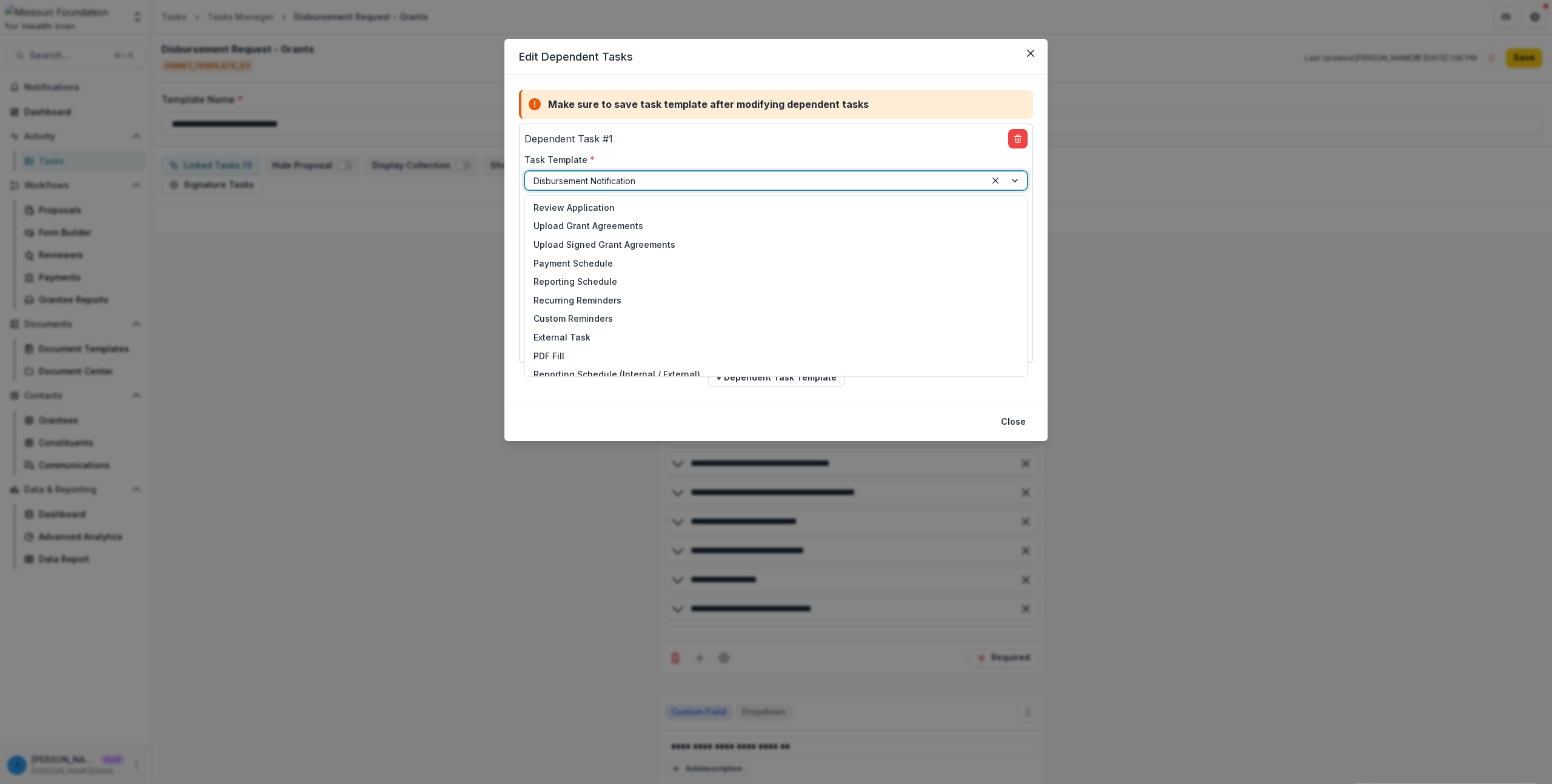
click at [618, 184] on div at bounding box center [755, 180] width 444 height 15
type input "*"
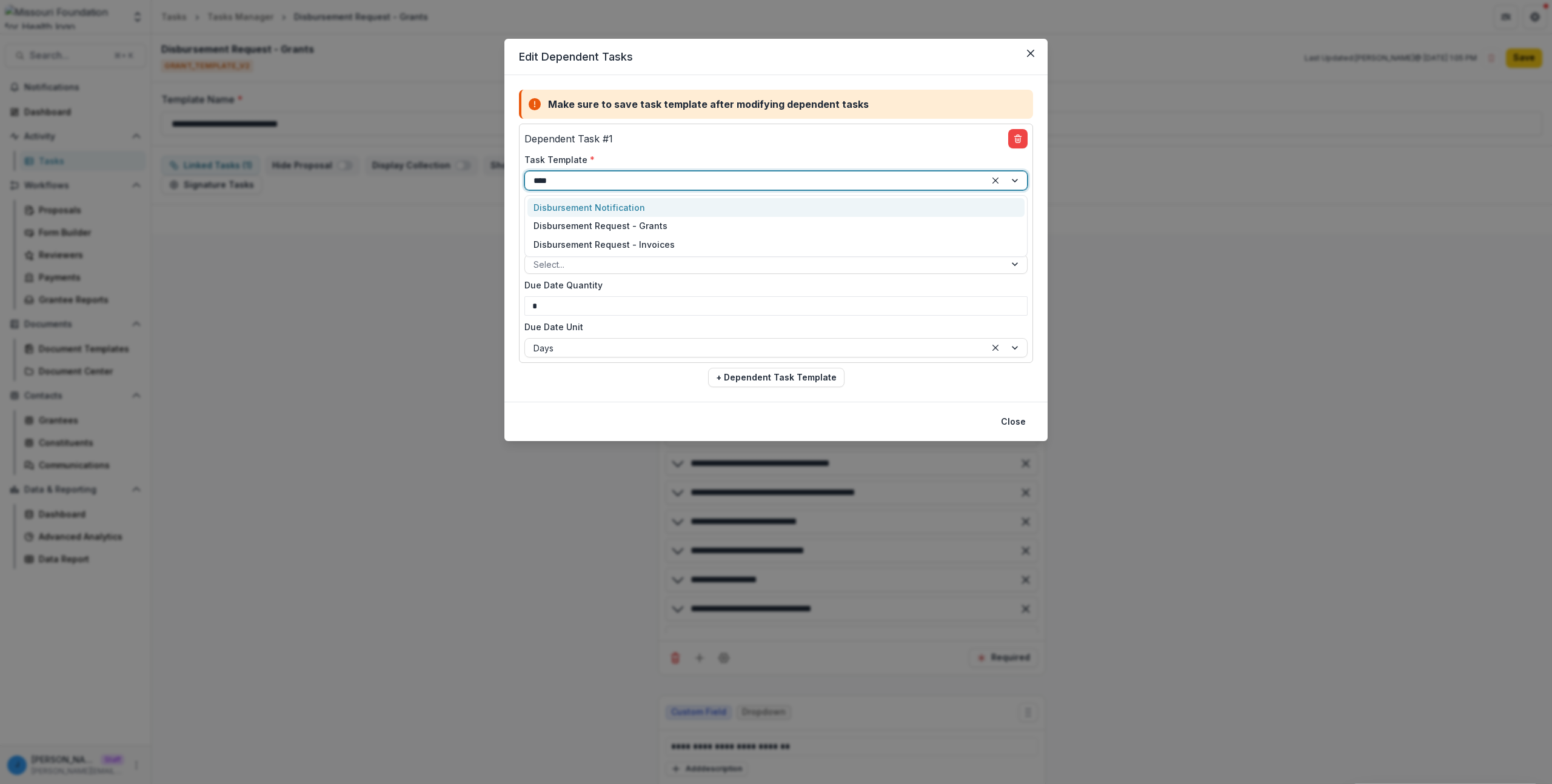
type input "*****"
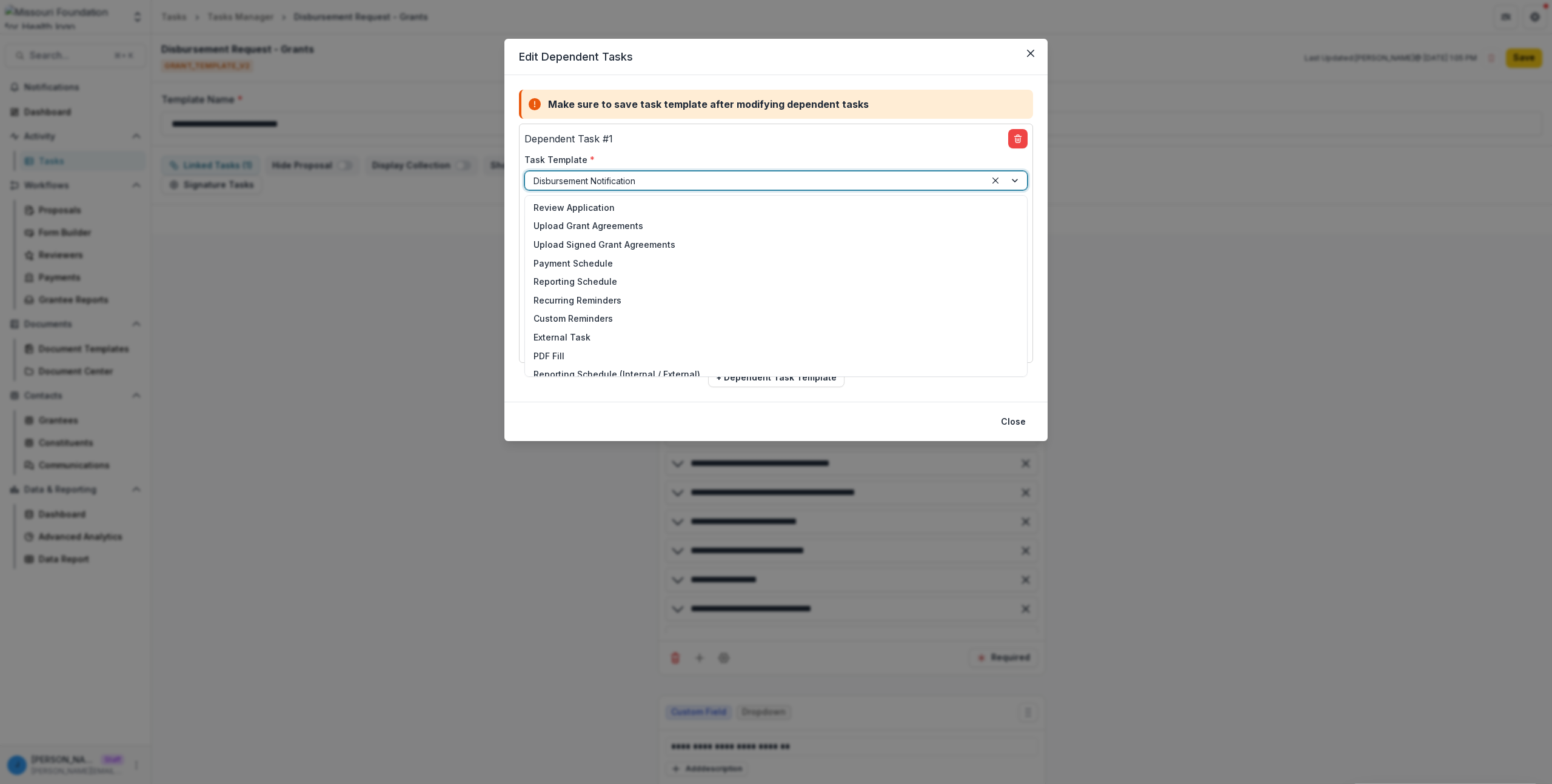
click at [551, 179] on div at bounding box center [755, 180] width 444 height 15
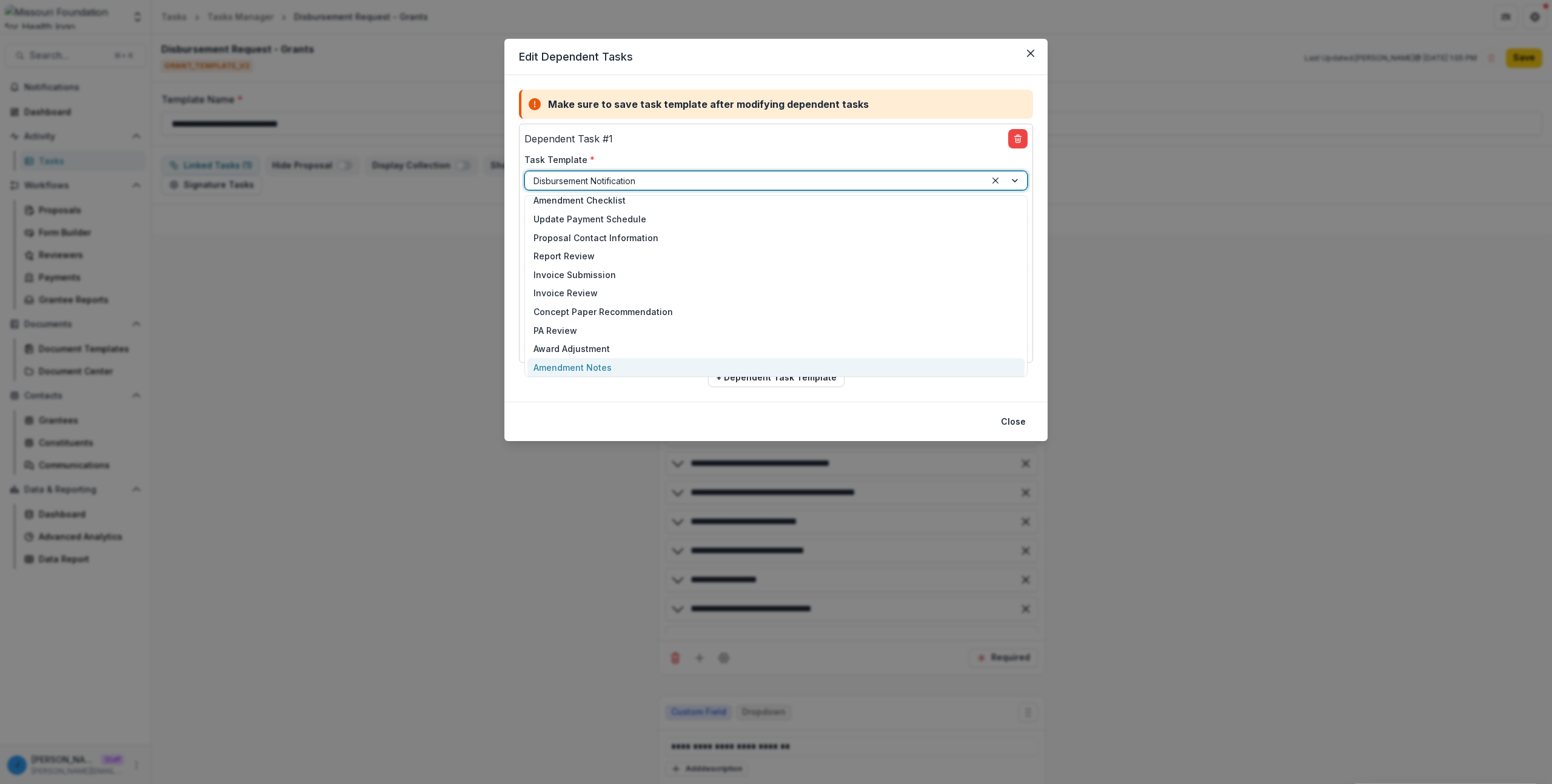
scroll to position [777, 0]
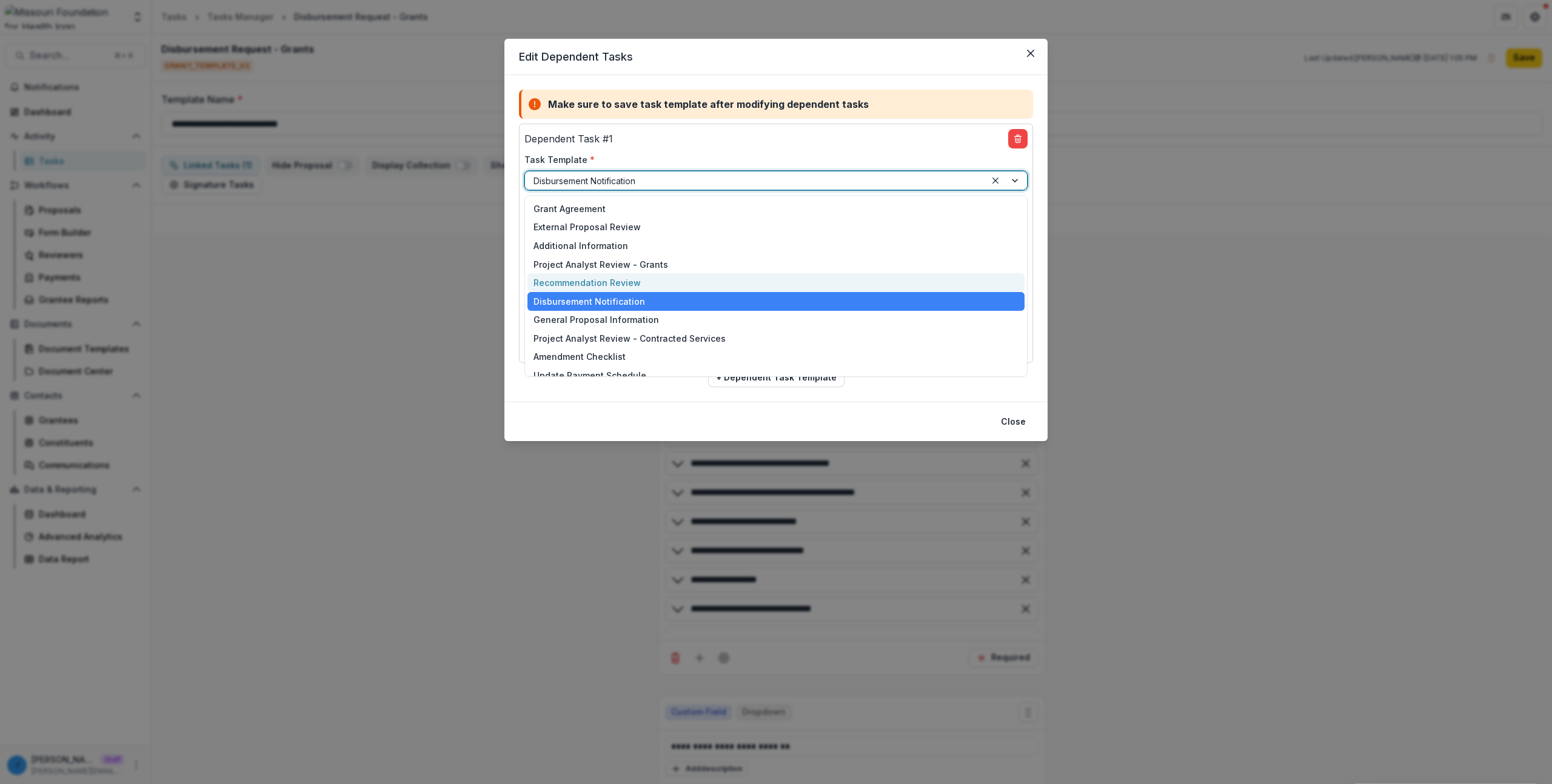
click at [278, 306] on div "Edit Dependent Tasks Make sure to save task template after modifying dependent …" at bounding box center [776, 392] width 1552 height 784
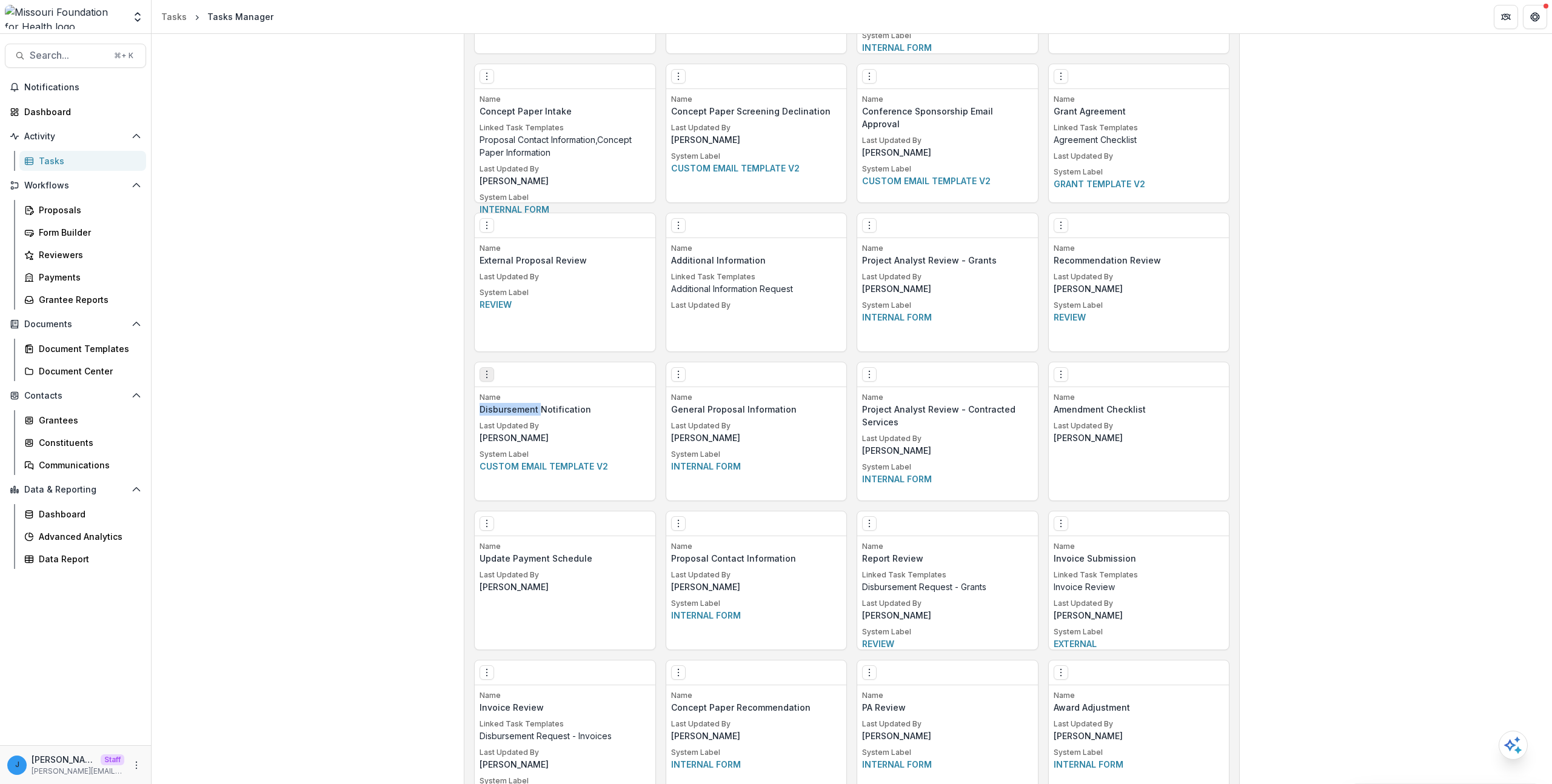
click at [483, 373] on icon "Options" at bounding box center [487, 375] width 9 height 9
click at [532, 405] on link "Edit" at bounding box center [554, 399] width 149 height 20
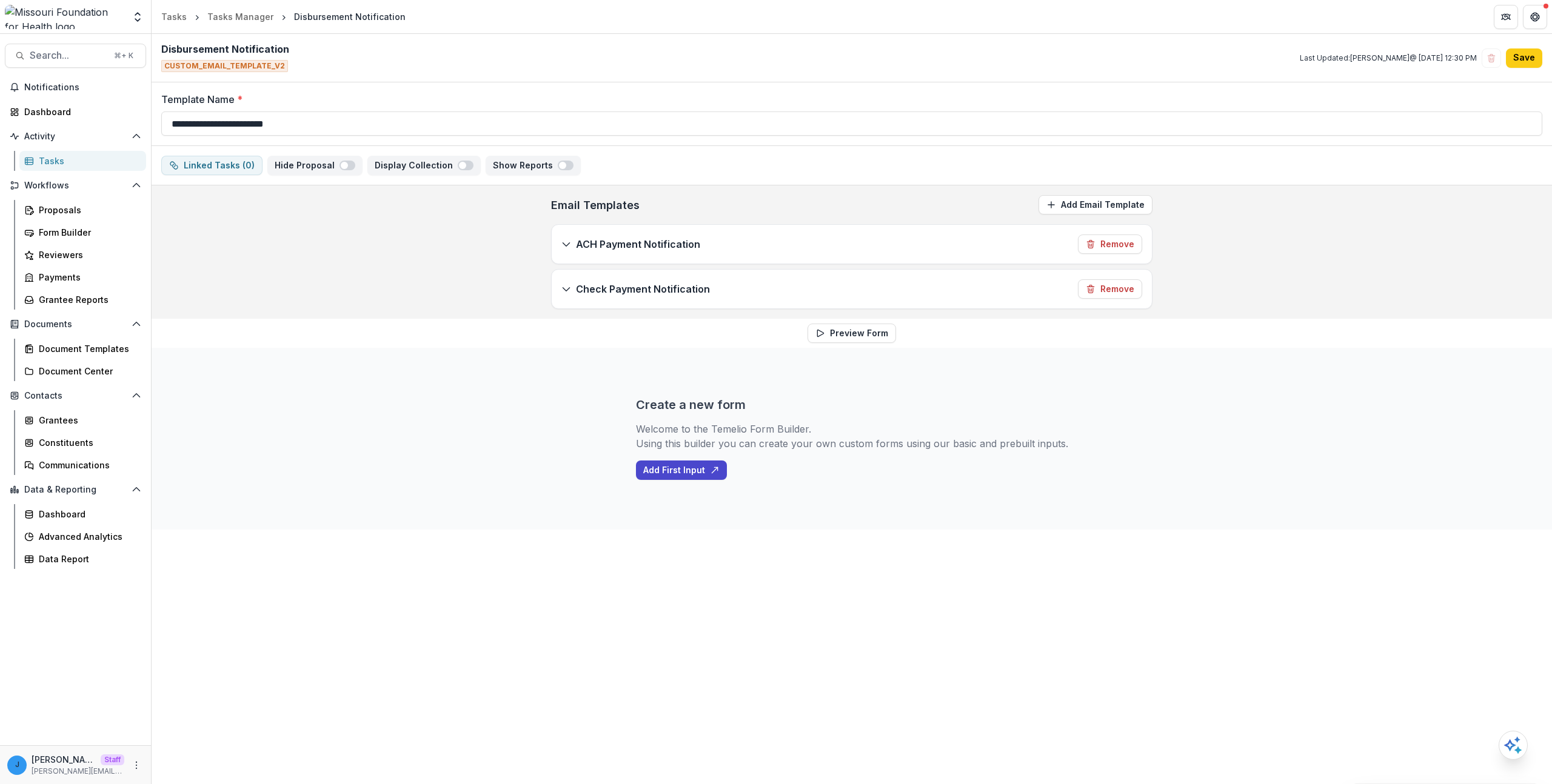
click at [633, 285] on p "Check Payment Notification" at bounding box center [642, 290] width 134 height 15
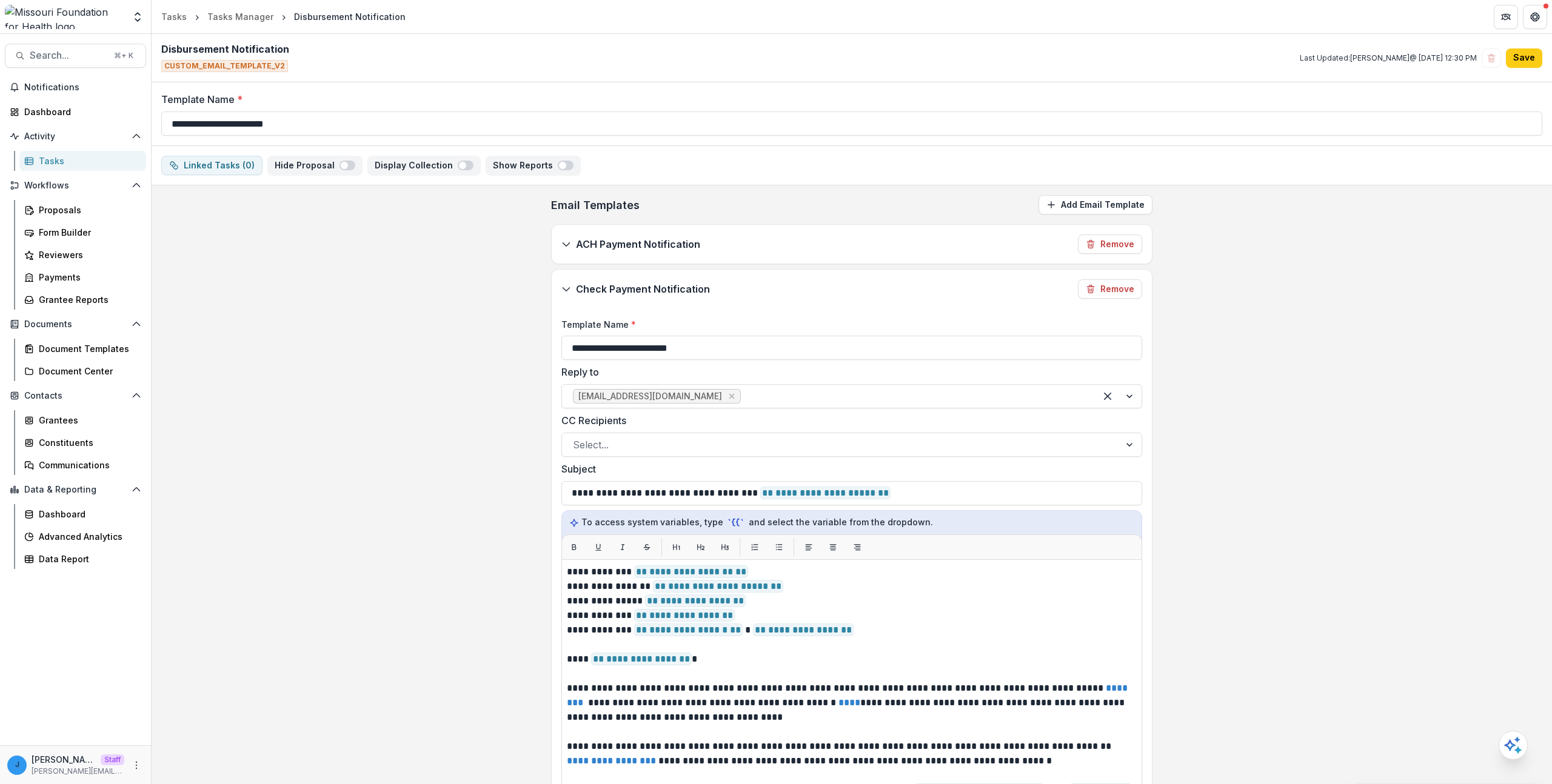
click at [662, 242] on p "ACH Payment Notification" at bounding box center [638, 245] width 124 height 15
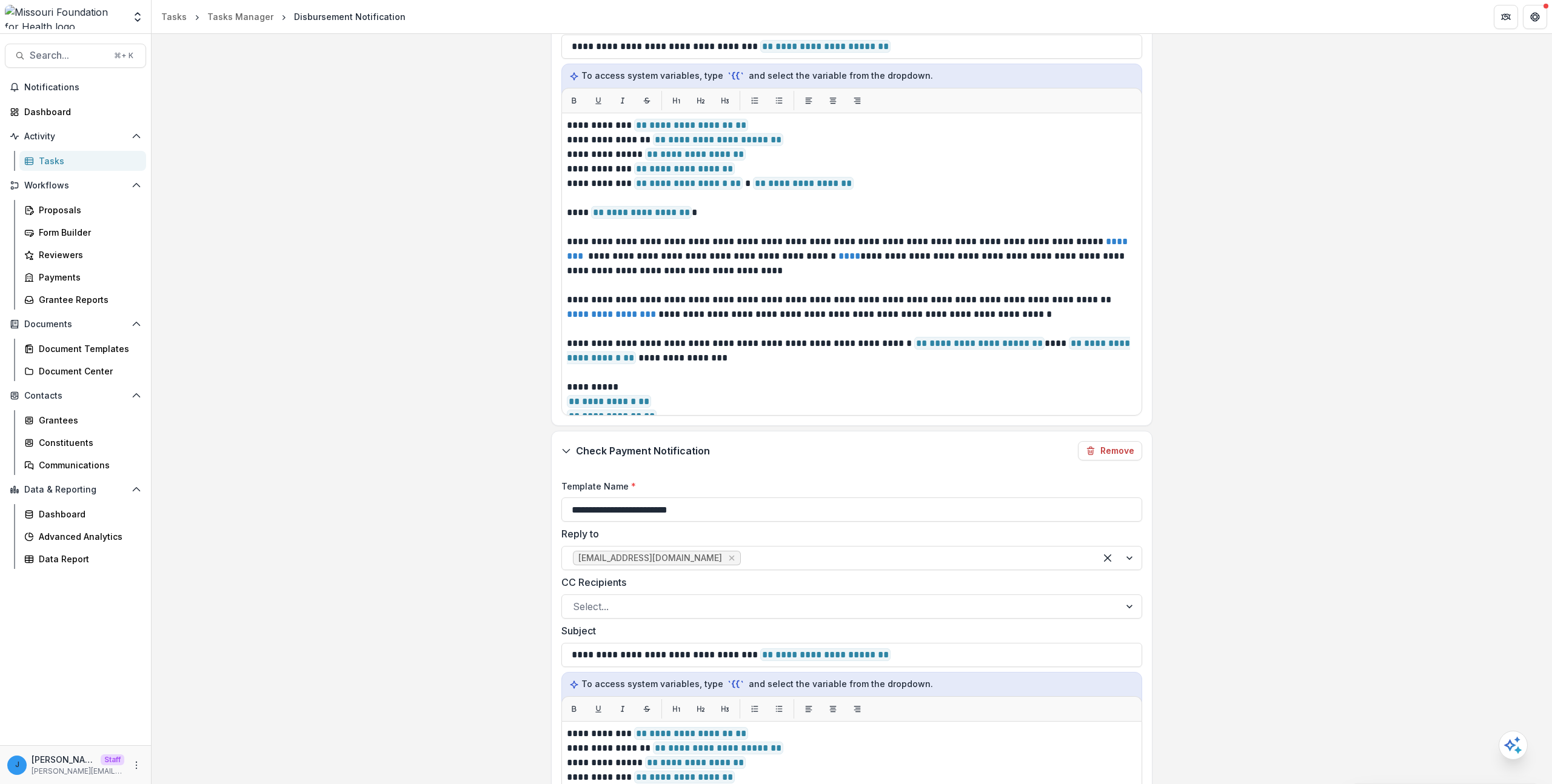
click at [361, 263] on div "**********" at bounding box center [852, 413] width 1401 height 1261
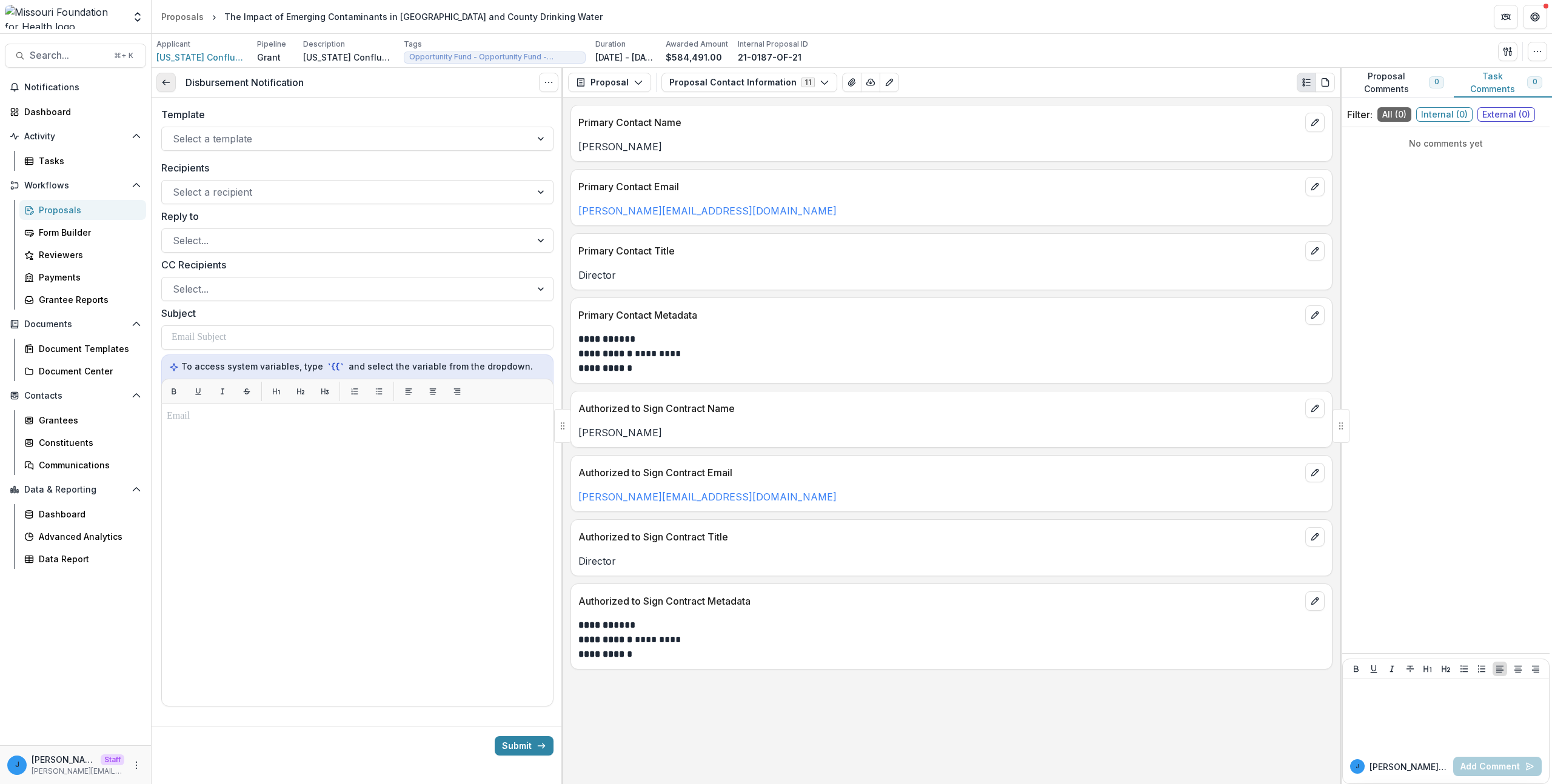
click at [172, 87] on link at bounding box center [165, 82] width 20 height 20
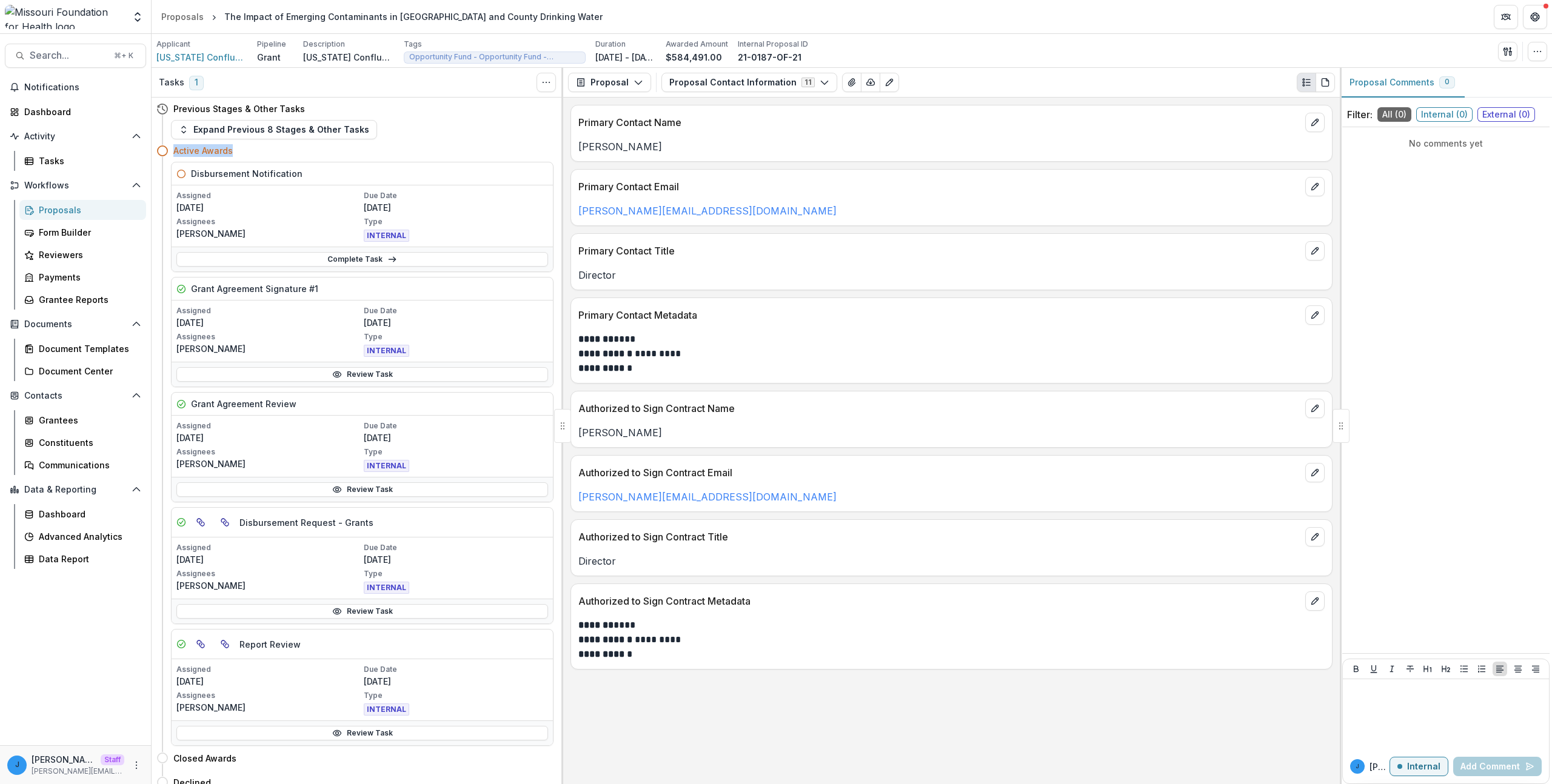
drag, startPoint x: 232, startPoint y: 150, endPoint x: 173, endPoint y: 150, distance: 59.0
click at [173, 150] on div "Active Awards" at bounding box center [354, 150] width 397 height 22
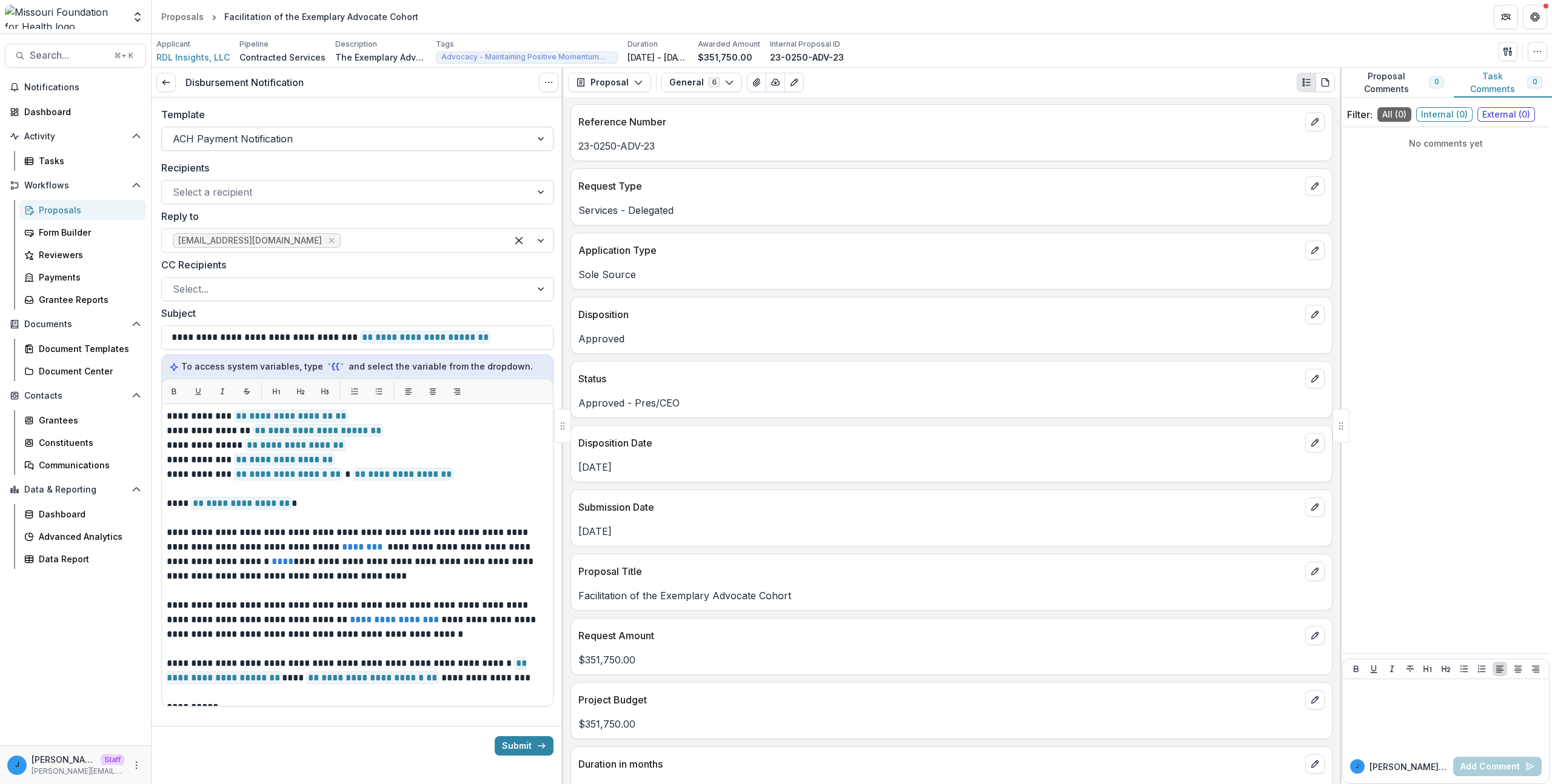
click at [250, 135] on div at bounding box center [347, 138] width 348 height 17
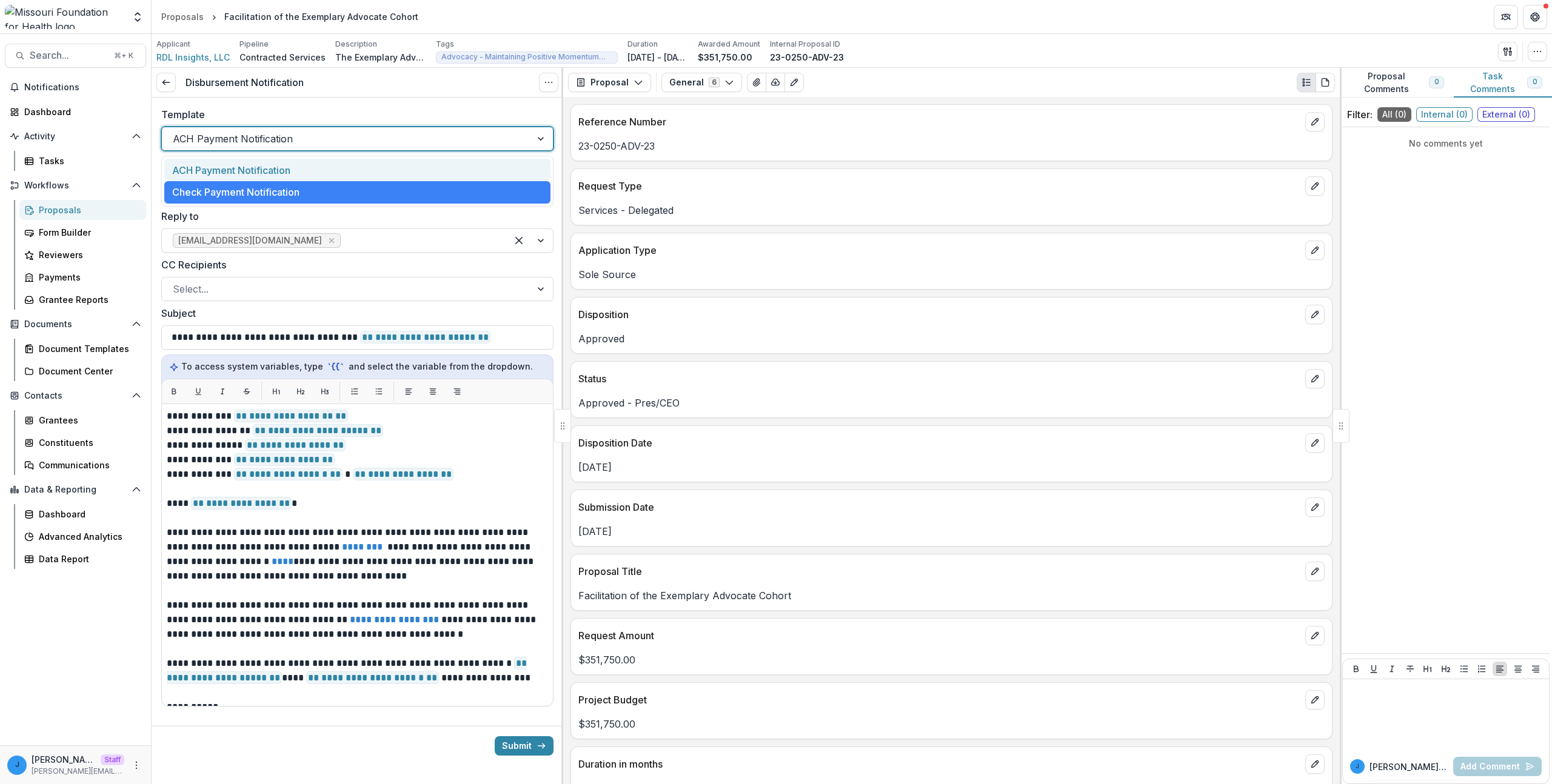
click at [244, 163] on div "ACH Payment Notification" at bounding box center [357, 170] width 386 height 22
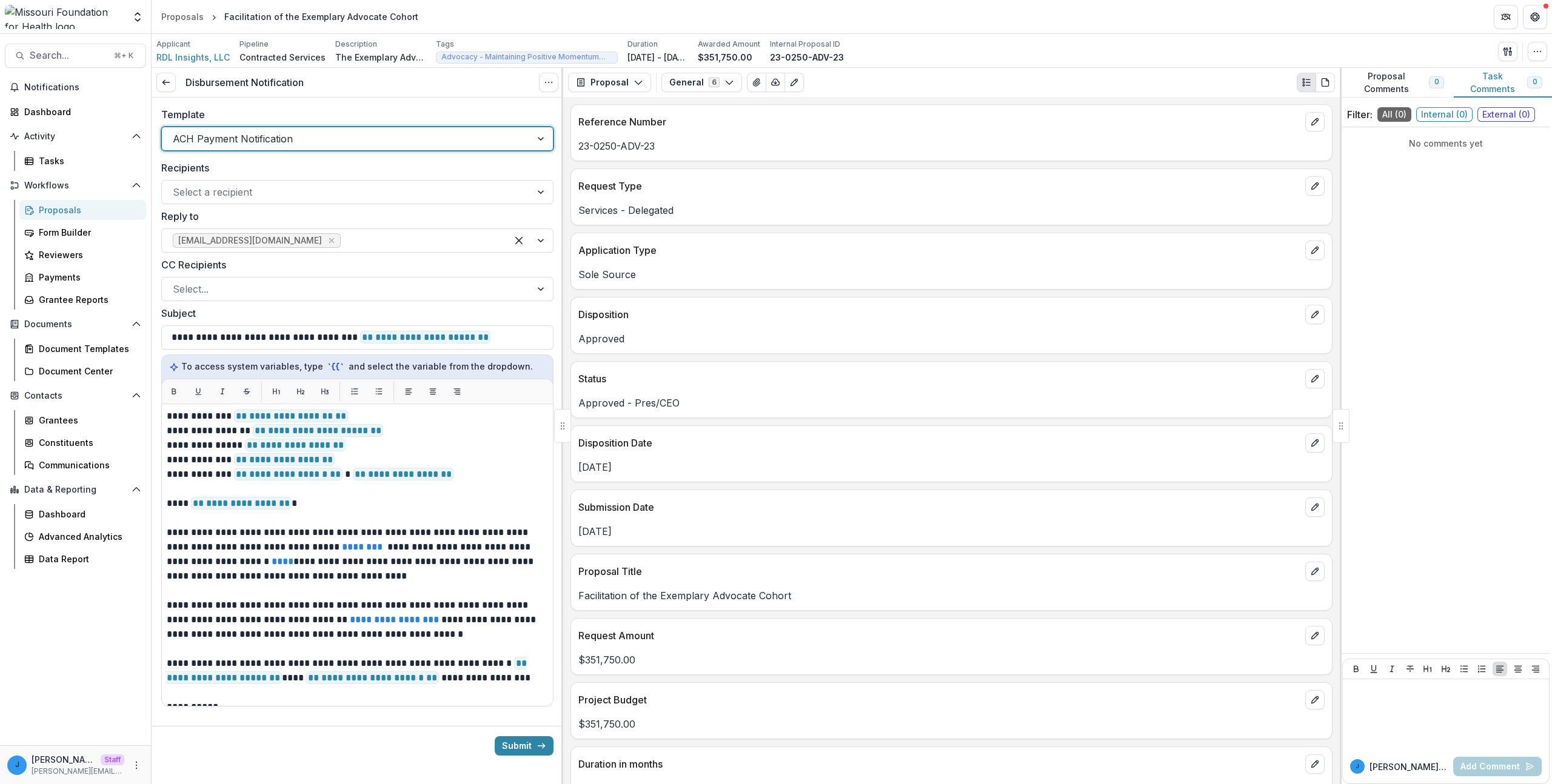
click at [245, 143] on div at bounding box center [347, 138] width 348 height 17
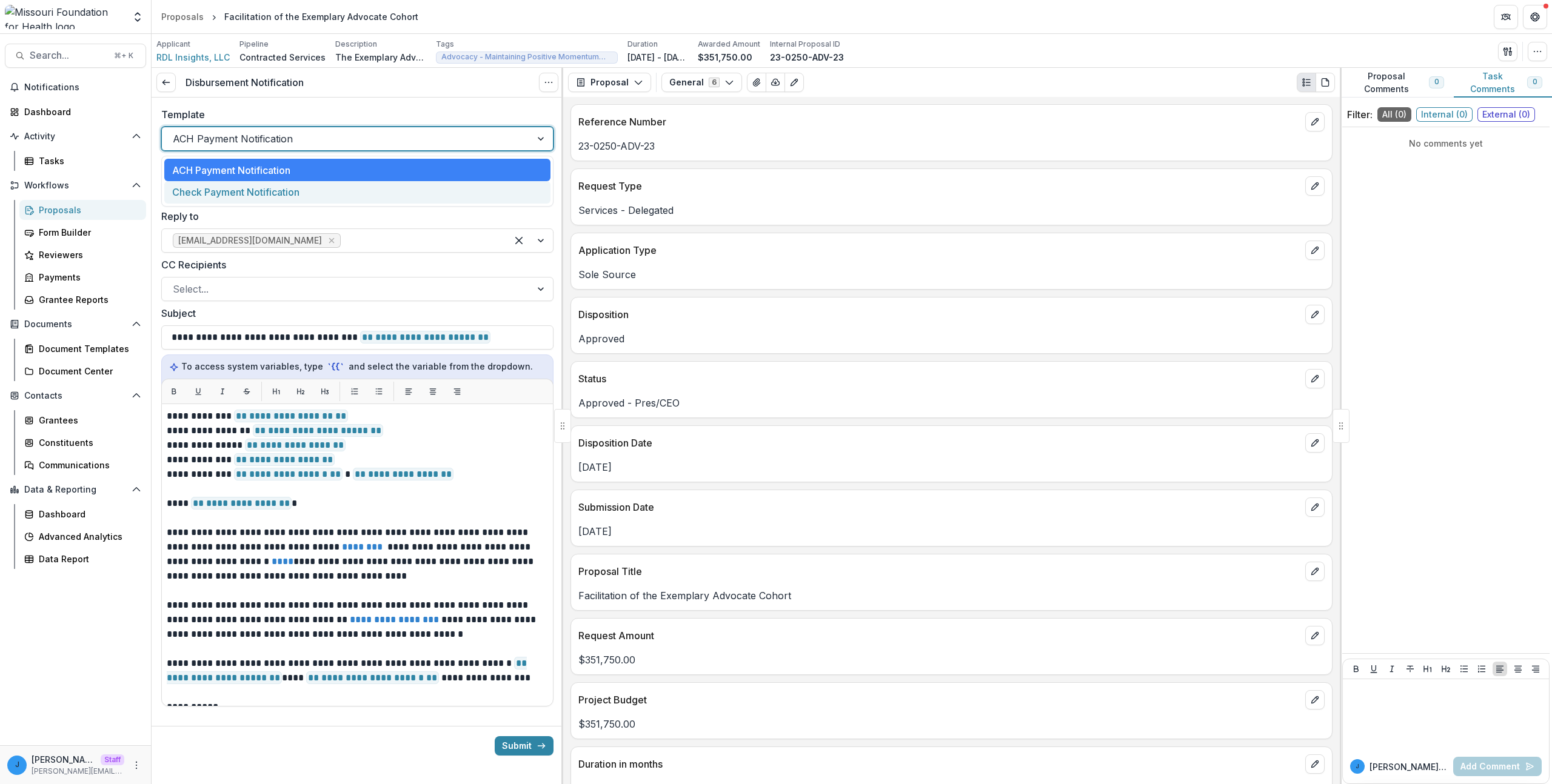
click at [231, 192] on div "Check Payment Notification" at bounding box center [357, 192] width 386 height 22
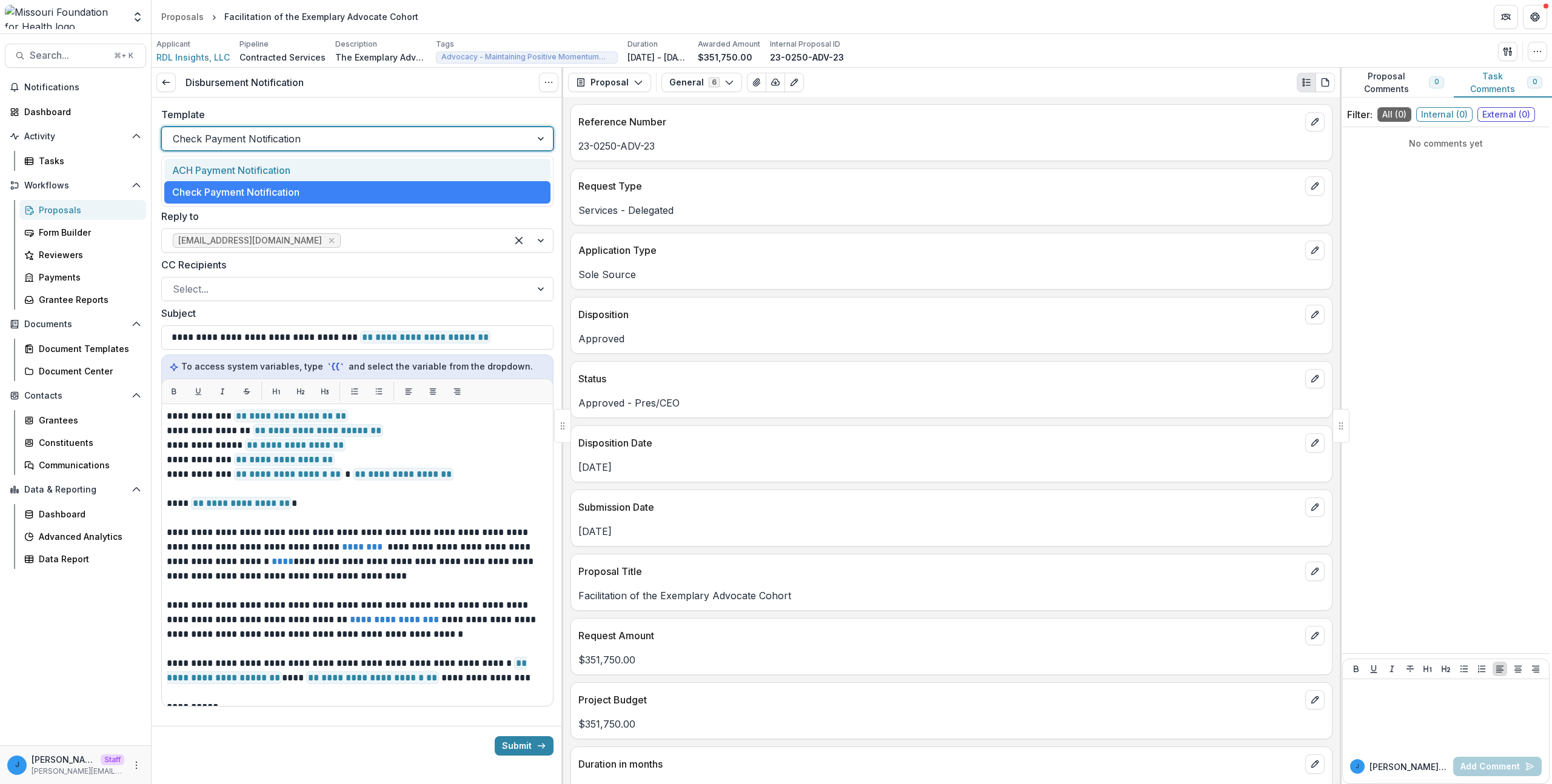
click at [242, 134] on div at bounding box center [347, 138] width 348 height 17
click at [234, 163] on div "ACH Payment Notification" at bounding box center [357, 170] width 386 height 22
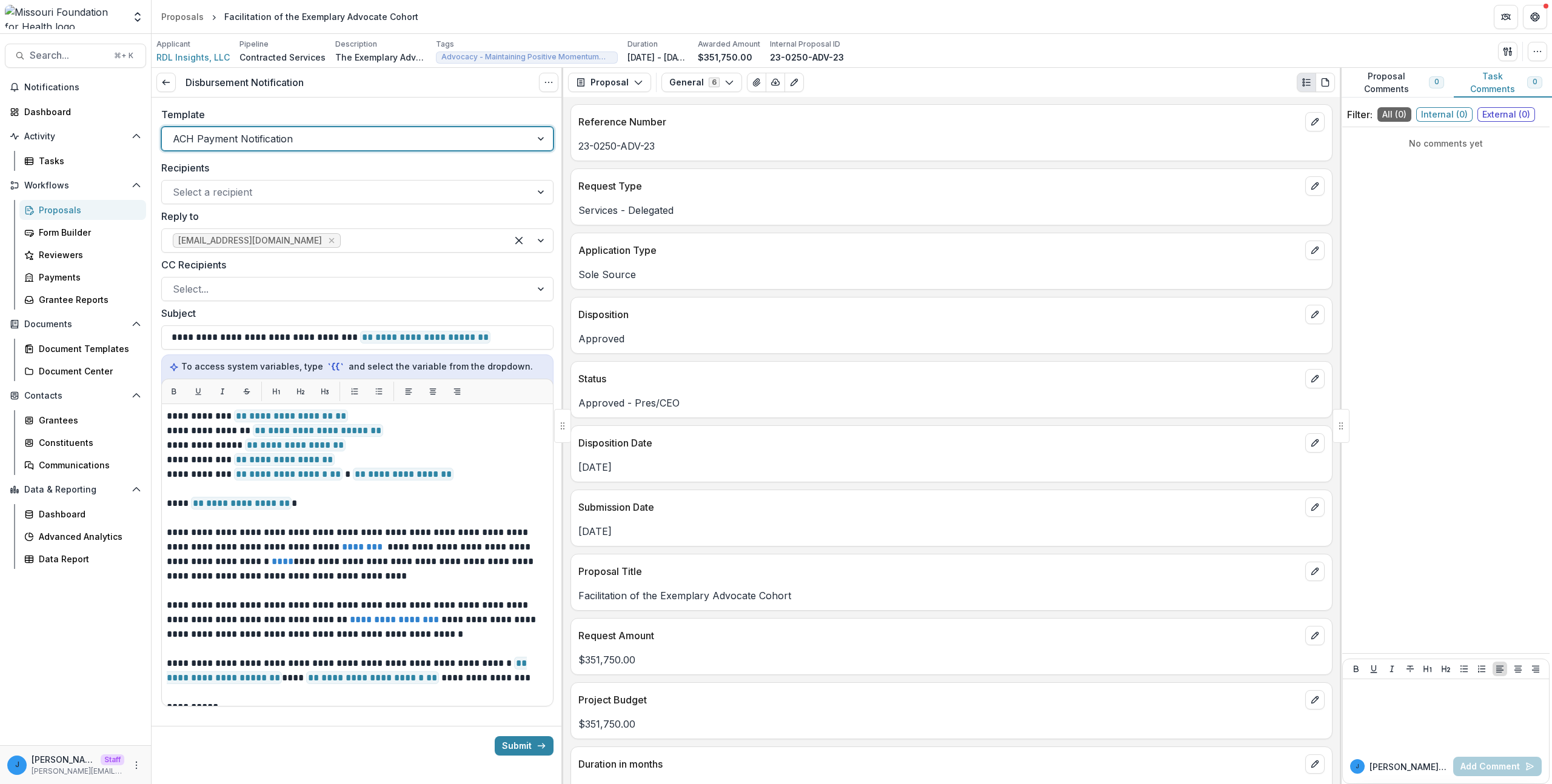
click at [282, 102] on div "Template option ACH Payment Notification, selected. ACH Payment Notification" at bounding box center [357, 128] width 411 height 63
click at [169, 82] on line at bounding box center [165, 82] width 7 height 0
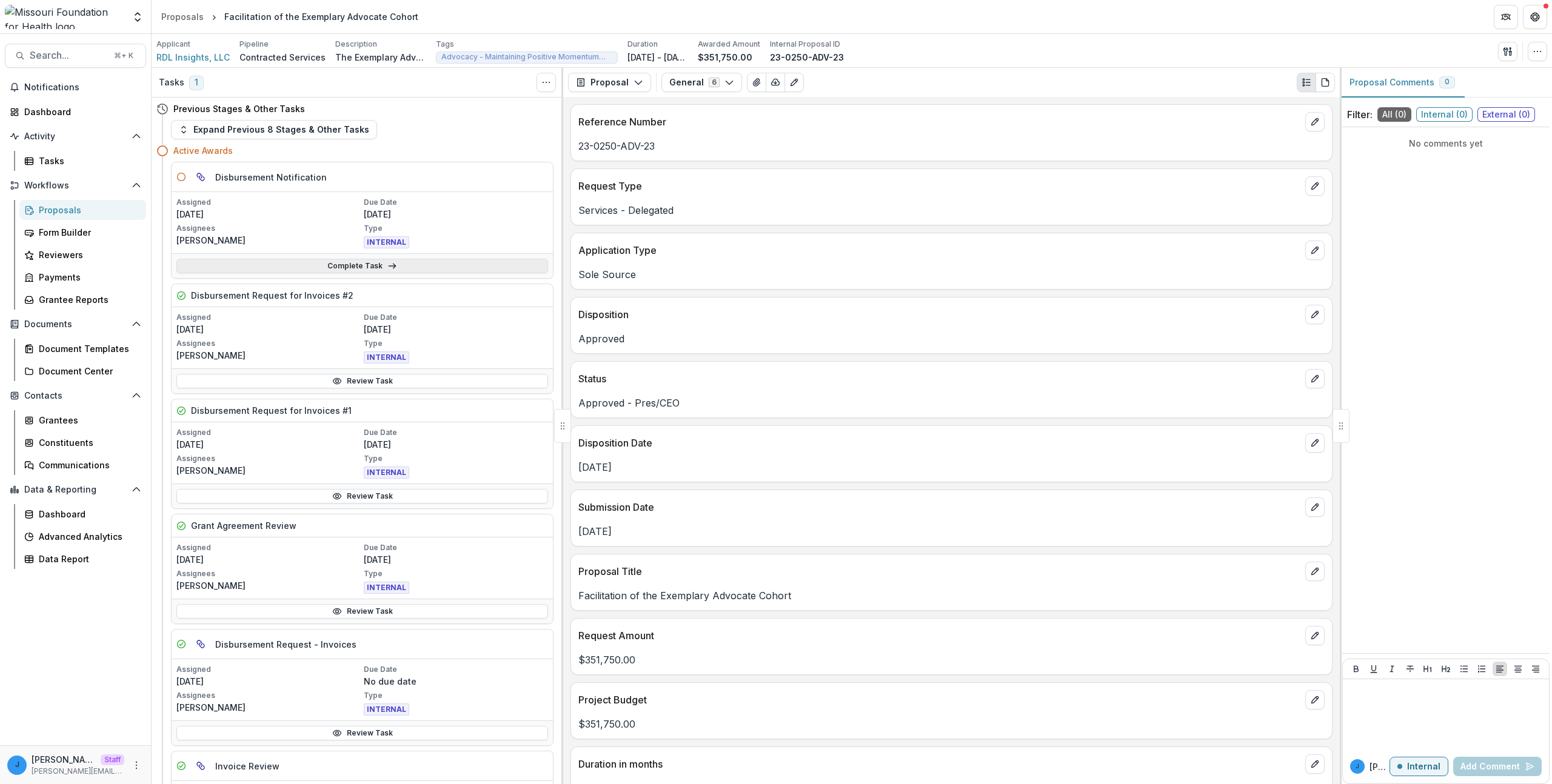
click at [275, 272] on link "Complete Task" at bounding box center [363, 266] width 372 height 15
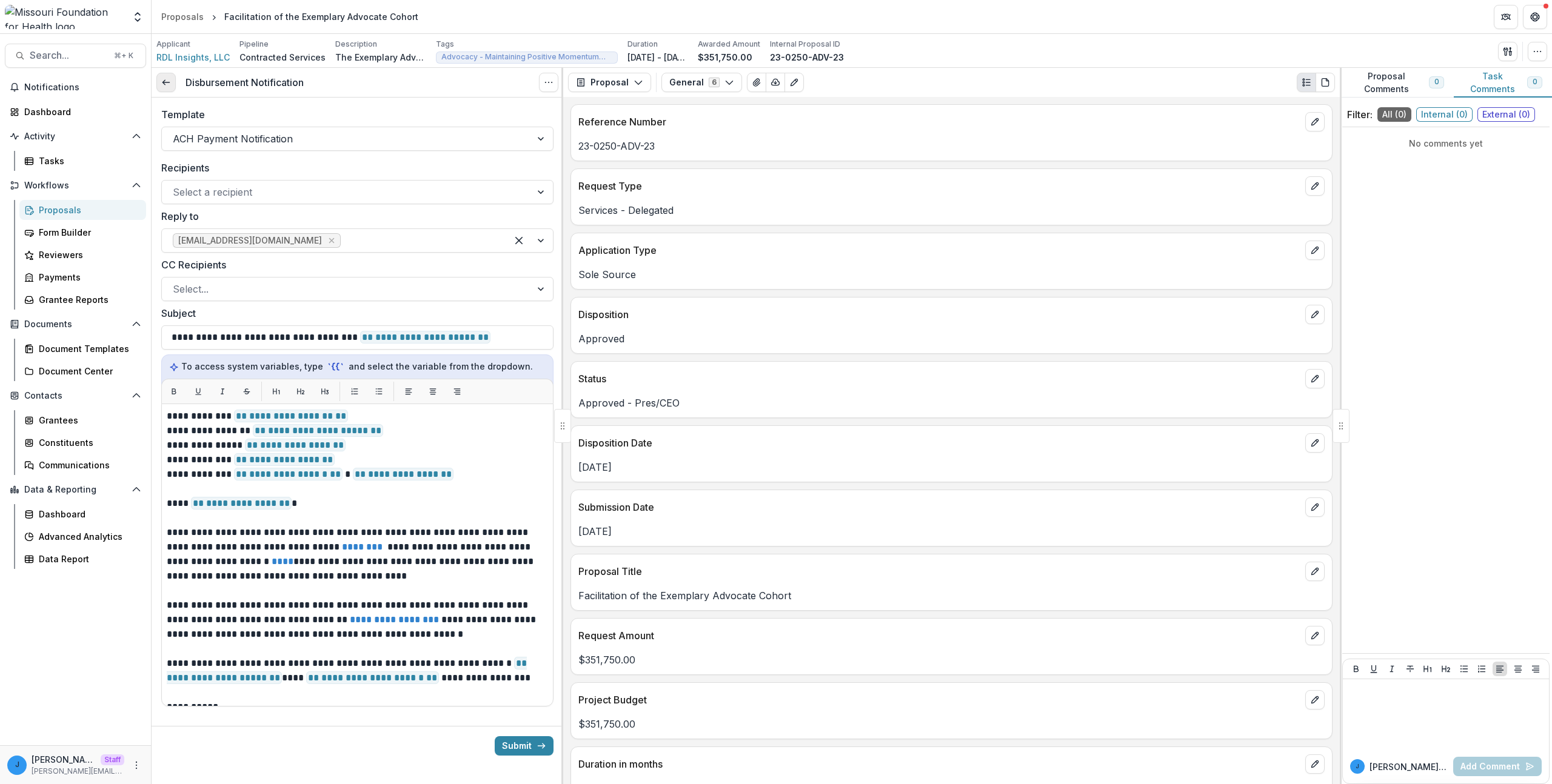
click at [167, 83] on icon at bounding box center [166, 82] width 9 height 9
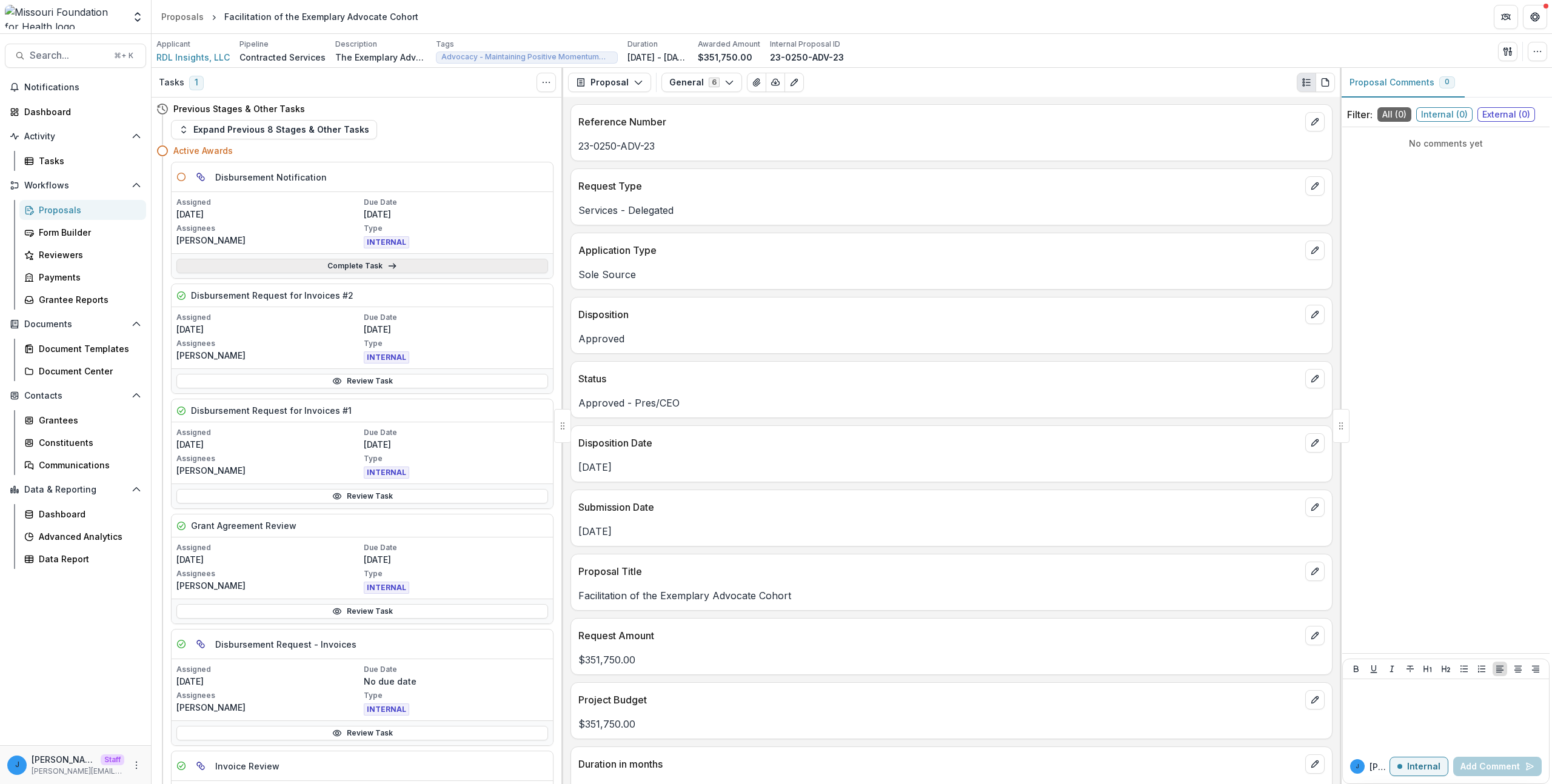
click at [283, 264] on link "Complete Task" at bounding box center [363, 266] width 372 height 15
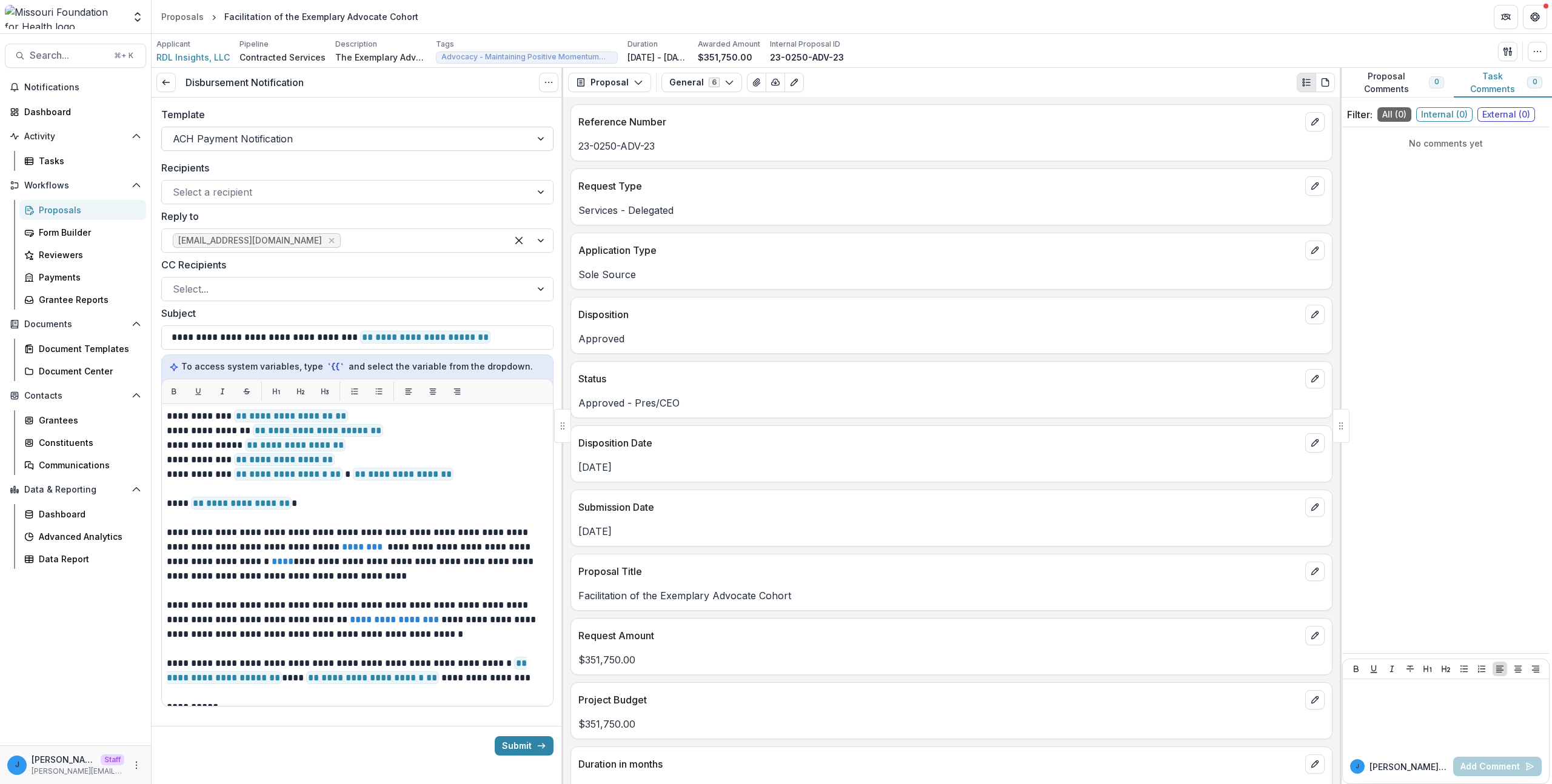
click at [285, 139] on div at bounding box center [347, 138] width 348 height 17
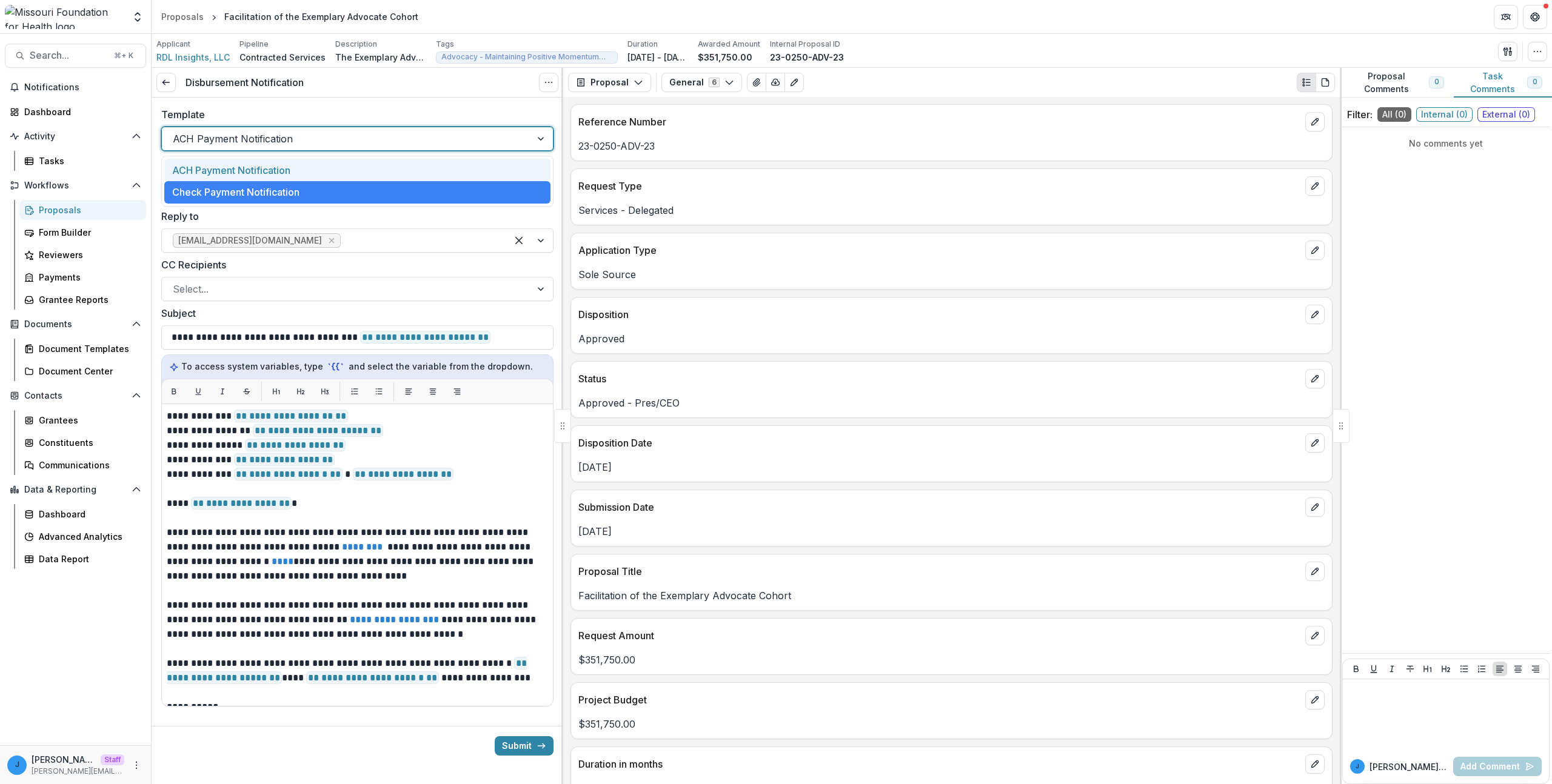
click at [299, 107] on div "Template ACH Payment Notification, 1 of 2. 2 results available. Use Up and Down…" at bounding box center [357, 128] width 411 height 63
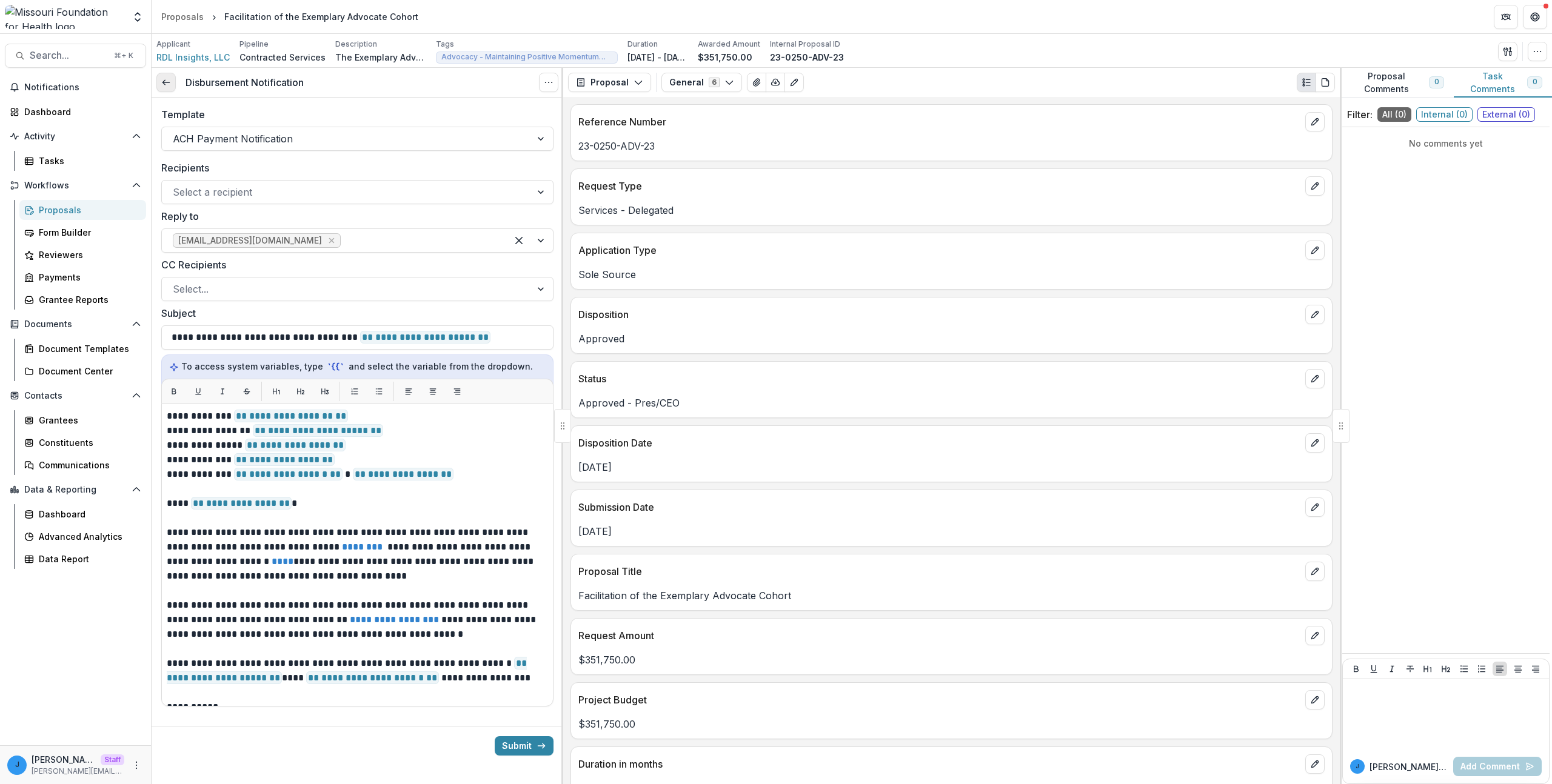
click at [166, 83] on icon at bounding box center [166, 82] width 9 height 9
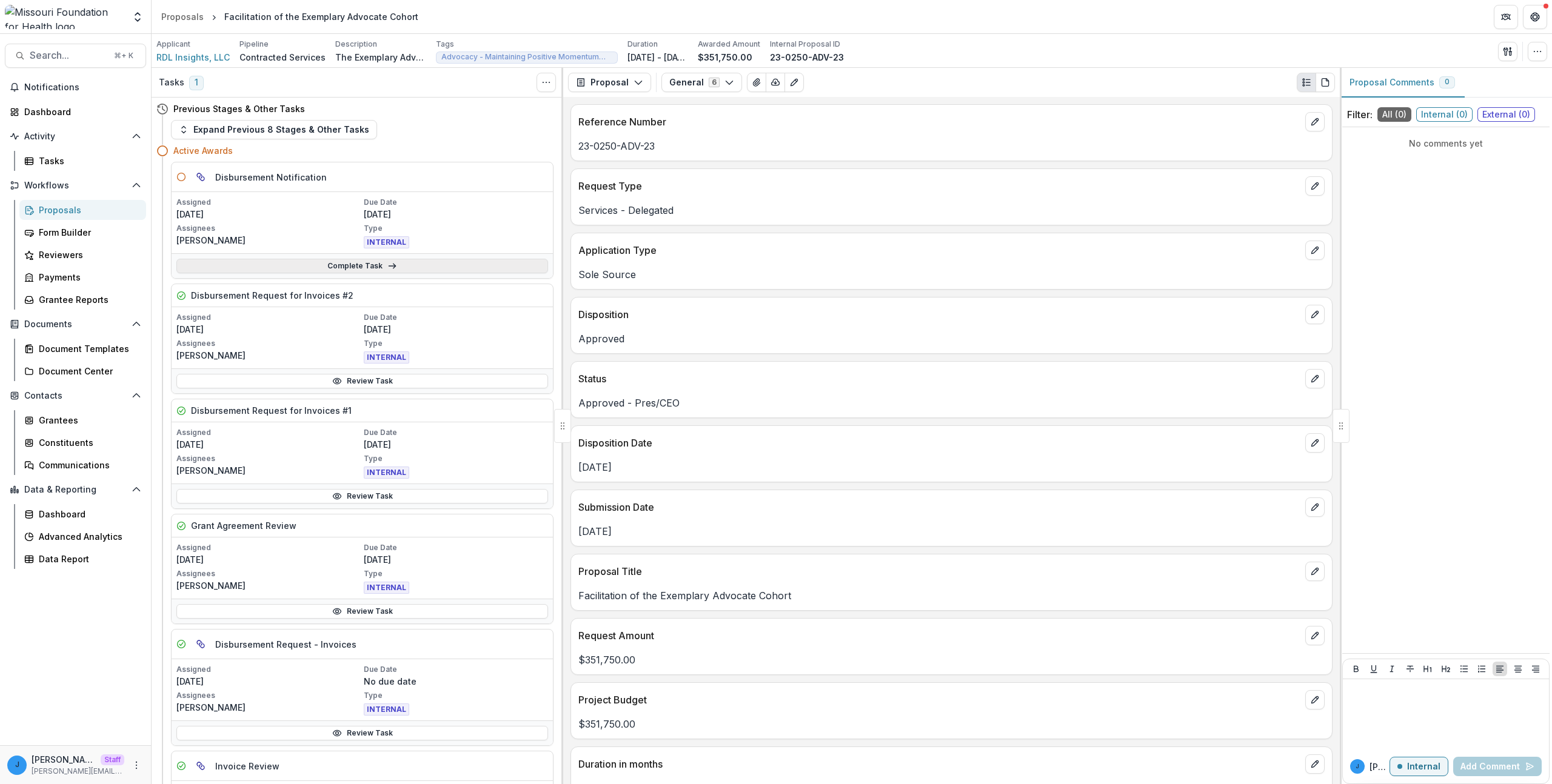
click at [286, 264] on link "Complete Task" at bounding box center [363, 266] width 372 height 15
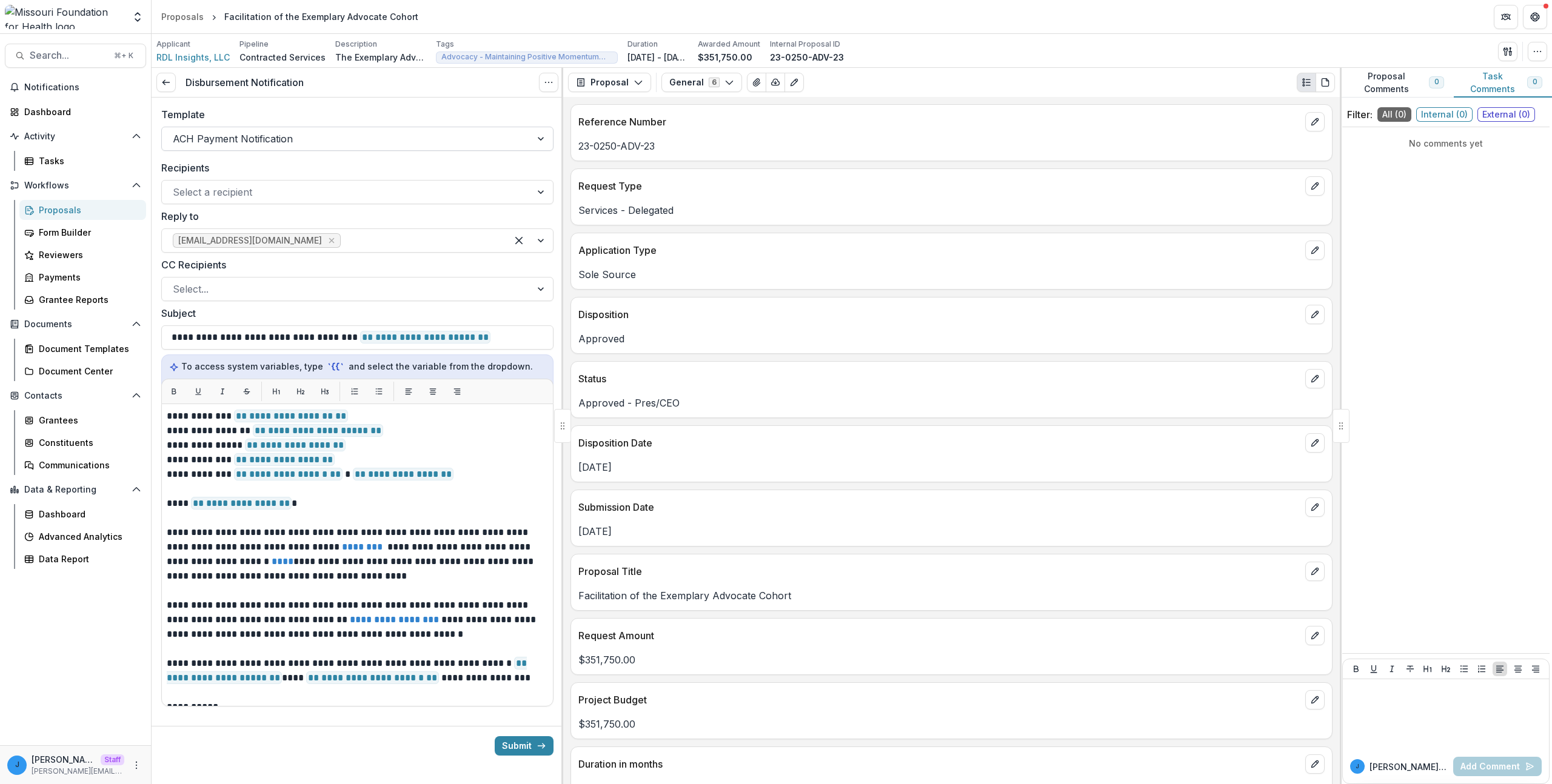
click at [227, 129] on div "ACH Payment Notification" at bounding box center [346, 138] width 369 height 20
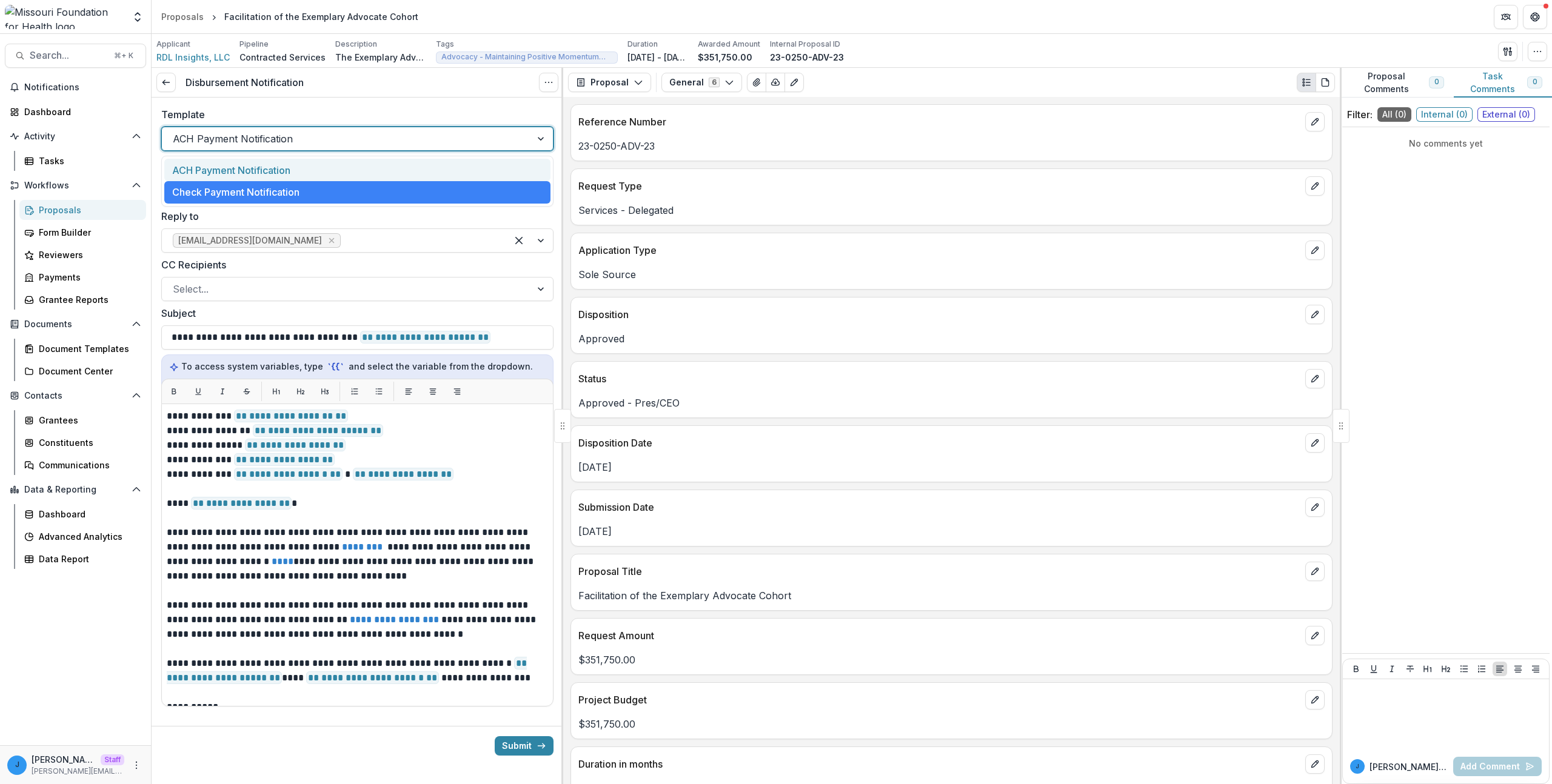
click at [218, 168] on div "ACH Payment Notification" at bounding box center [357, 170] width 386 height 22
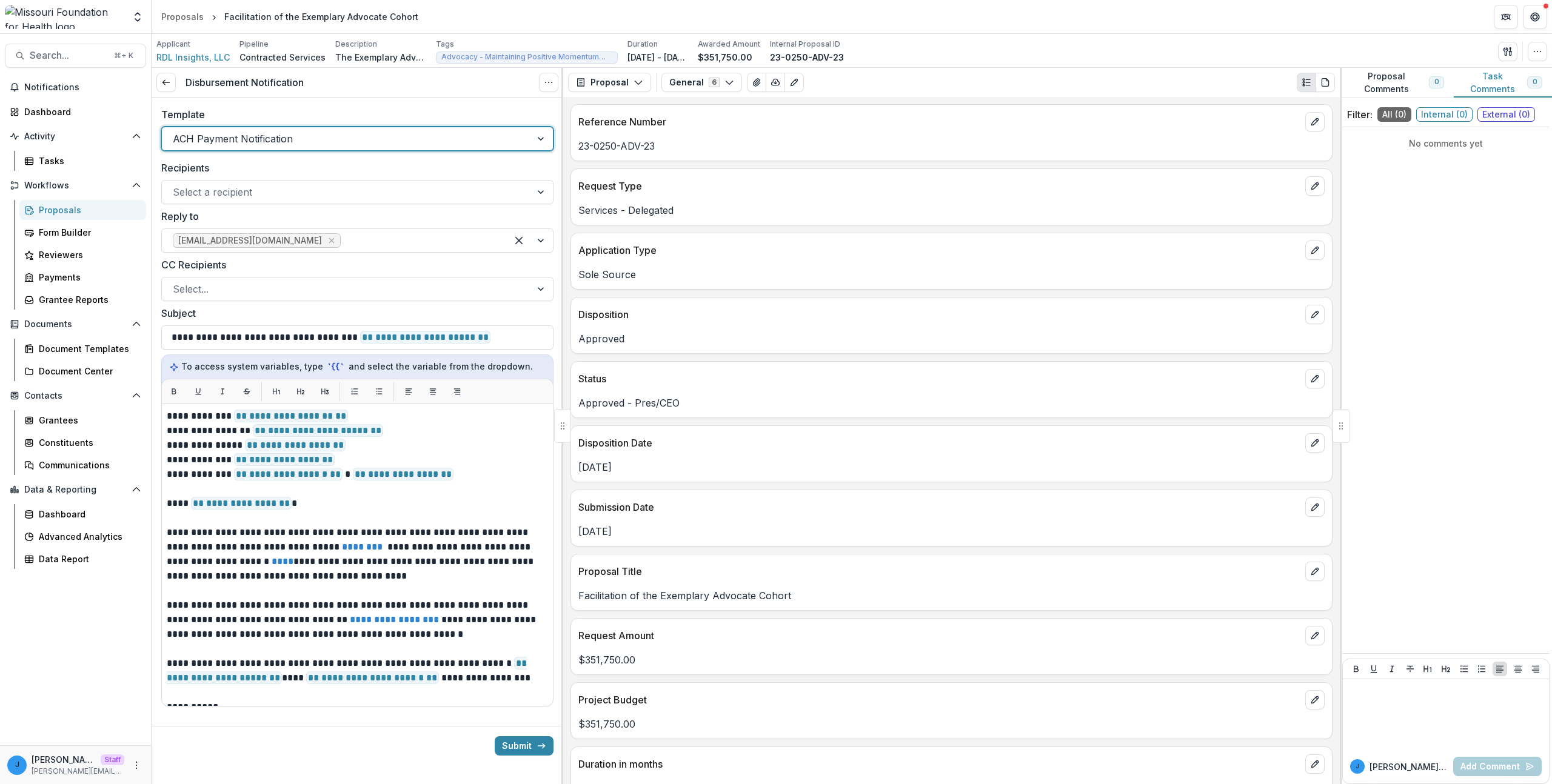
click at [222, 134] on div at bounding box center [347, 138] width 348 height 17
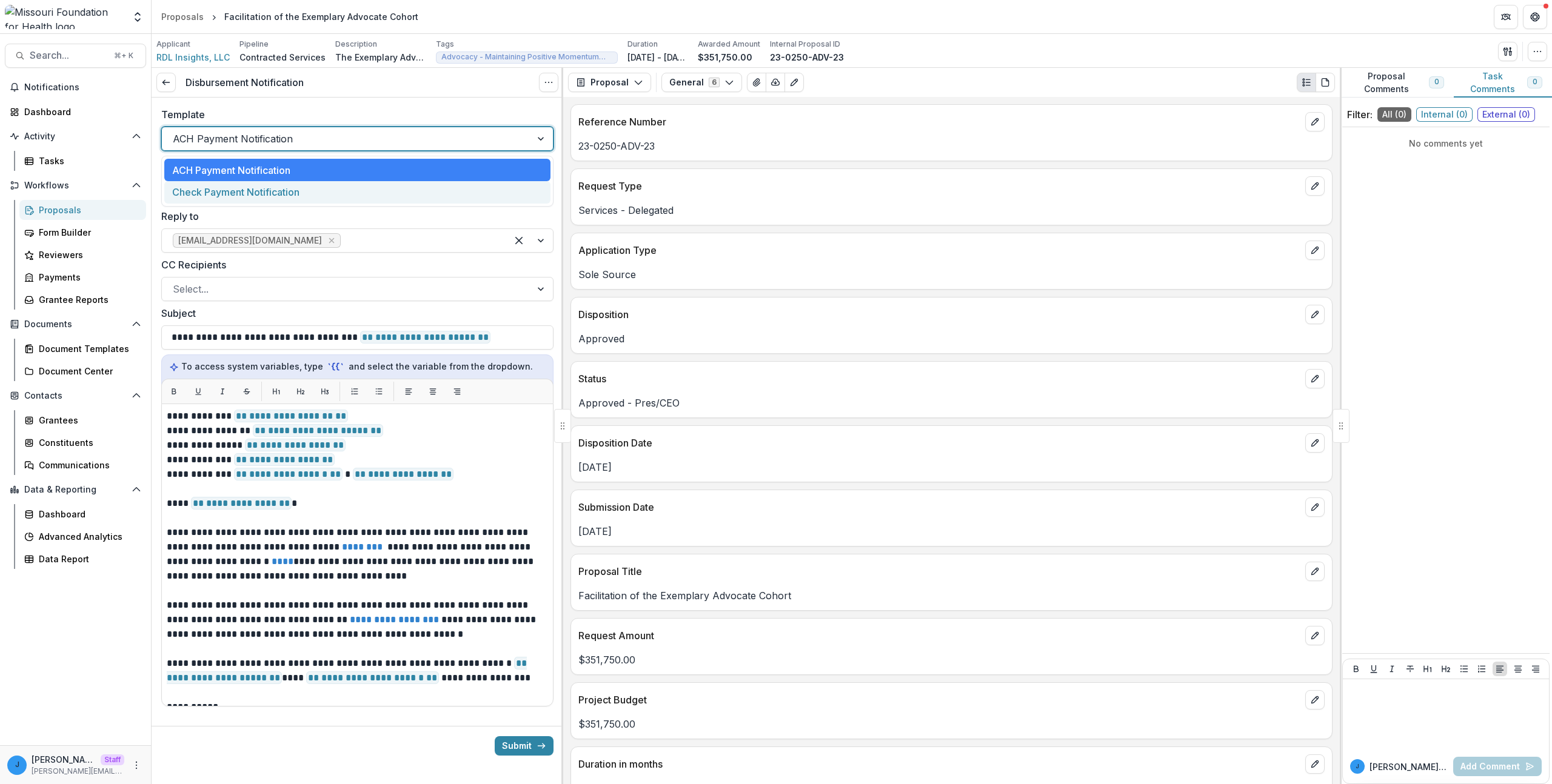
click at [209, 192] on div "Check Payment Notification" at bounding box center [357, 192] width 386 height 22
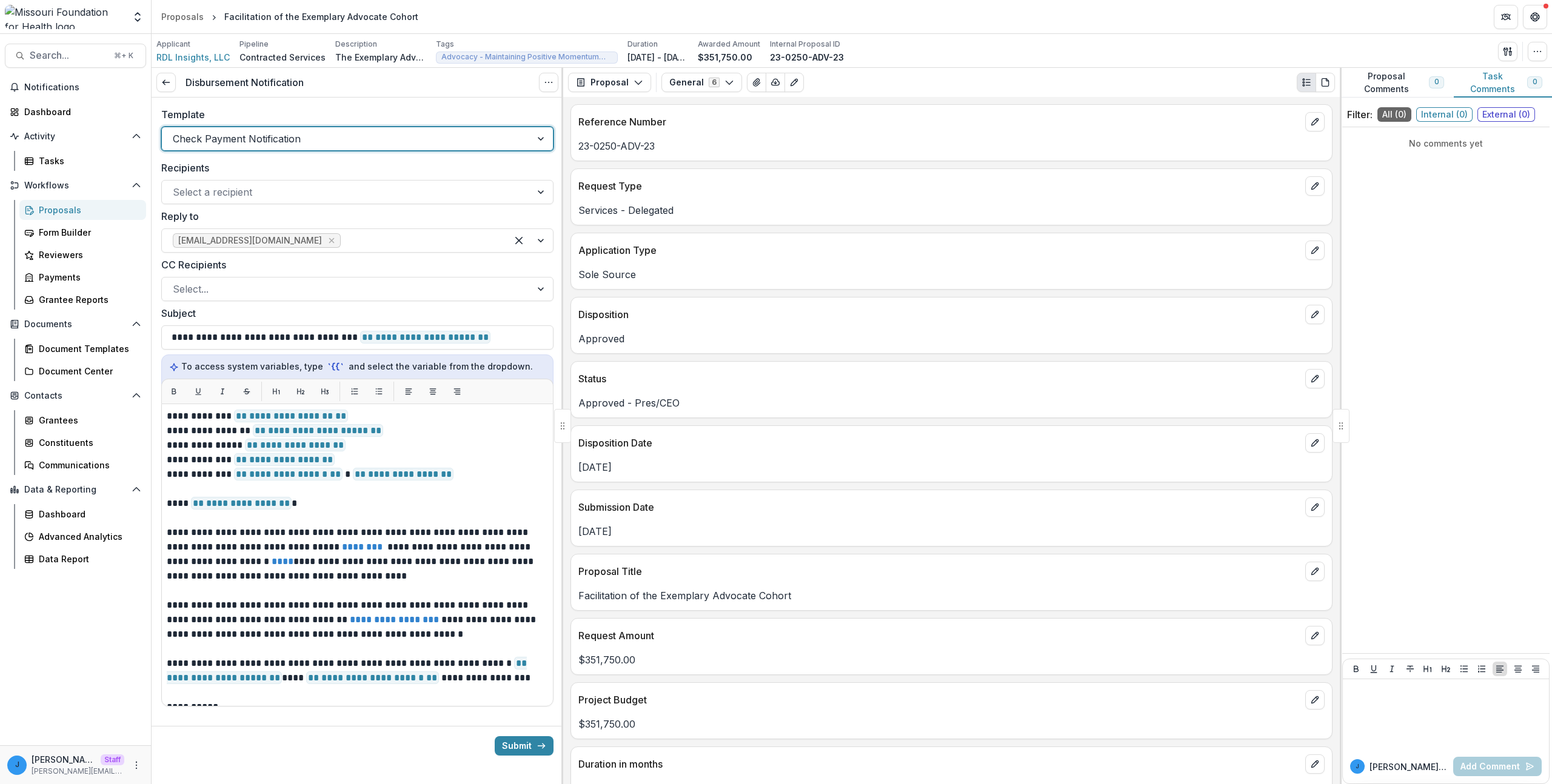
click at [210, 150] on div "Check Payment Notification" at bounding box center [358, 139] width 393 height 24
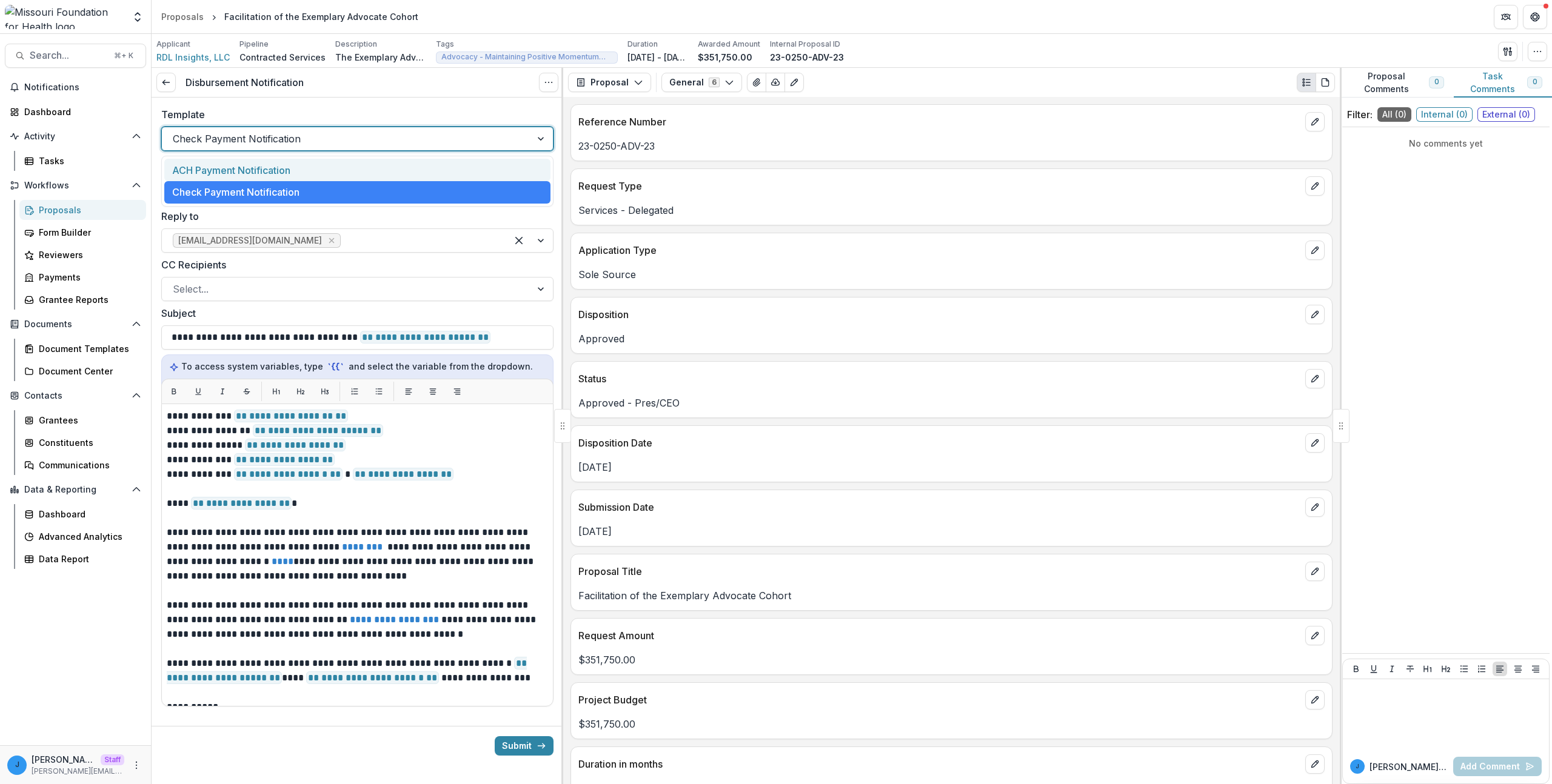
click at [208, 164] on div "ACH Payment Notification" at bounding box center [357, 170] width 386 height 22
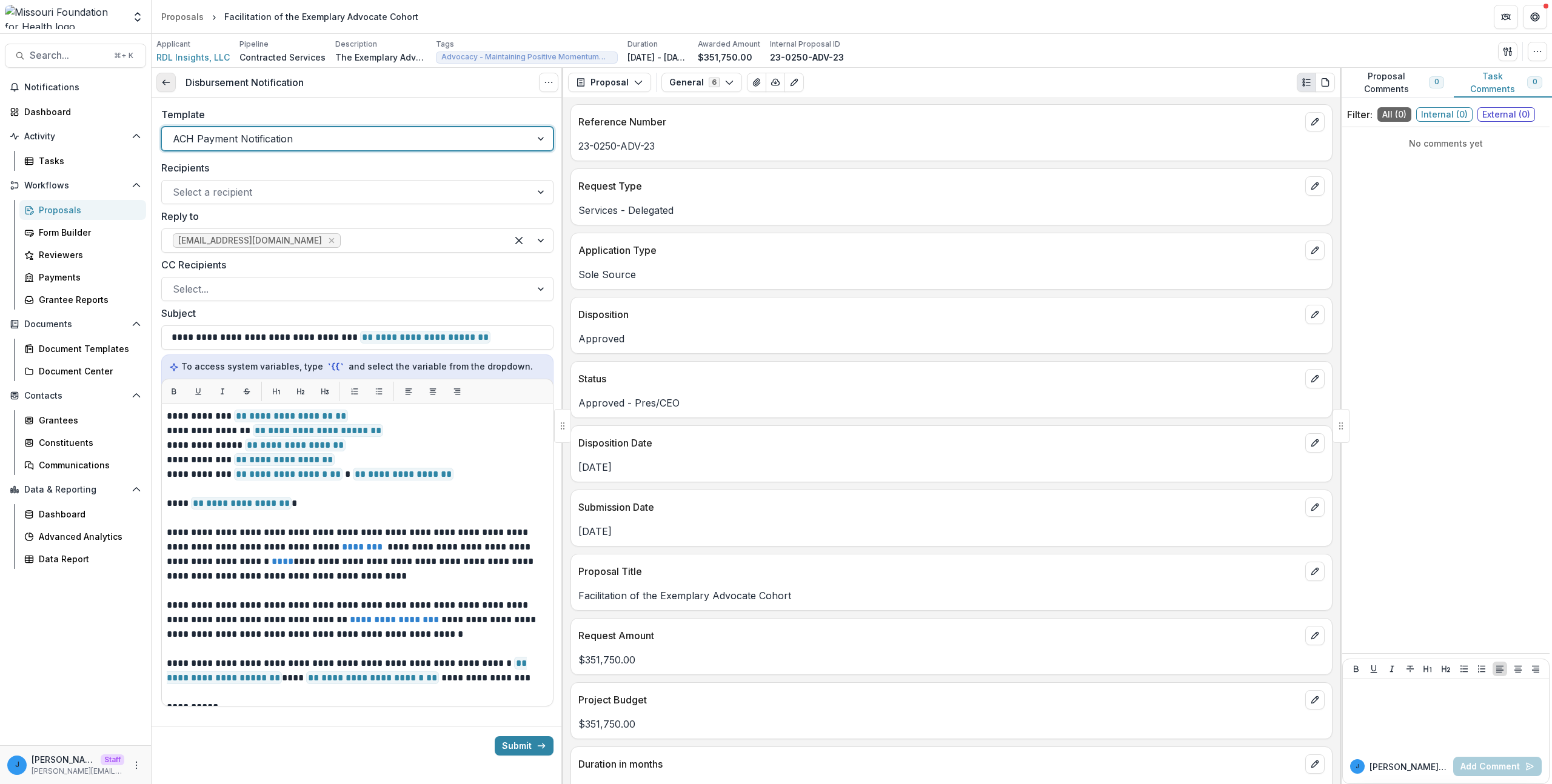
click at [170, 80] on icon at bounding box center [166, 82] width 9 height 9
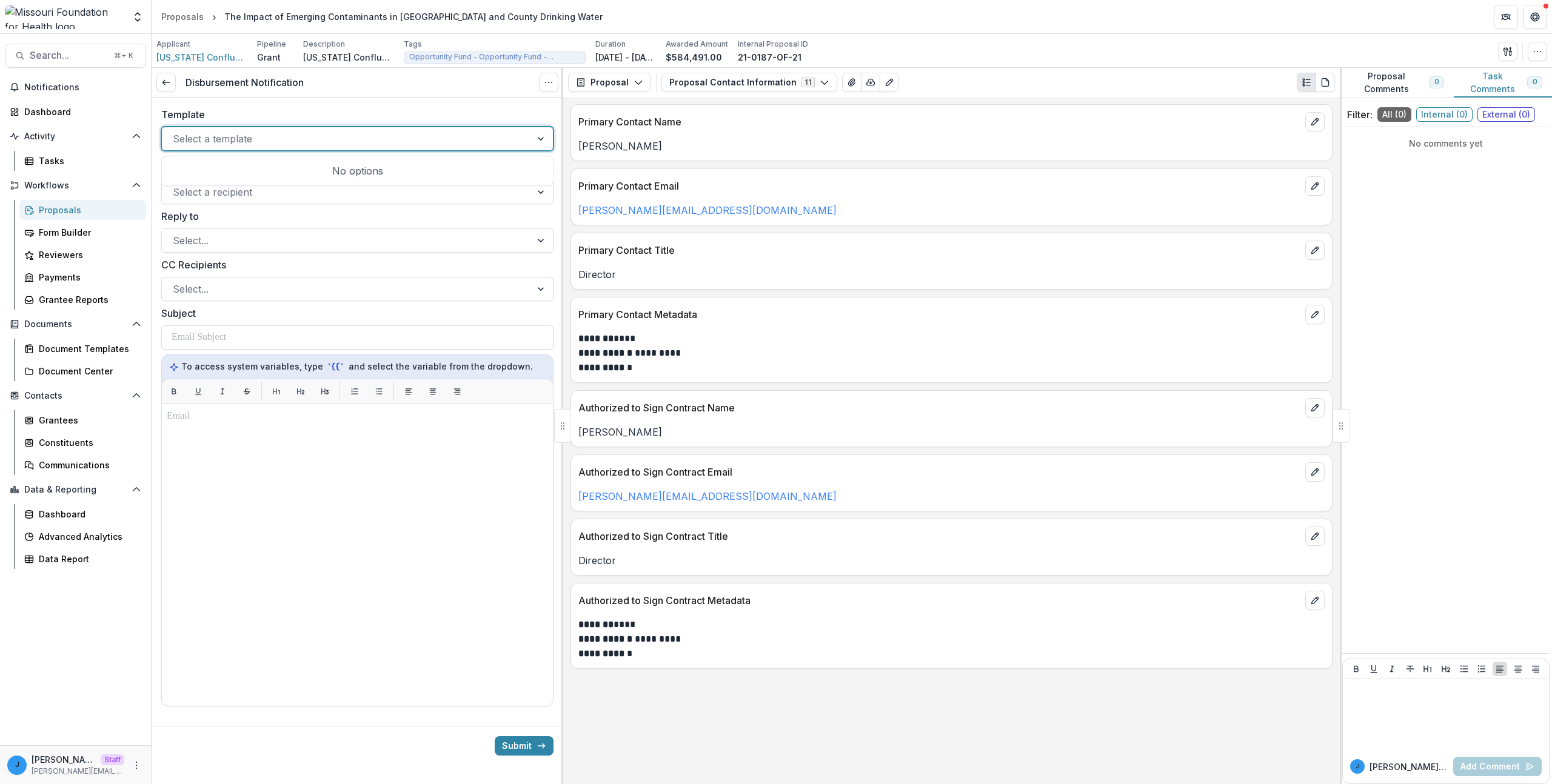
click at [235, 137] on div at bounding box center [347, 138] width 348 height 17
click at [166, 83] on icon at bounding box center [166, 82] width 9 height 9
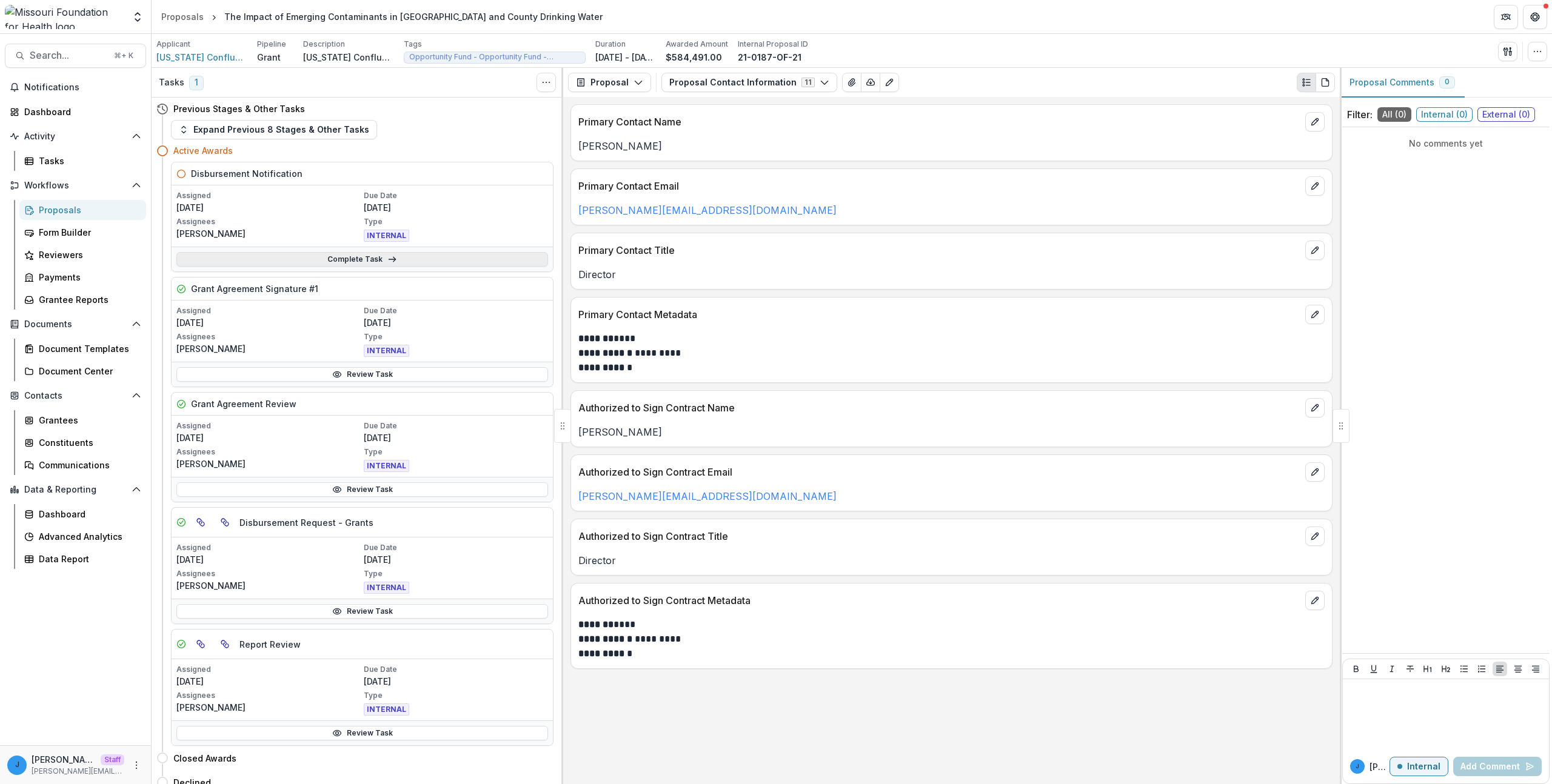
click at [234, 257] on link "Complete Task" at bounding box center [363, 260] width 372 height 15
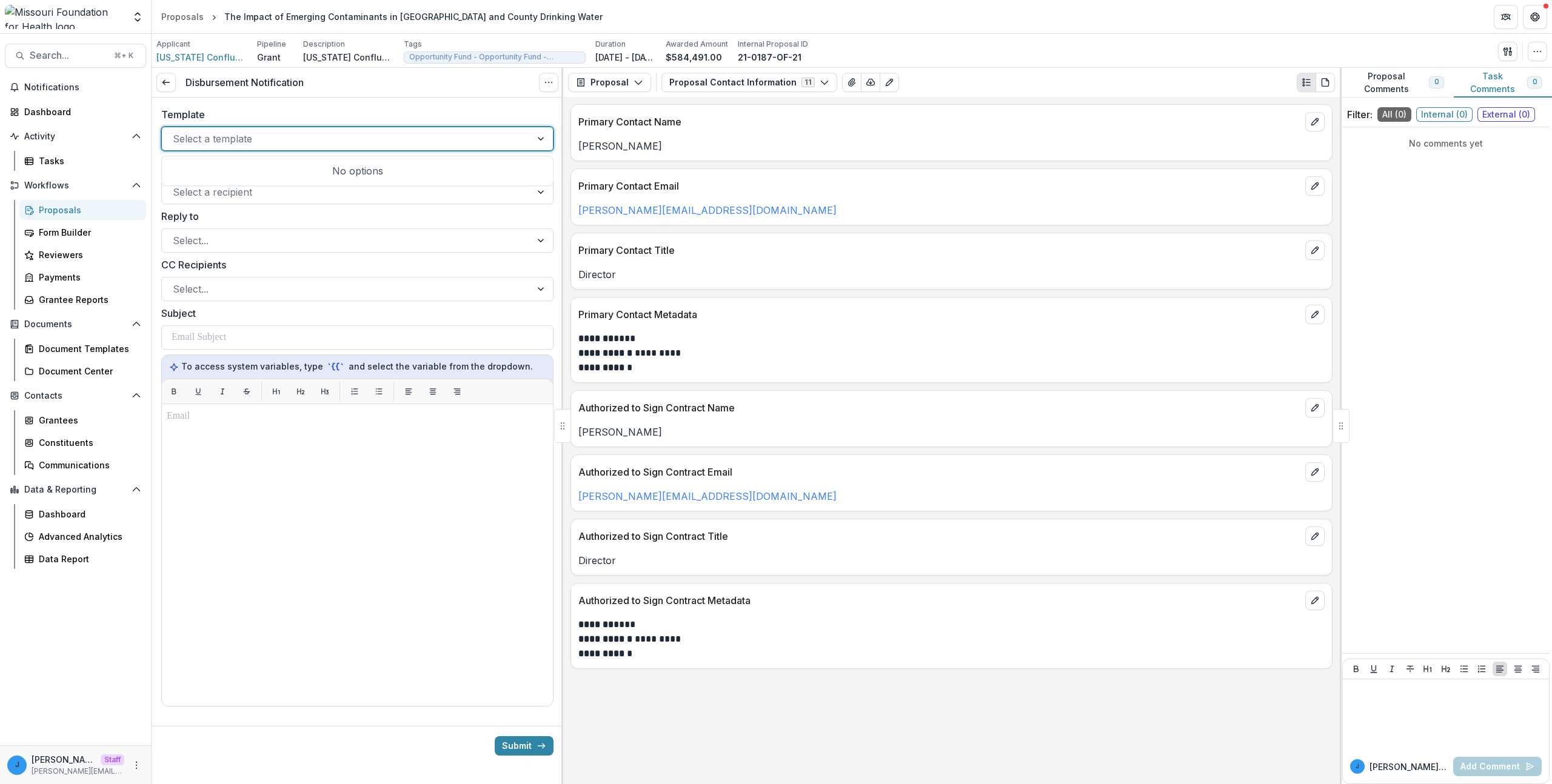
click at [204, 129] on div "Select a template" at bounding box center [346, 138] width 369 height 20
click at [200, 135] on div at bounding box center [347, 138] width 348 height 17
click at [166, 87] on icon at bounding box center [166, 82] width 9 height 9
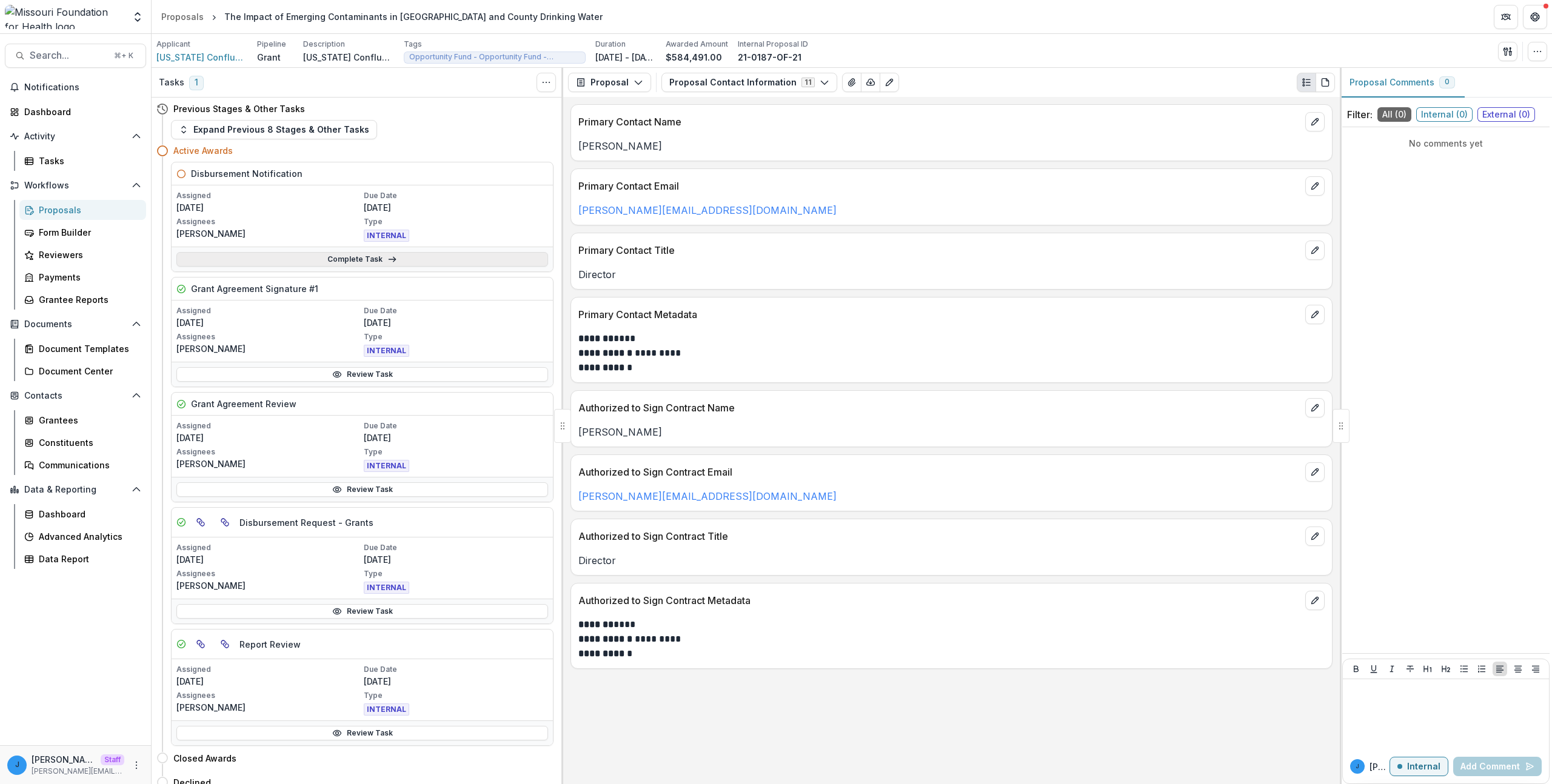
click at [291, 257] on link "Complete Task" at bounding box center [363, 260] width 372 height 15
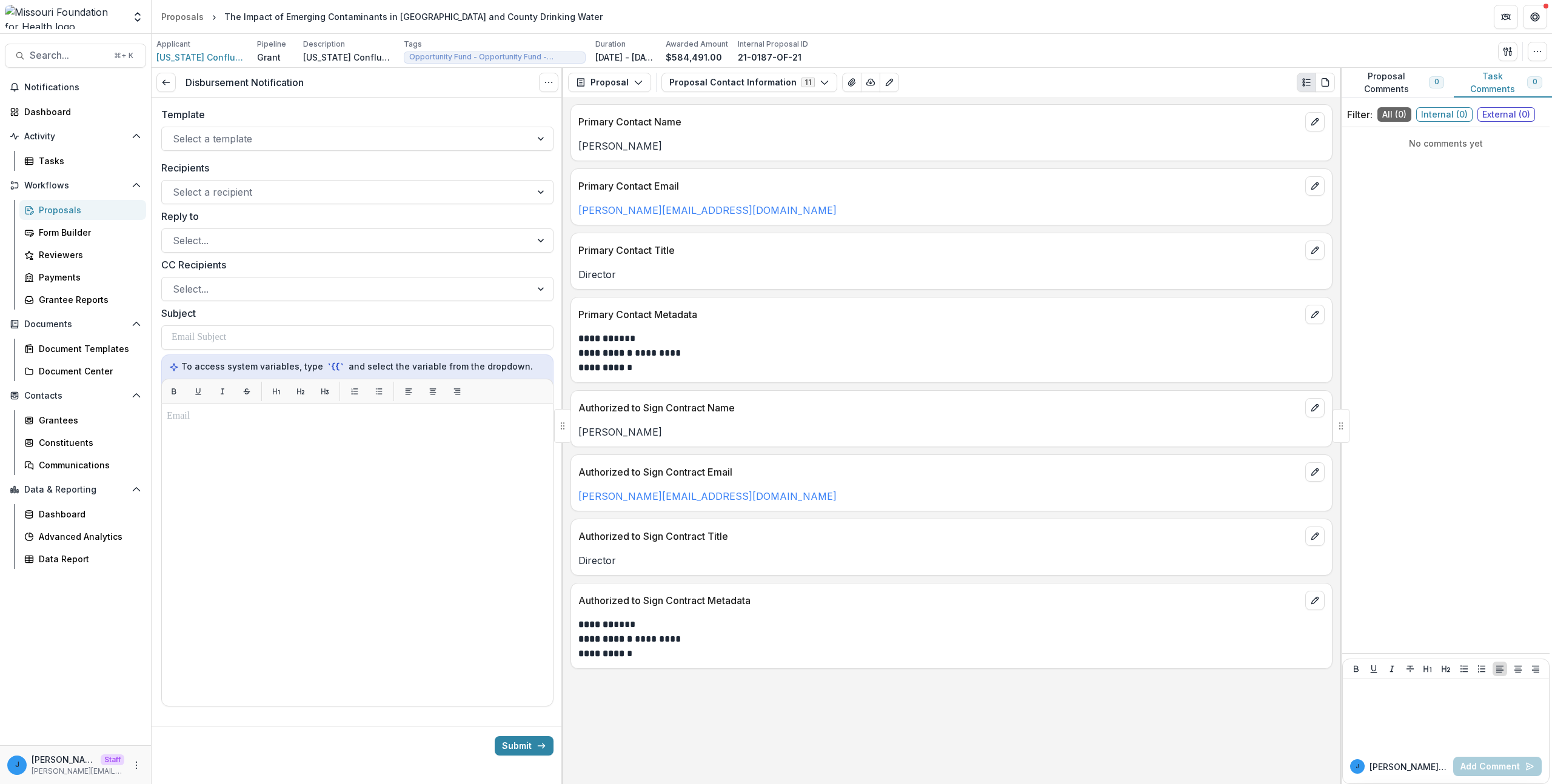
click at [181, 85] on div "Disbursement Notification View task Cancel Task" at bounding box center [357, 83] width 411 height 30
click at [156, 91] on div "Disbursement Notification View task Cancel Task" at bounding box center [357, 83] width 411 height 30
click at [242, 78] on h3 "Disbursement Notification" at bounding box center [244, 82] width 118 height 11
click at [166, 87] on link at bounding box center [165, 82] width 20 height 20
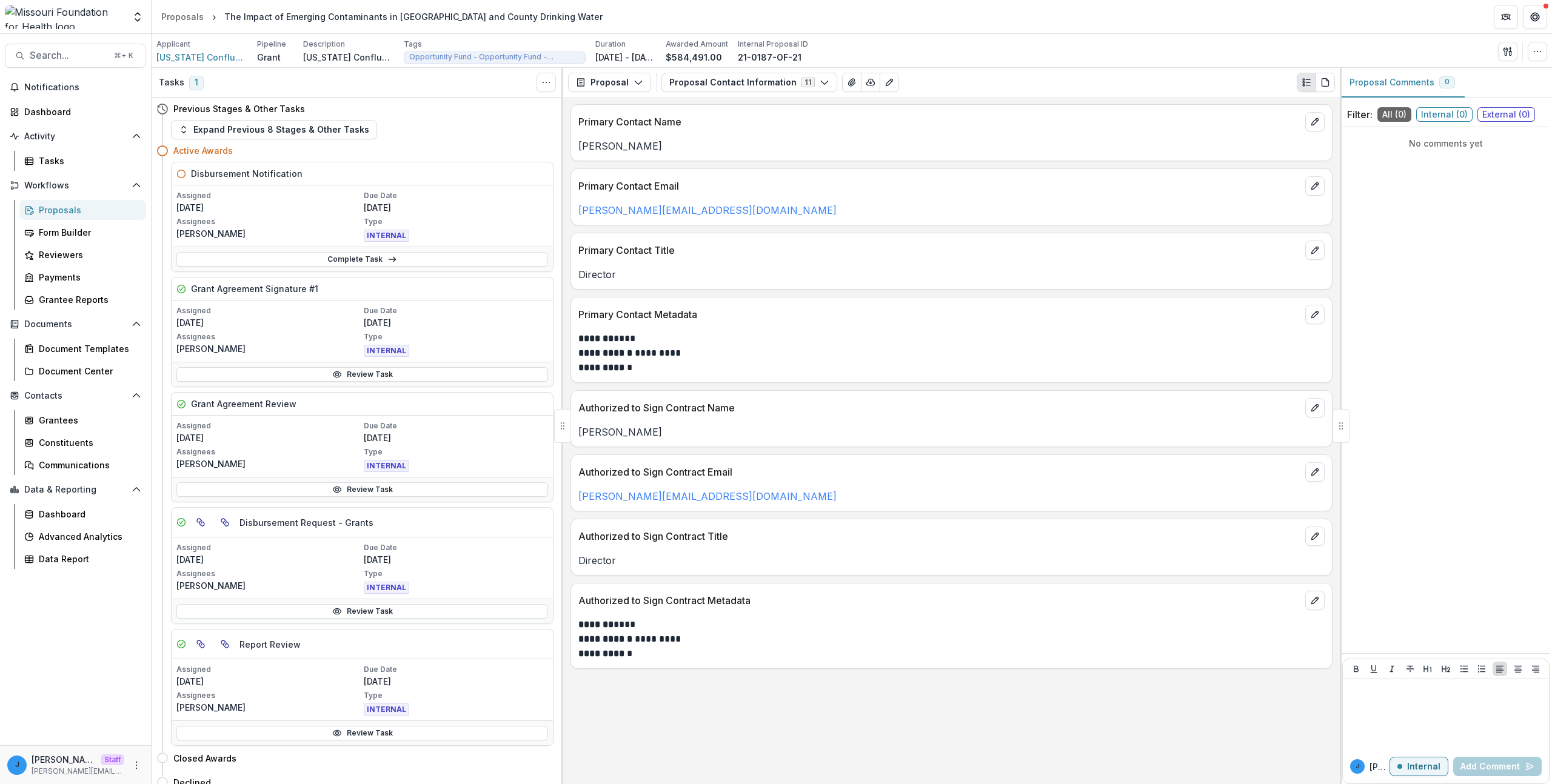
click at [398, 207] on p "[DATE]" at bounding box center [456, 207] width 185 height 13
